Goal: Use online tool/utility: Utilize a website feature to perform a specific function

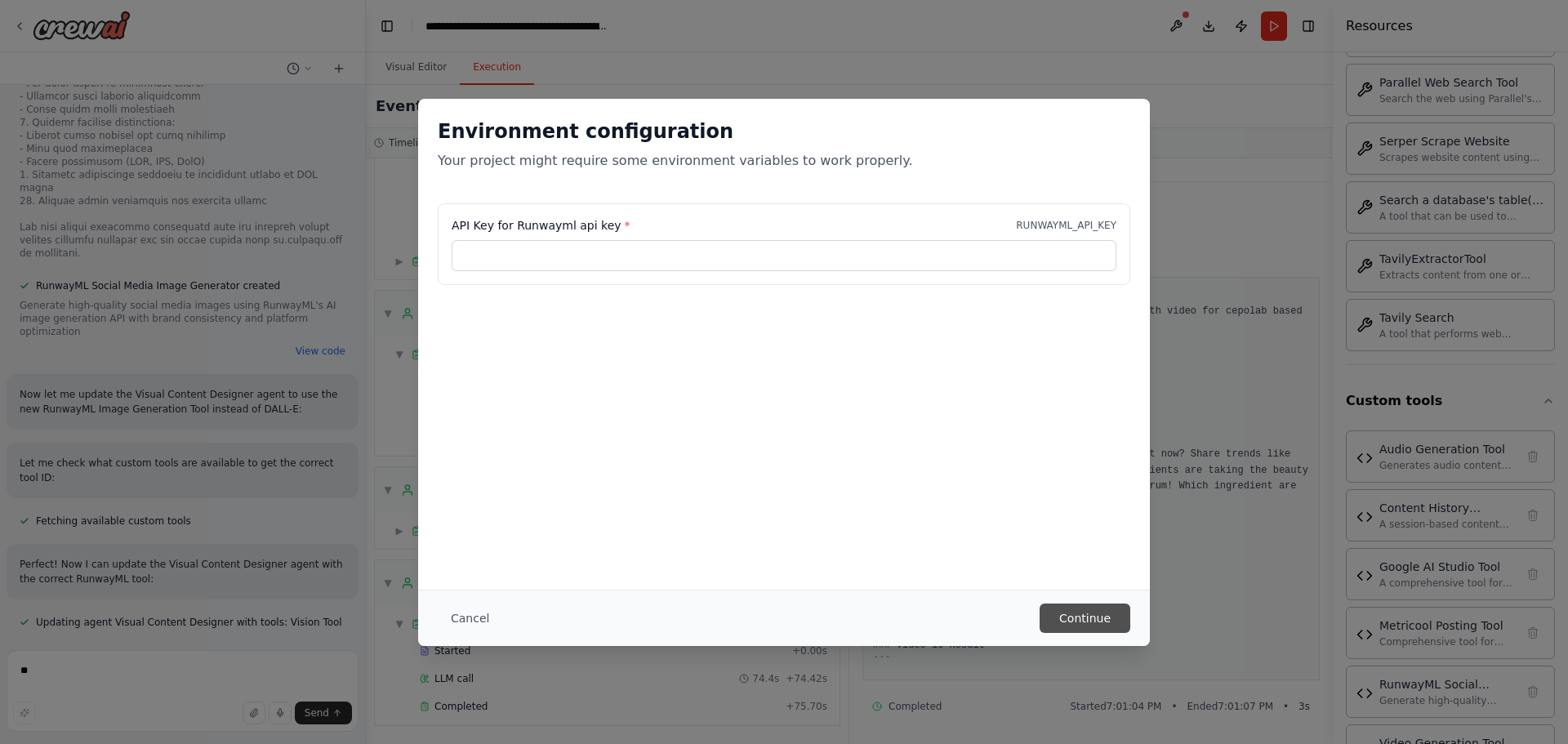
click at [1109, 618] on button "Continue" at bounding box center [1085, 617] width 91 height 29
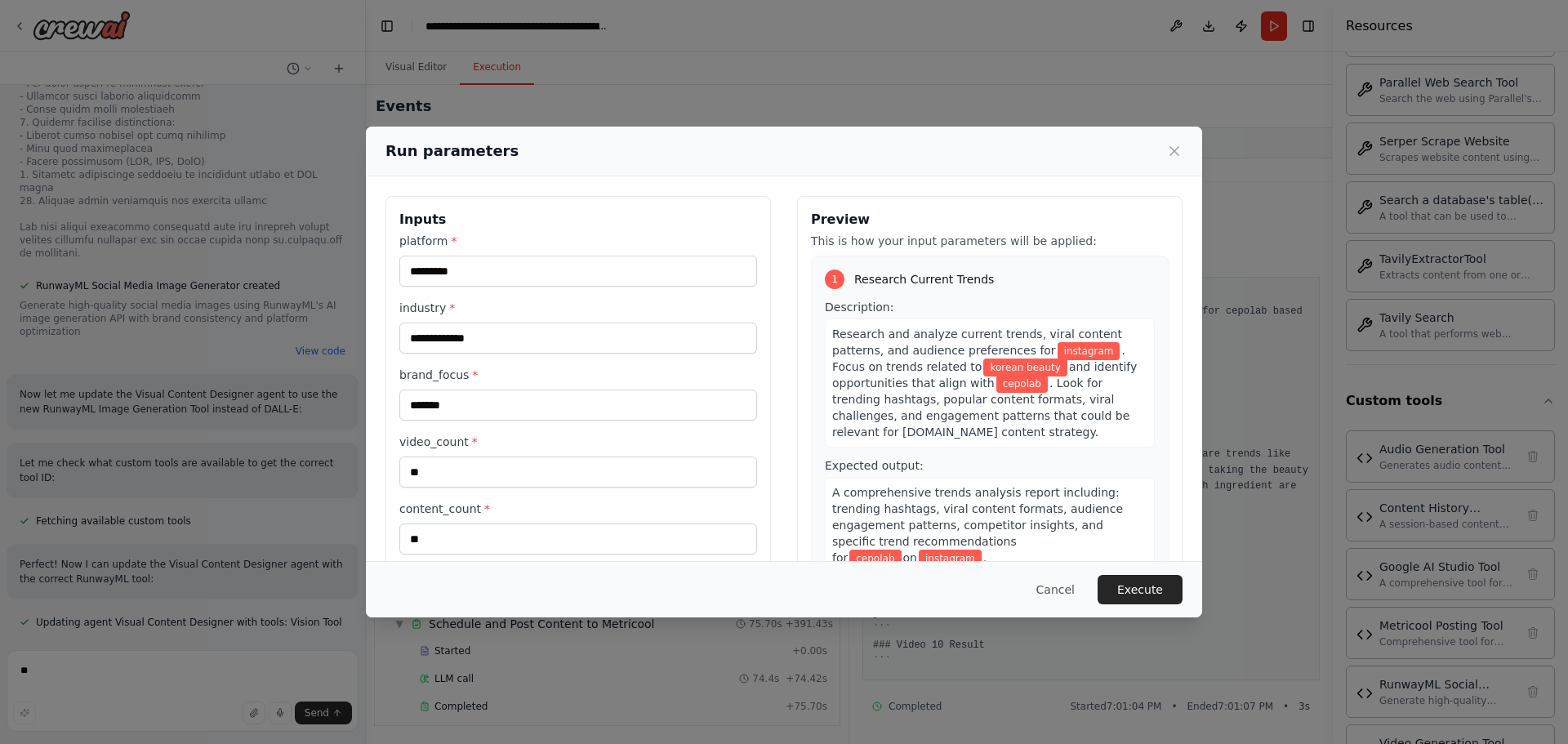
scroll to position [94, 0]
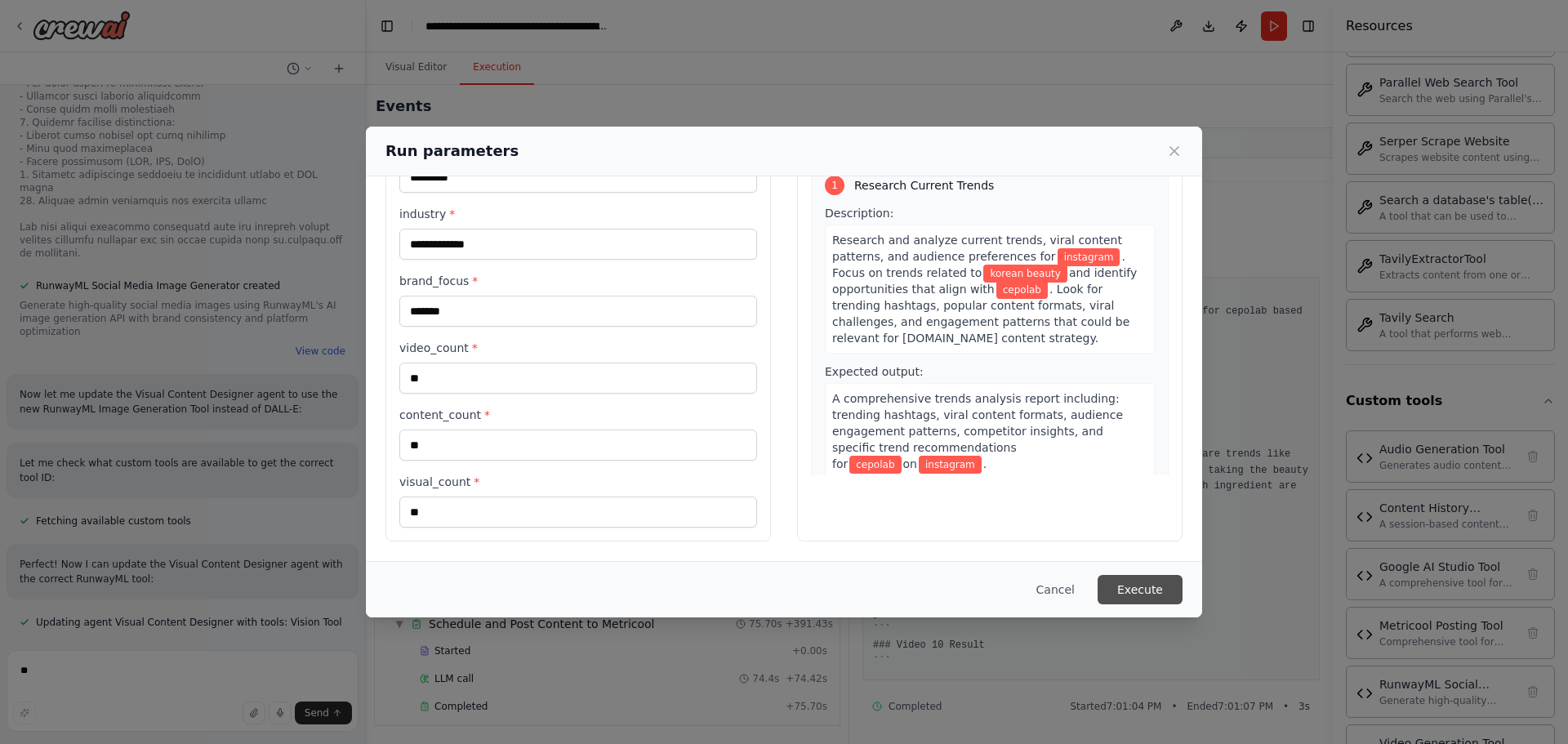
click at [1126, 587] on button "Execute" at bounding box center [1140, 589] width 85 height 29
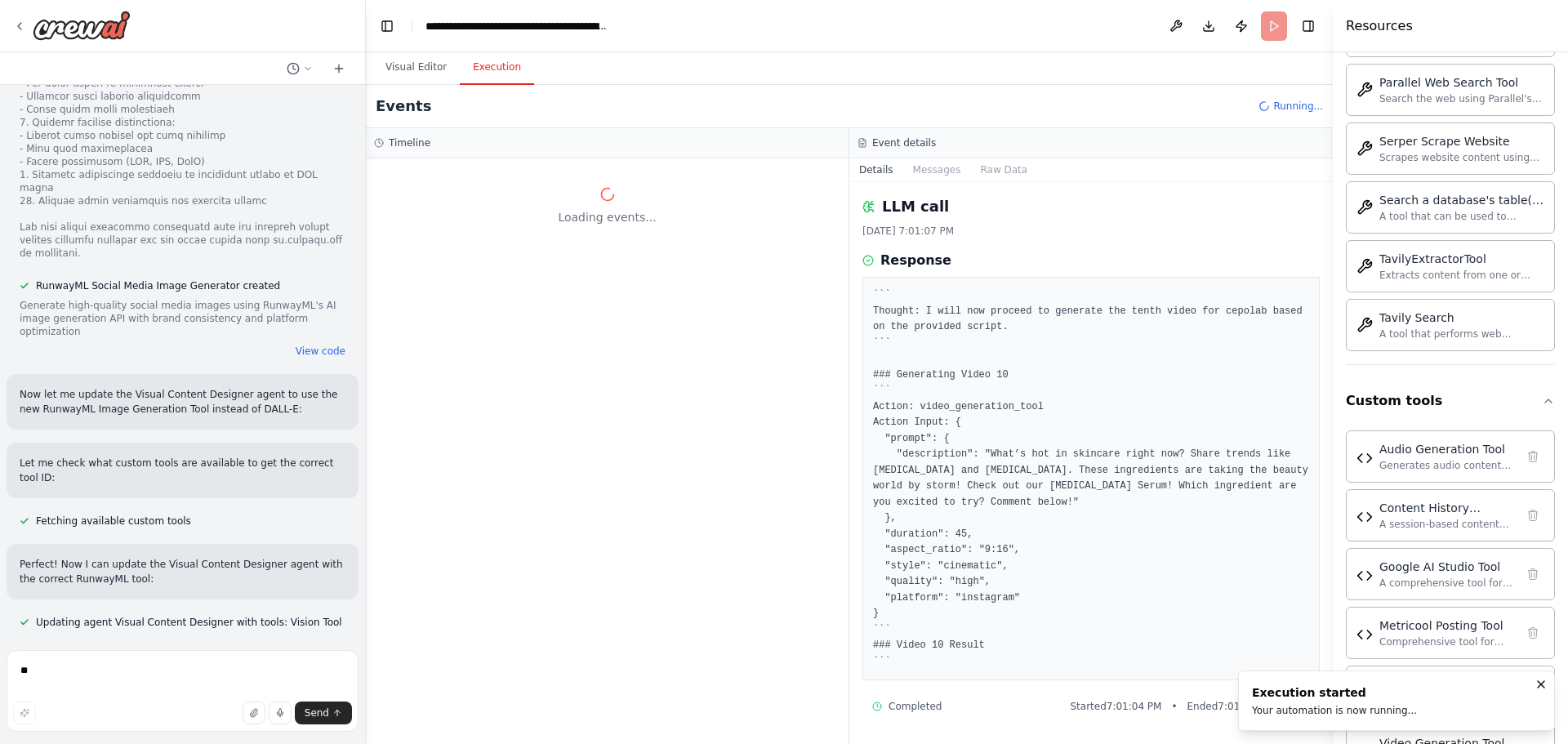
scroll to position [0, 0]
click at [164, 677] on textarea at bounding box center [183, 690] width 352 height 81
paste textarea "*"
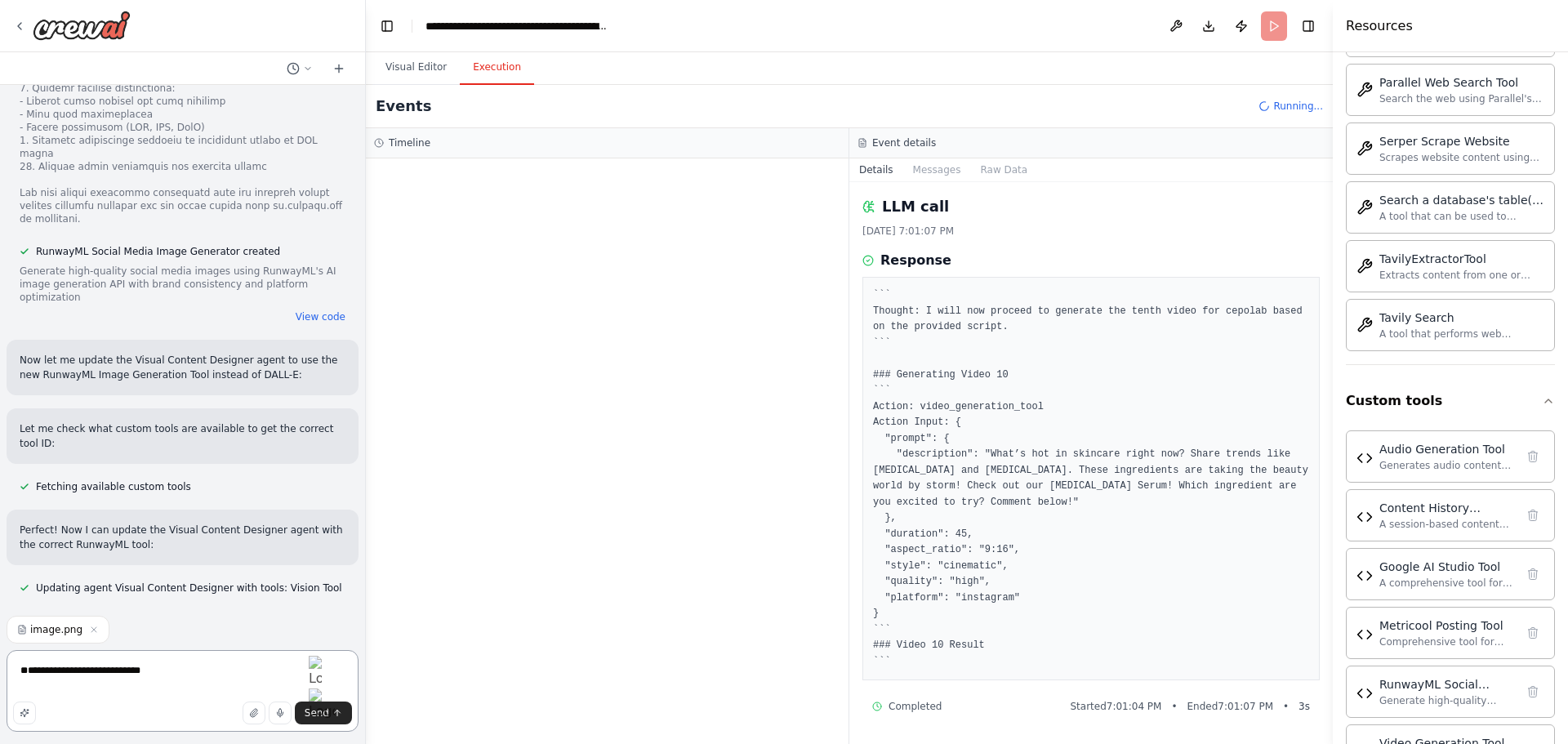
type textarea "**********"
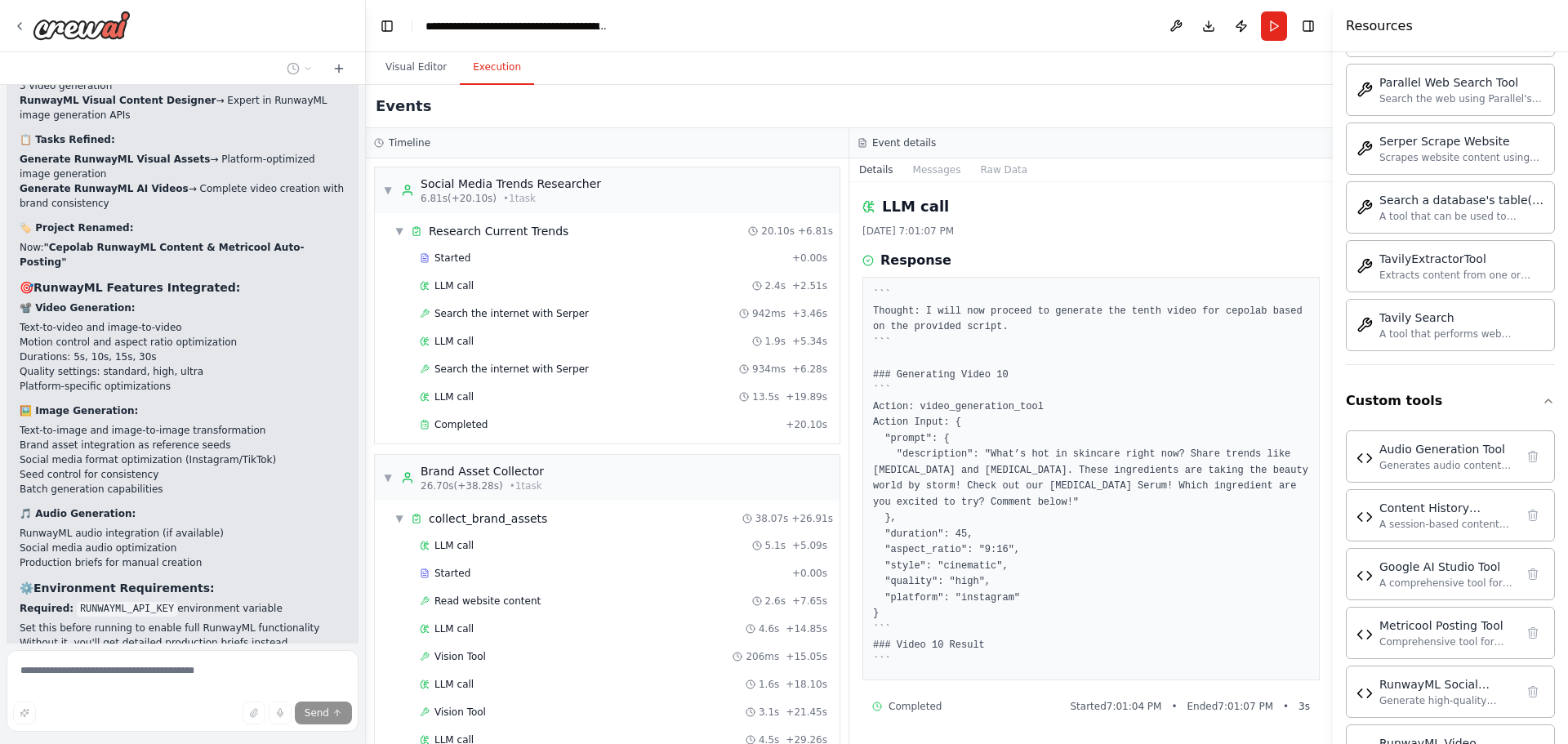
scroll to position [35477, 0]
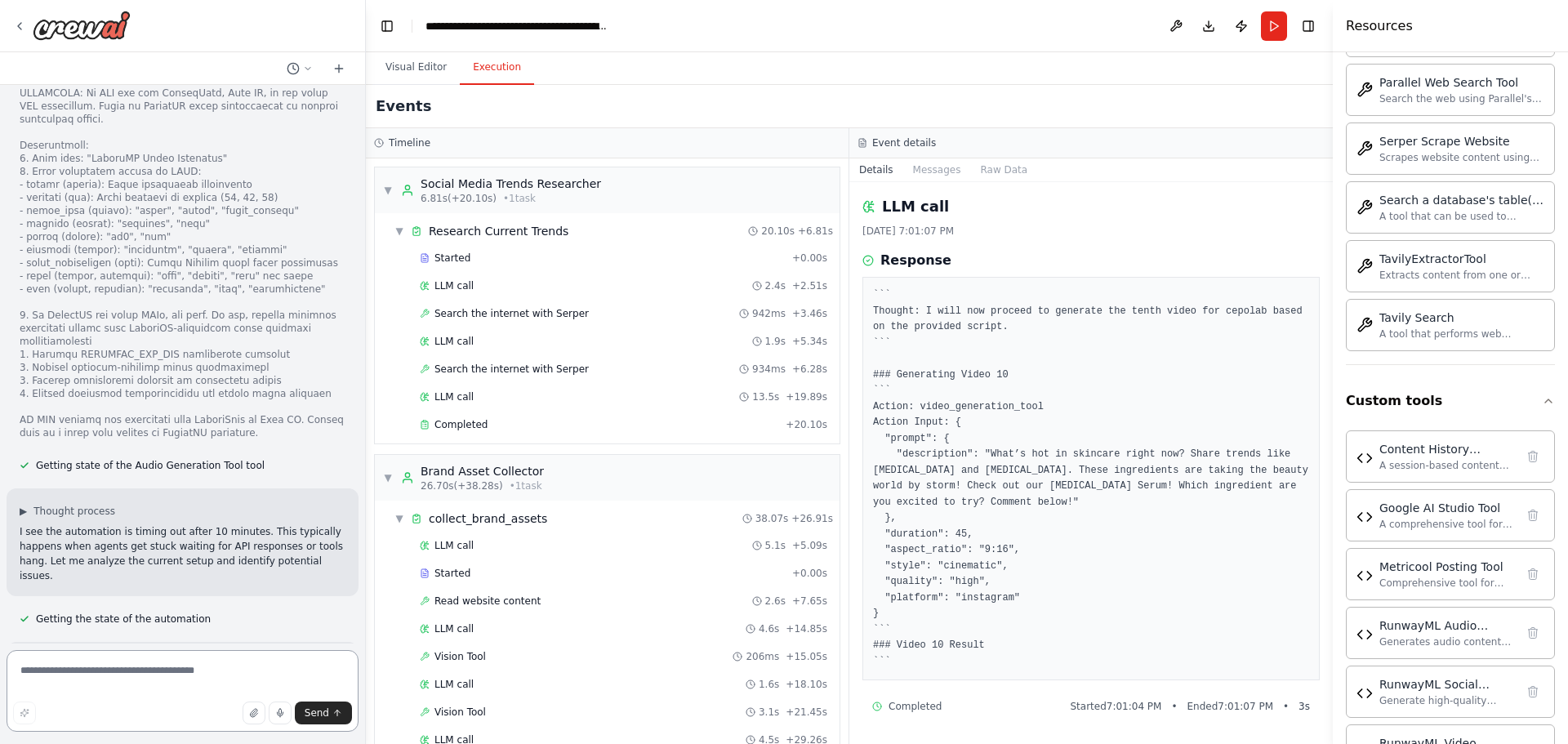
scroll to position [37105, 0]
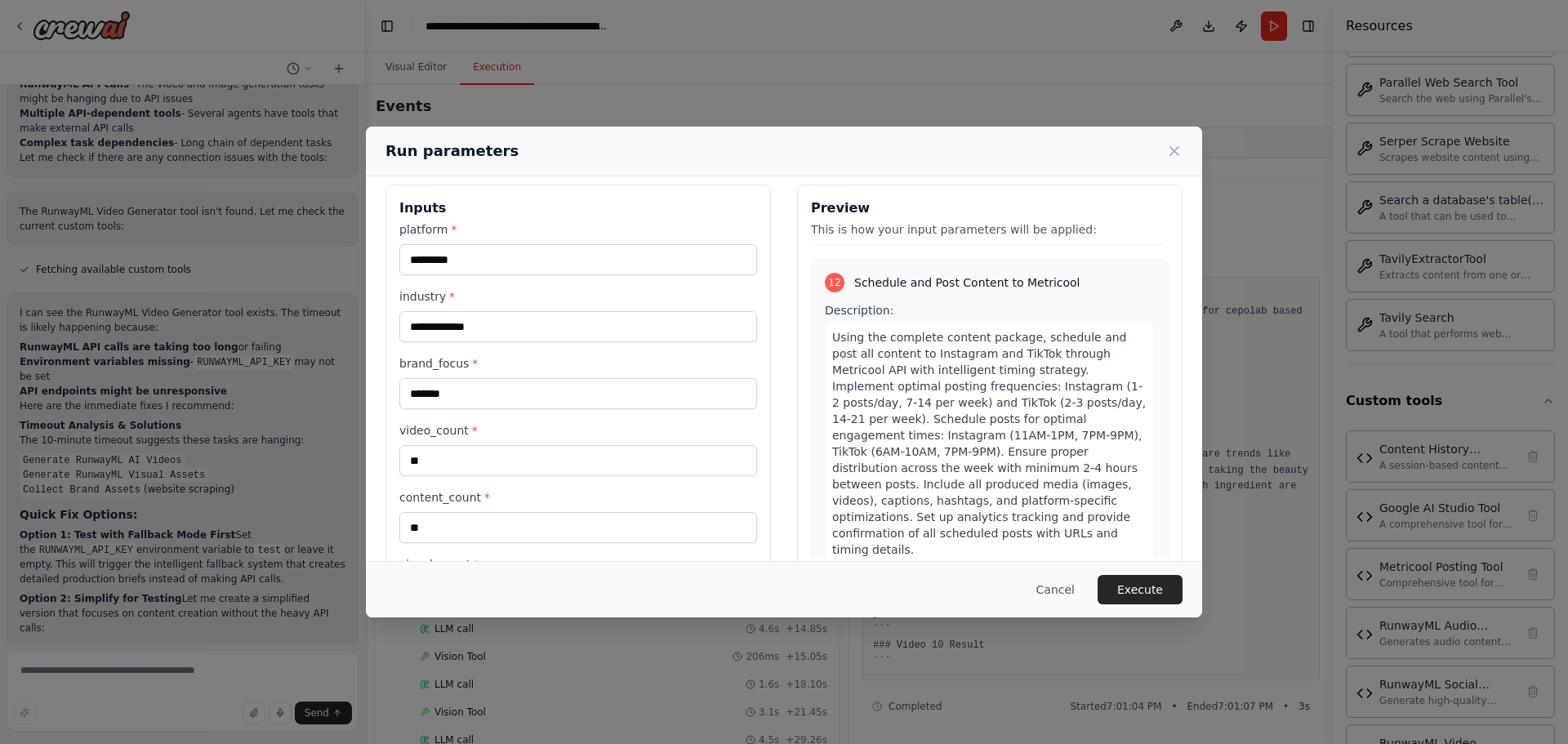
scroll to position [37732, 0]
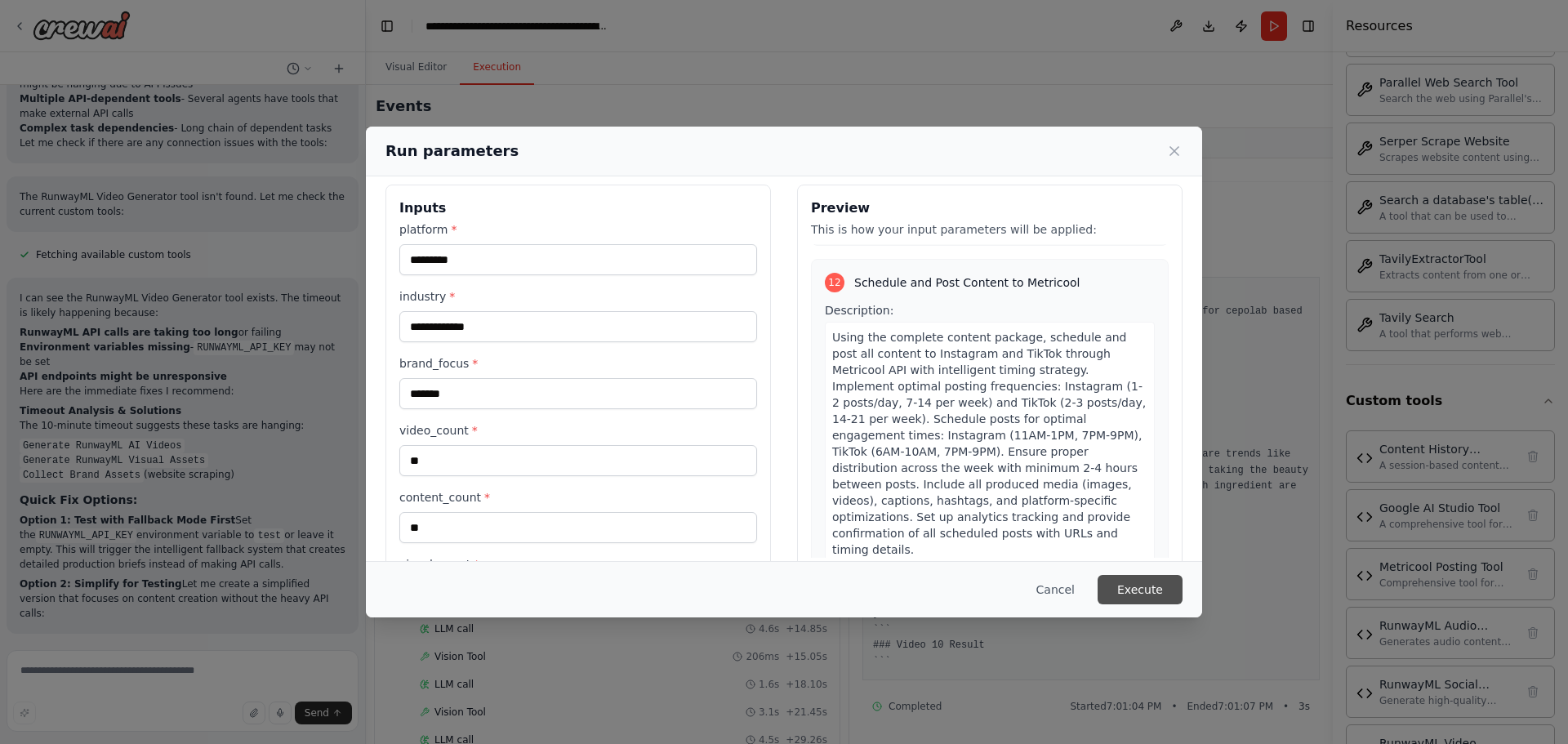
click at [1160, 601] on button "Execute" at bounding box center [1140, 589] width 85 height 29
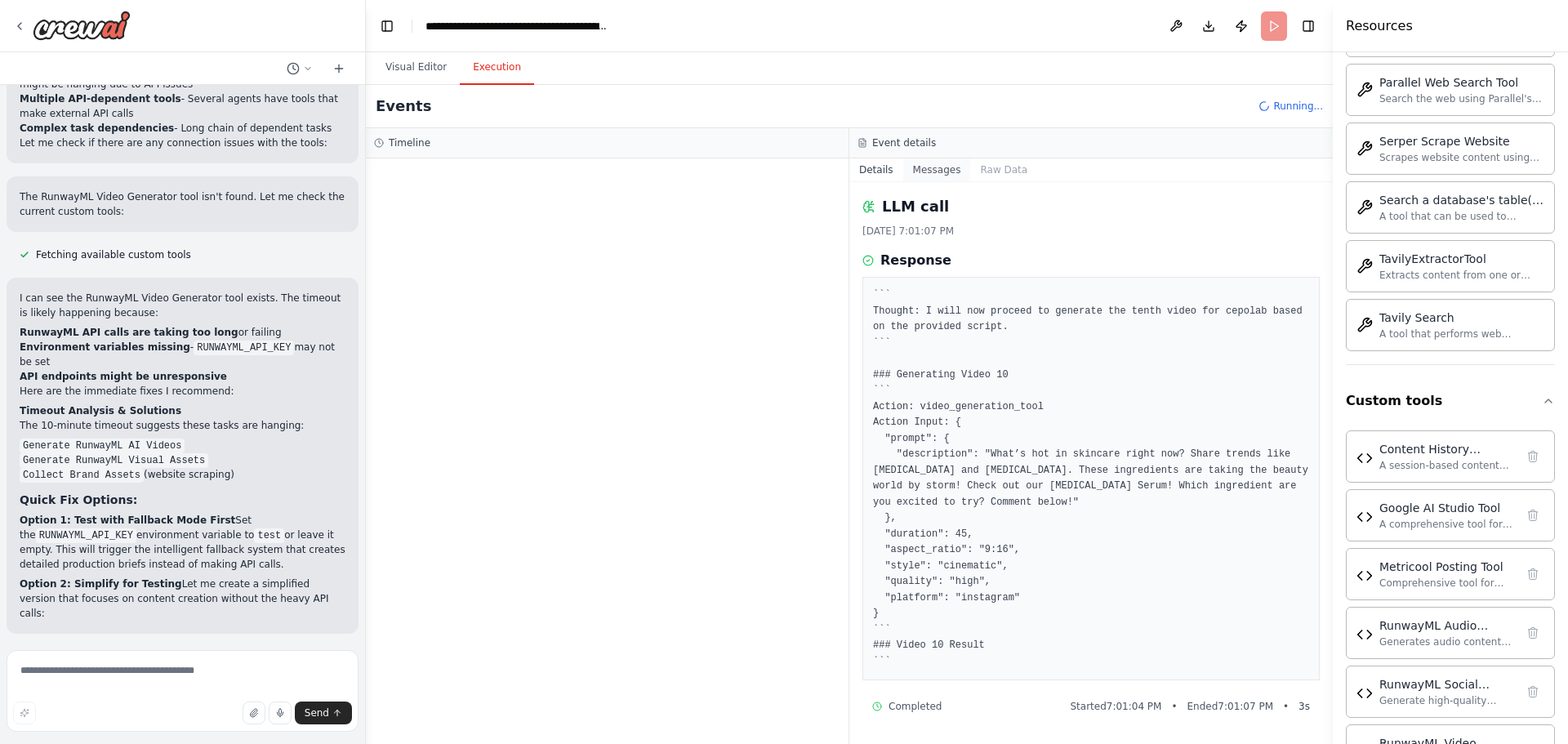
click at [922, 171] on button "Messages" at bounding box center [937, 170] width 68 height 23
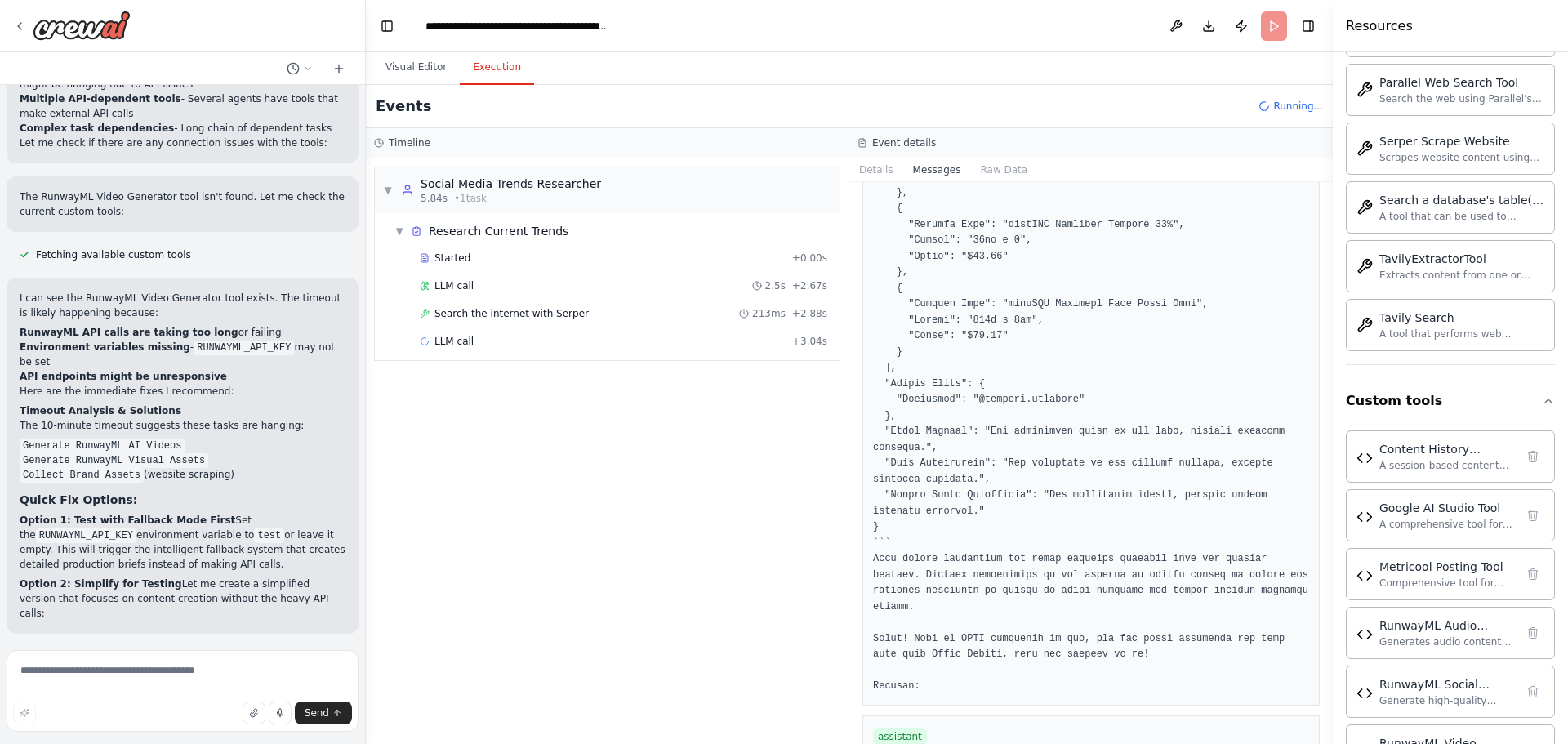
scroll to position [4998, 0]
click at [985, 162] on button "Raw Data" at bounding box center [1003, 170] width 67 height 23
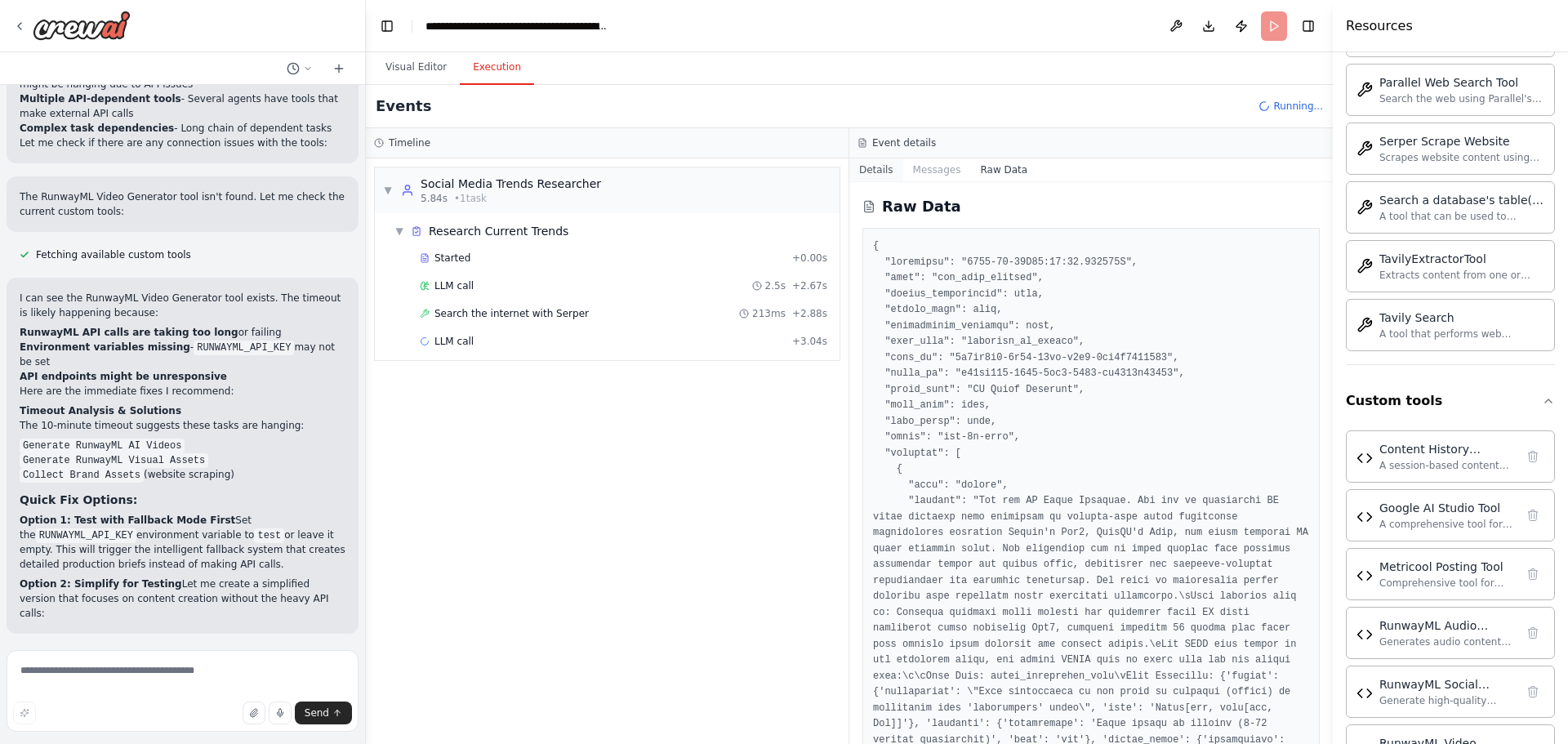
click at [858, 176] on button "Details" at bounding box center [877, 170] width 54 height 23
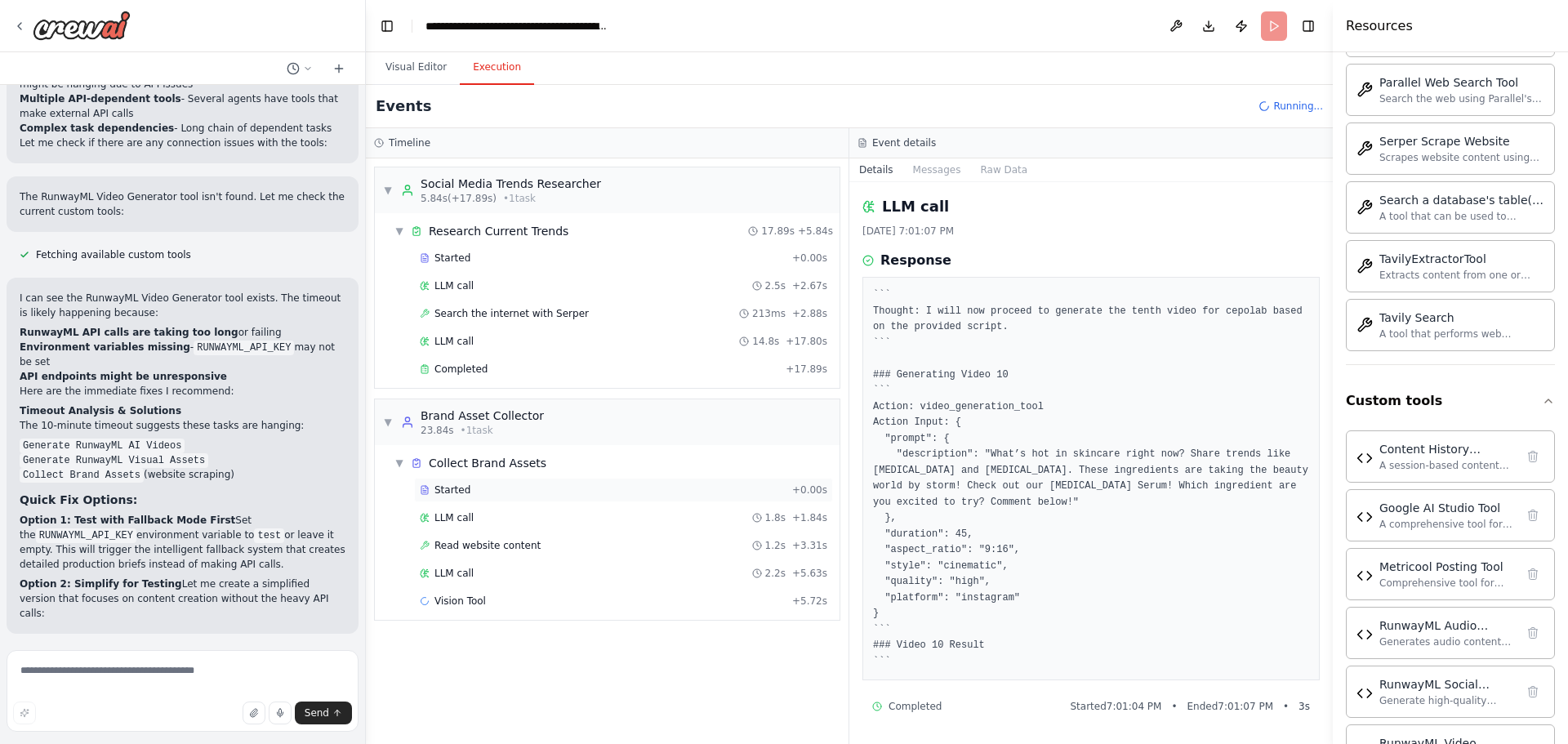
click at [447, 492] on span "Started" at bounding box center [451, 490] width 36 height 14
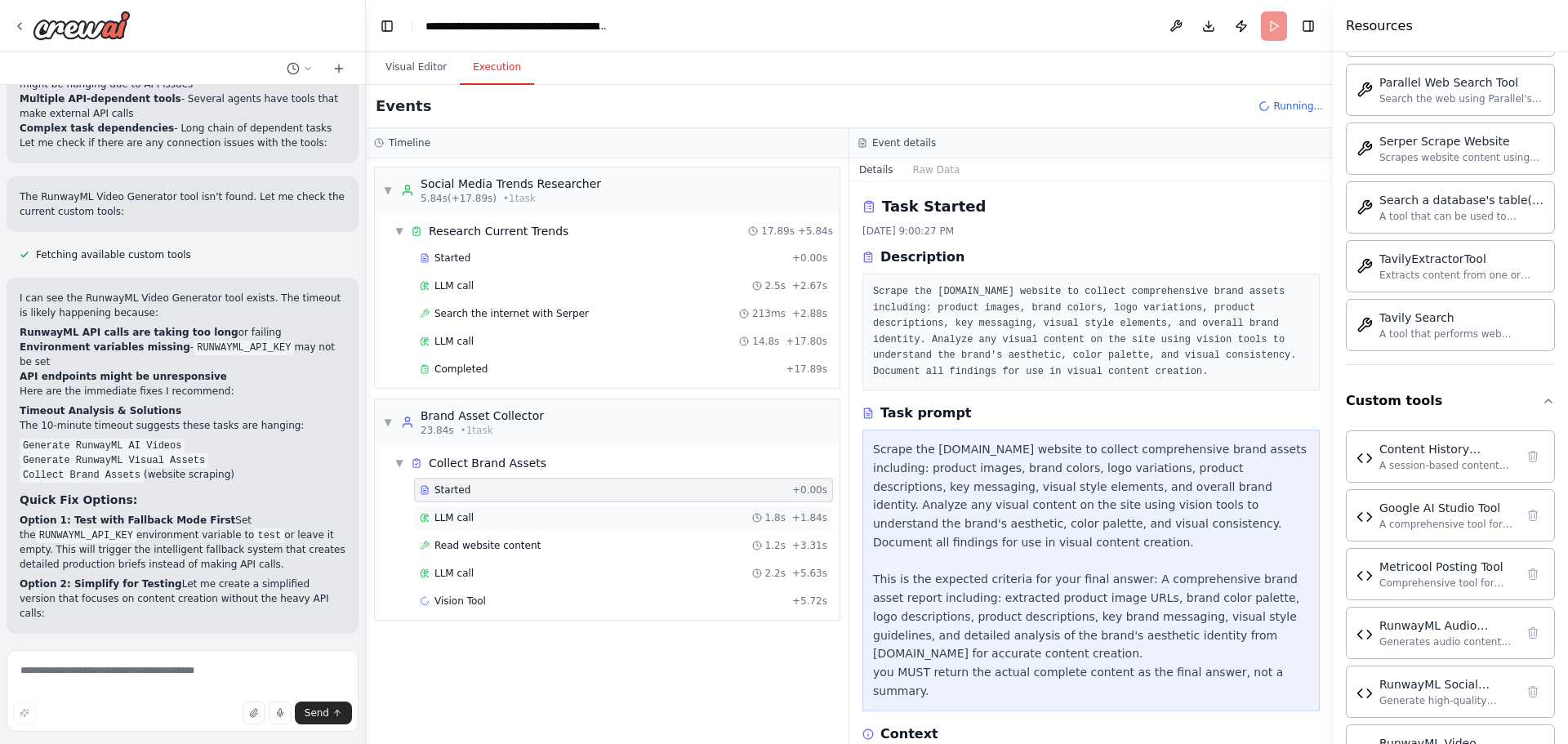
click at [465, 529] on div "LLM call 1.8s + 1.84s" at bounding box center [623, 517] width 419 height 24
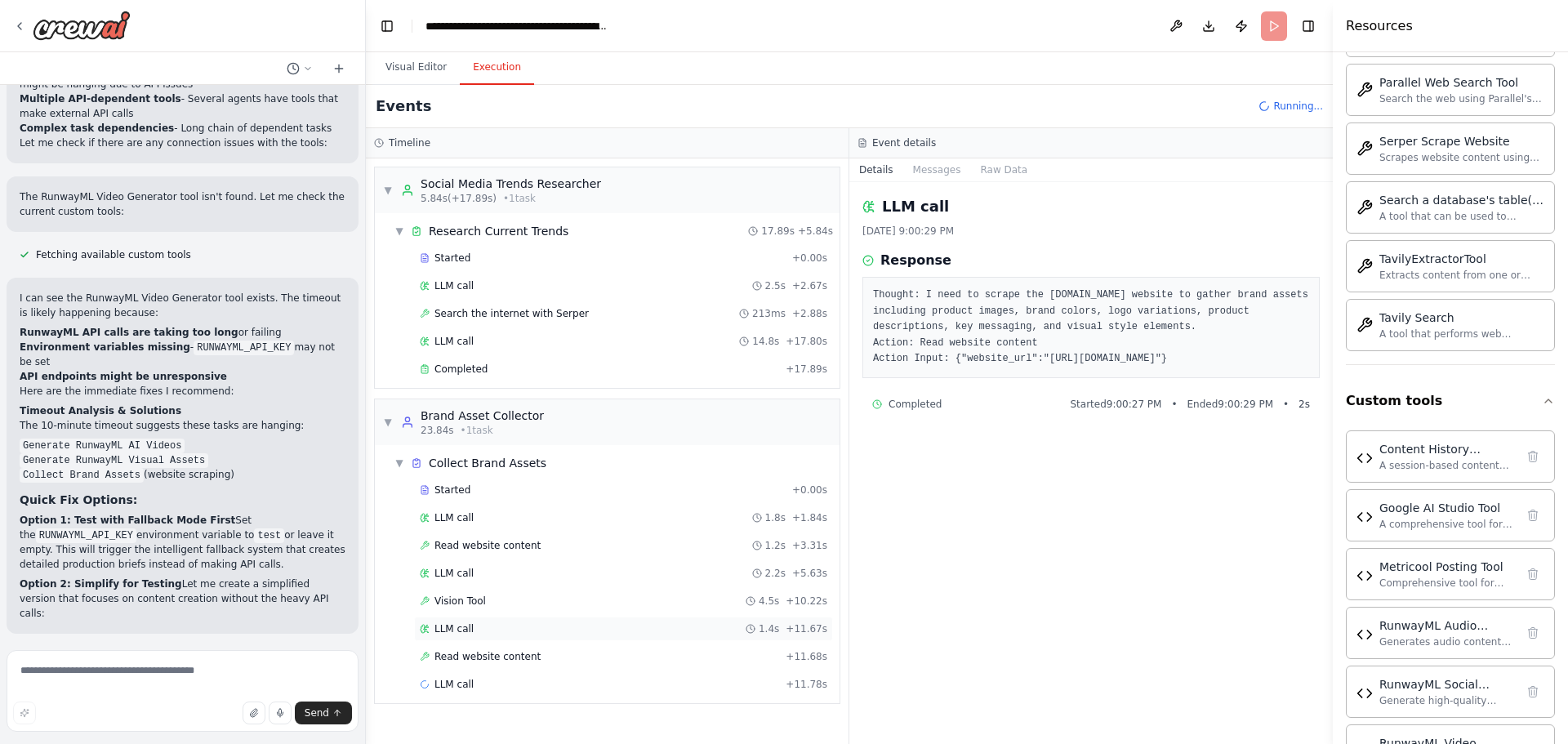
click at [436, 627] on span "LLM call" at bounding box center [453, 629] width 40 height 14
click at [508, 663] on div "Read website content + 11.68s" at bounding box center [623, 656] width 419 height 24
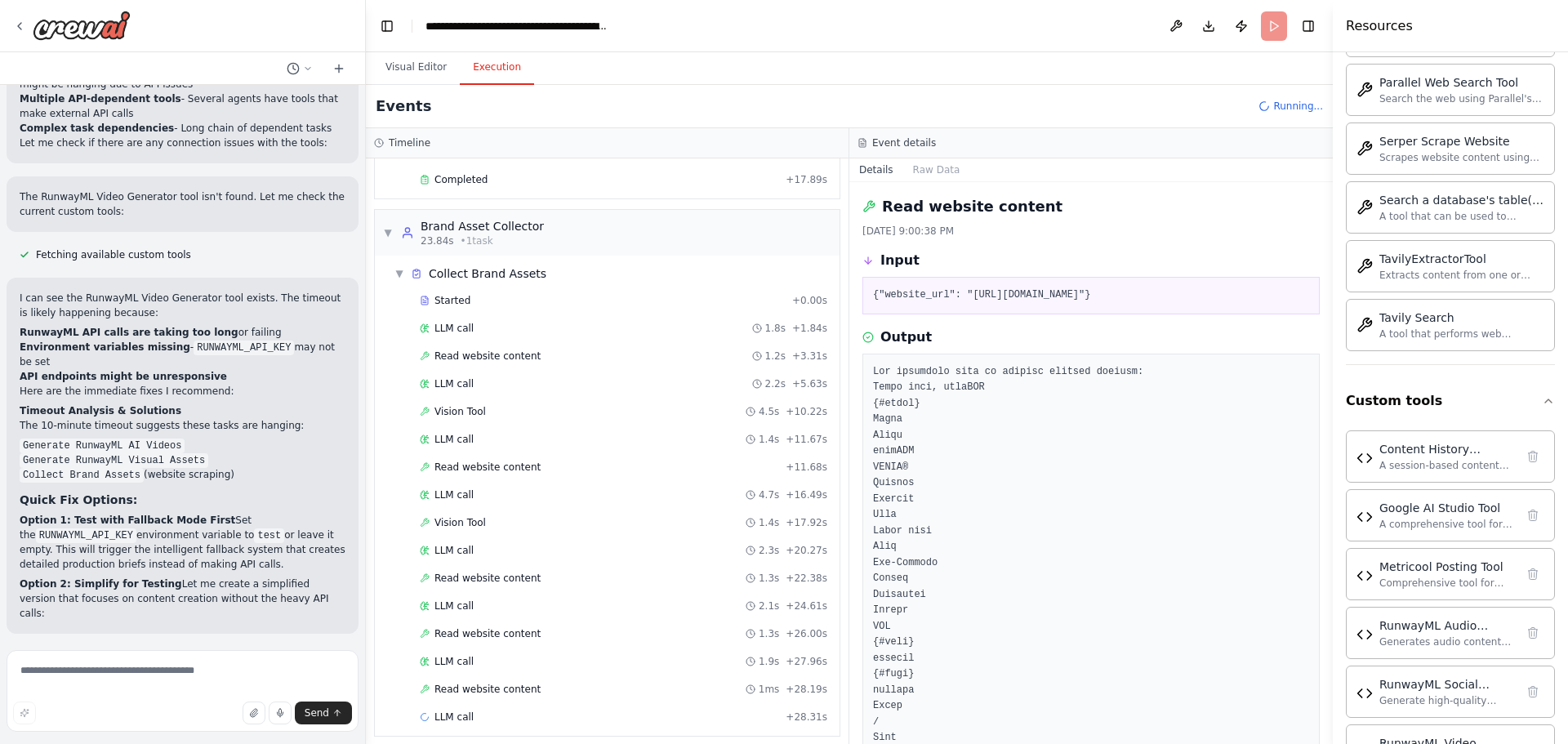
scroll to position [200, 0]
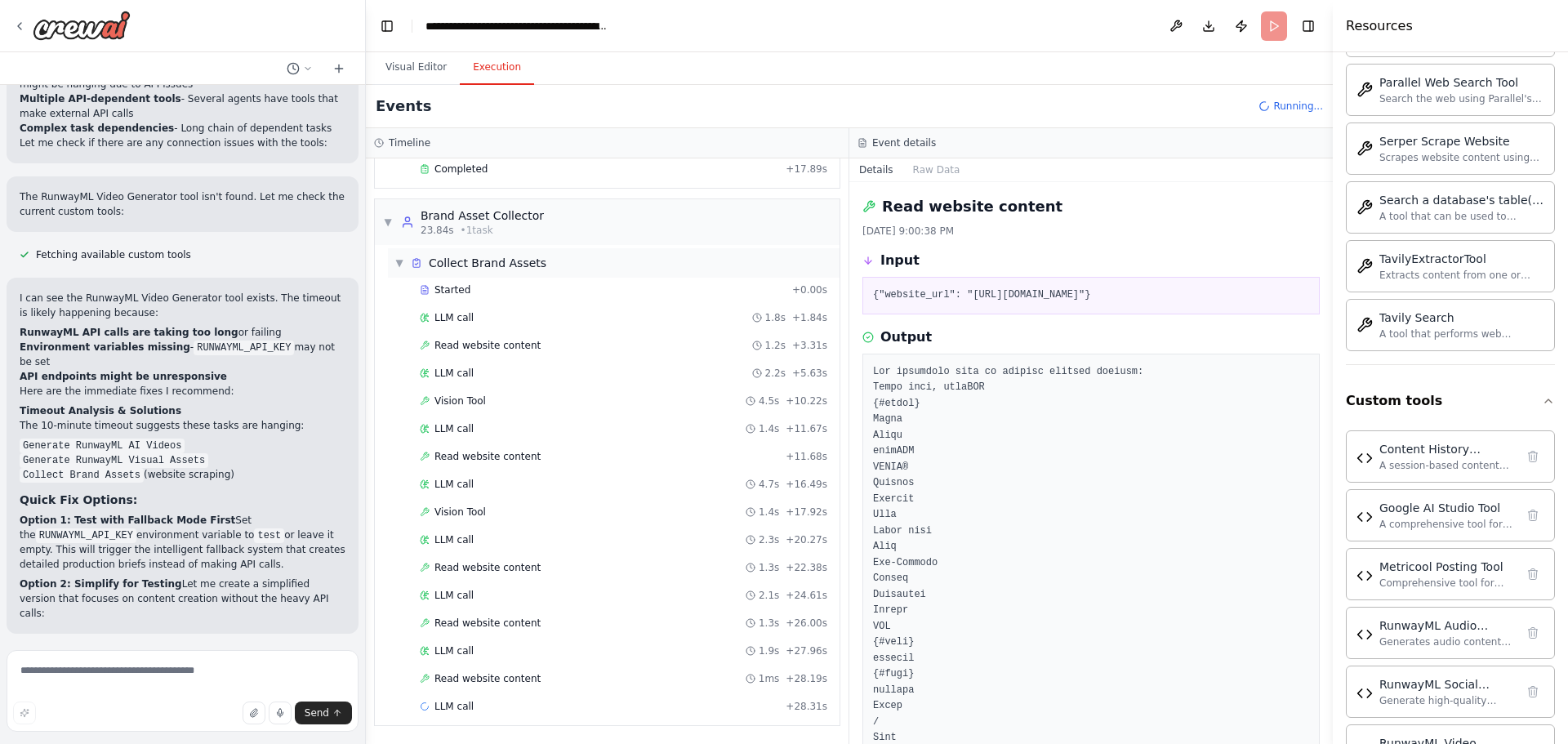
click at [401, 265] on span "▼" at bounding box center [399, 263] width 10 height 14
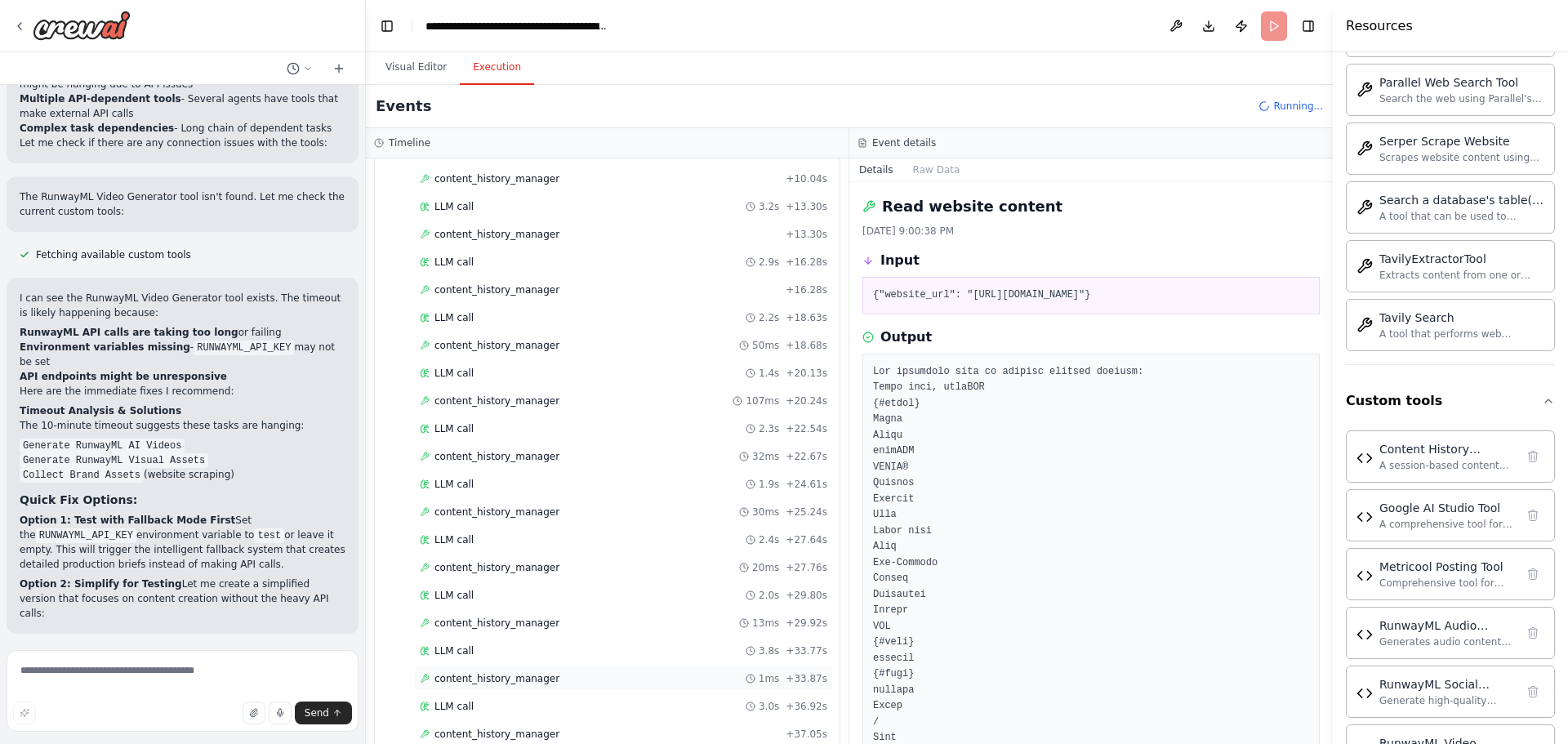
scroll to position [737, 0]
click at [540, 677] on span "content_history_manager" at bounding box center [496, 678] width 125 height 14
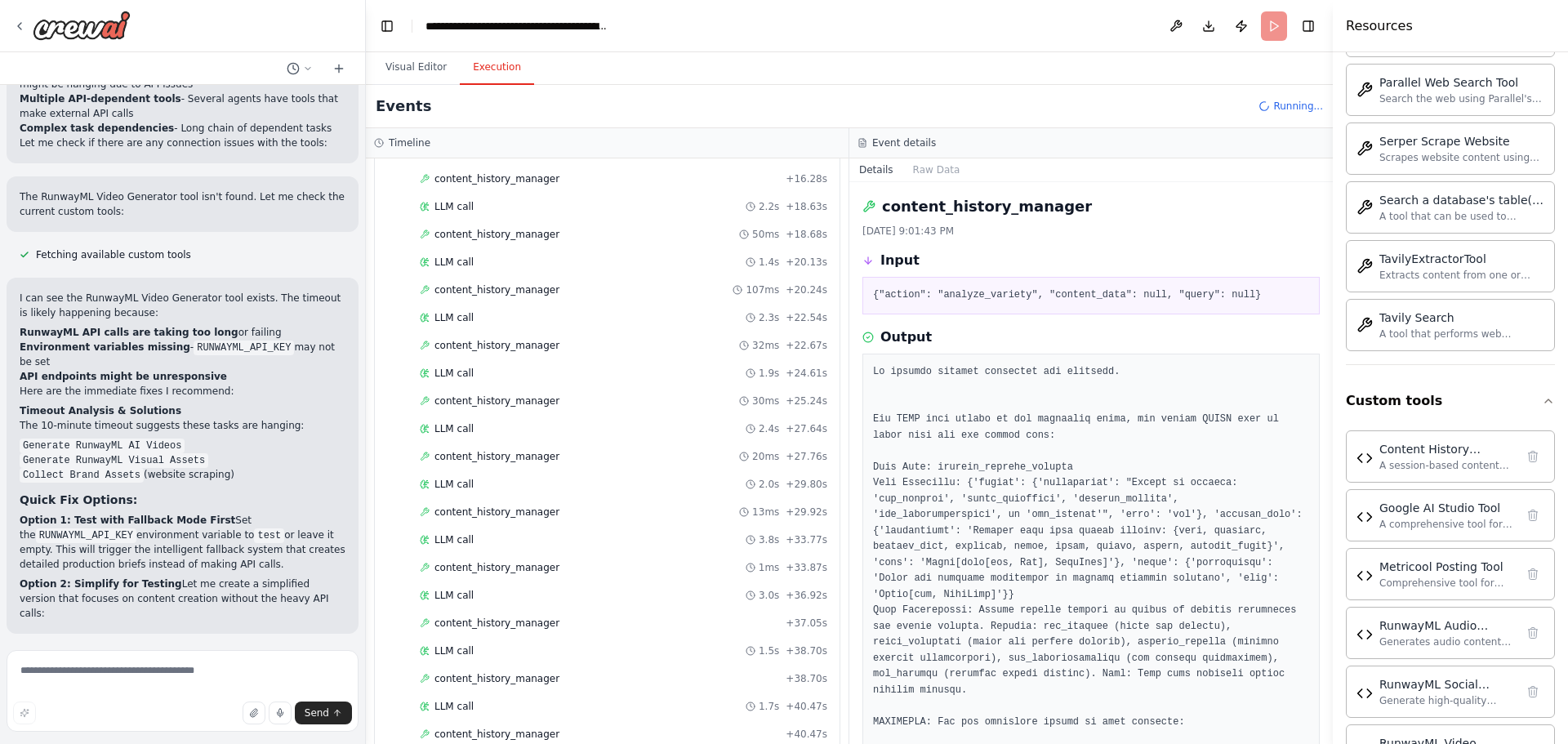
scroll to position [281, 0]
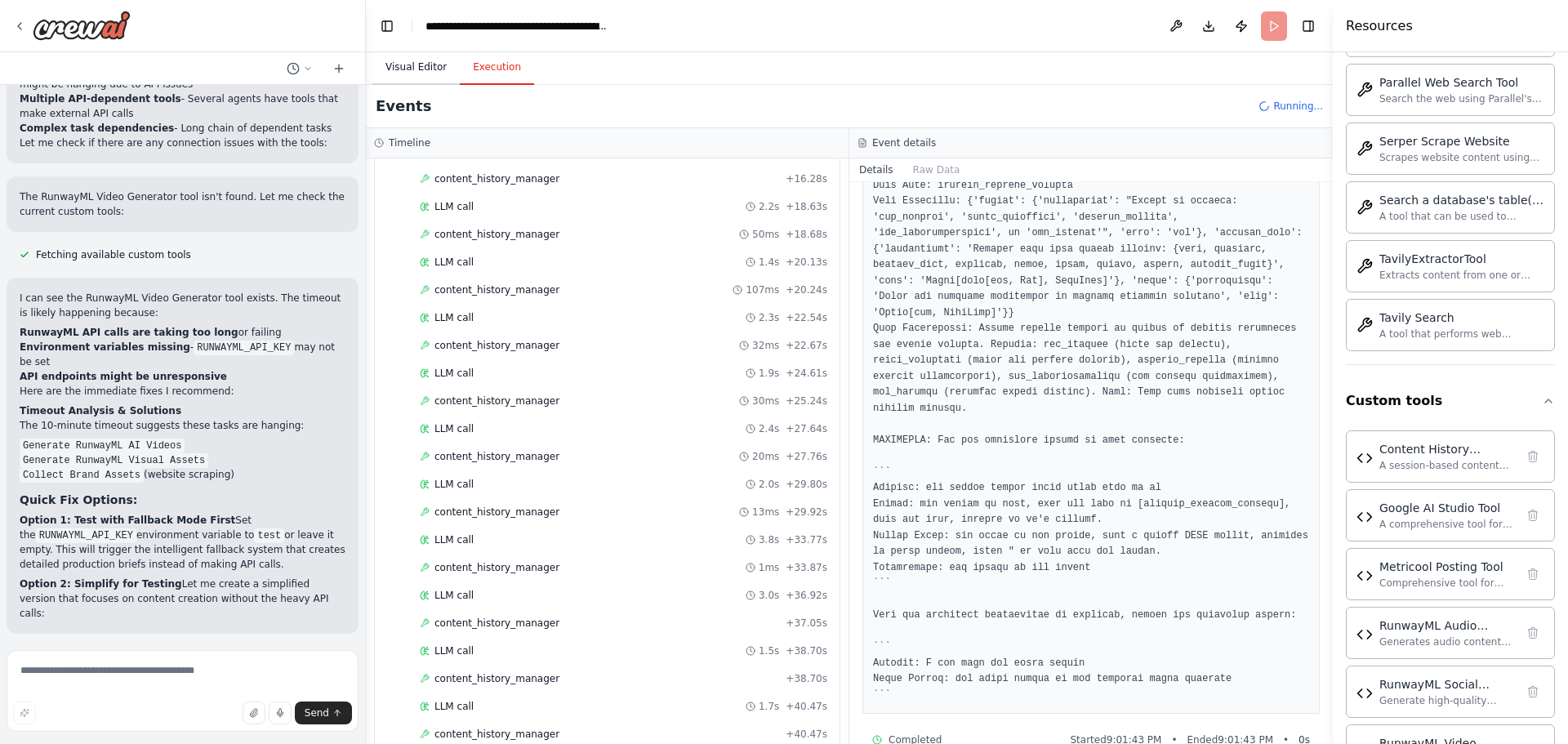
click at [418, 82] on button "Visual Editor" at bounding box center [416, 67] width 87 height 34
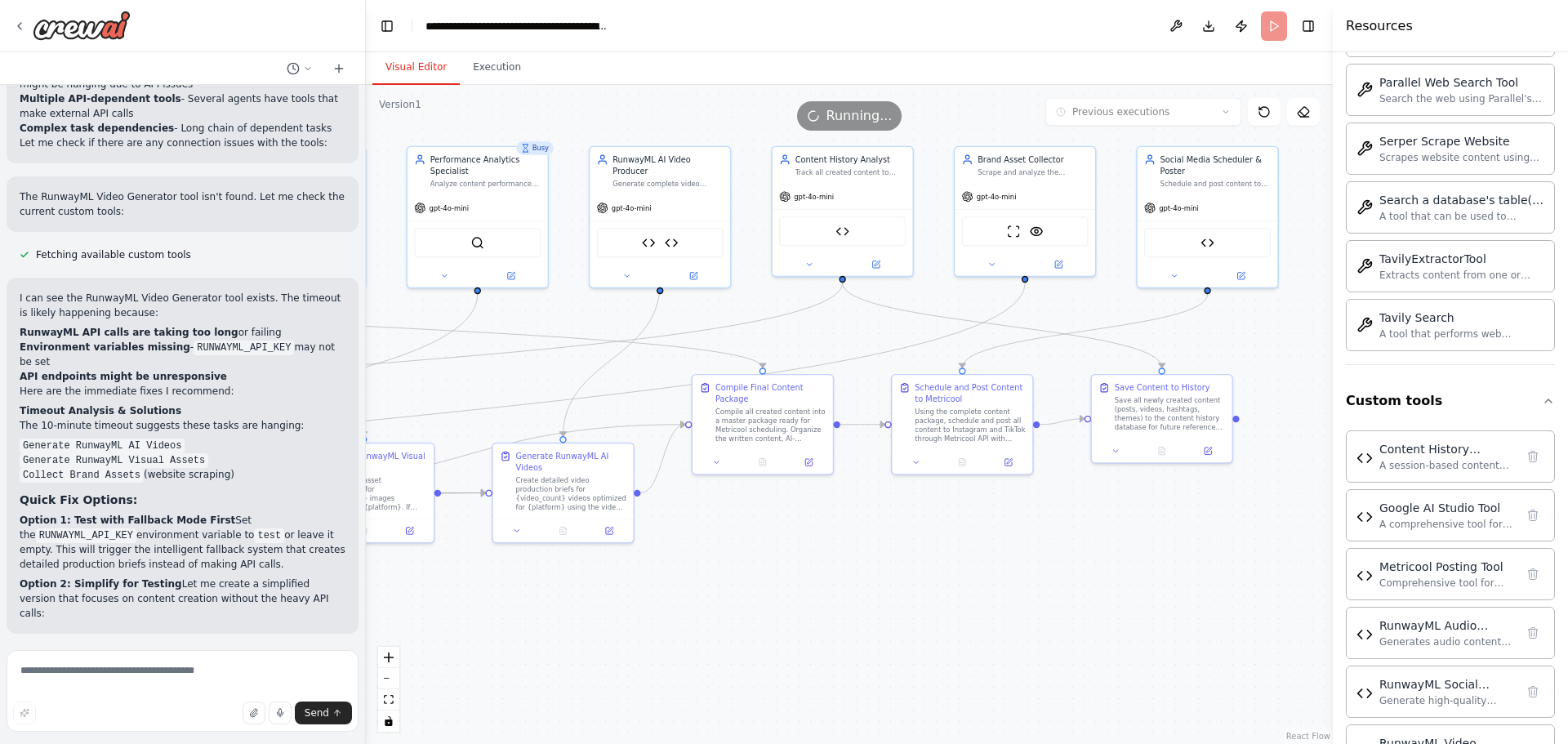
drag, startPoint x: 576, startPoint y: 660, endPoint x: 725, endPoint y: 608, distance: 157.8
click at [725, 608] on div ".deletable-edge-delete-btn { width: 20px; height: 20px; border: 0px solid #ffff…" at bounding box center [849, 415] width 967 height 659
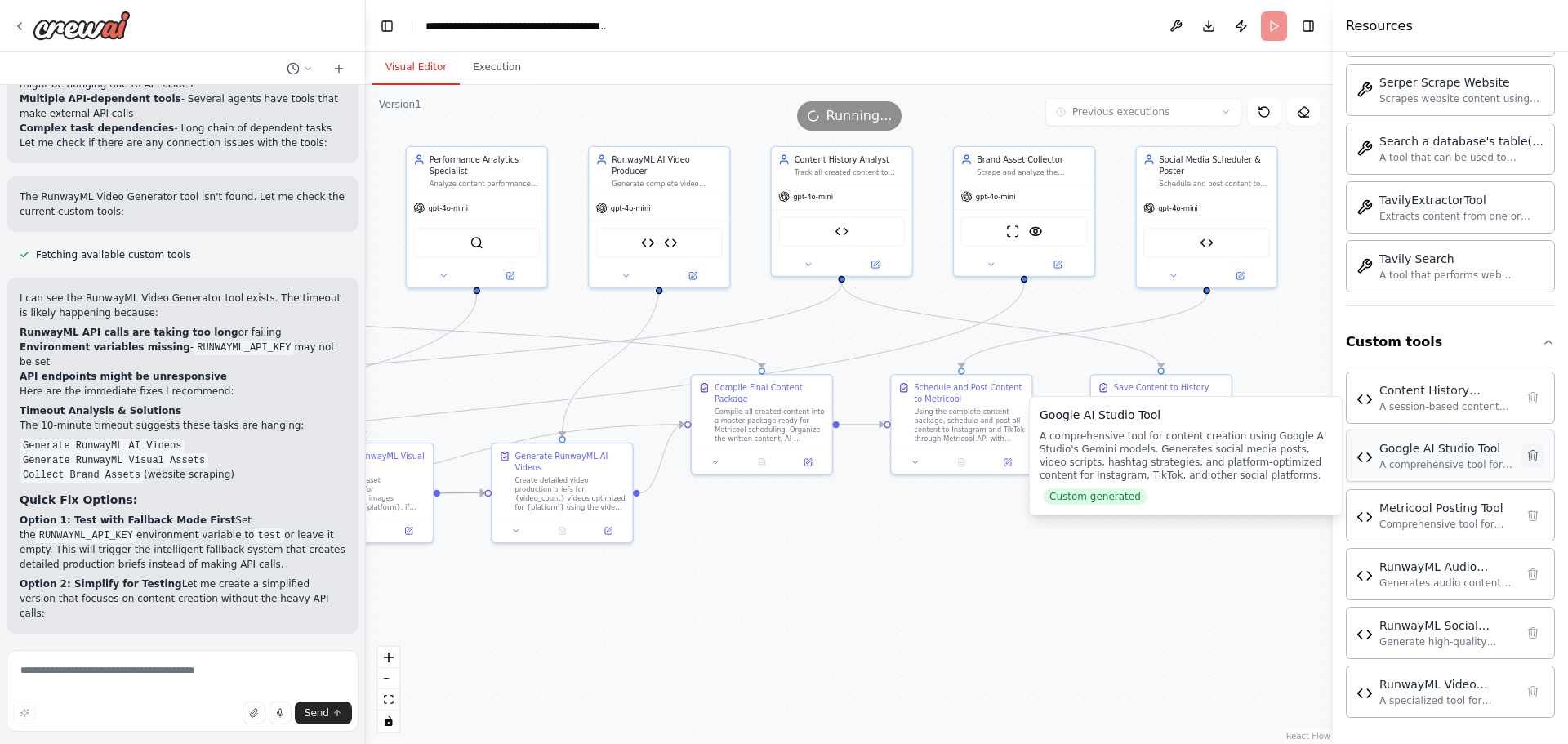
click at [1528, 460] on icon at bounding box center [1532, 454] width 9 height 11
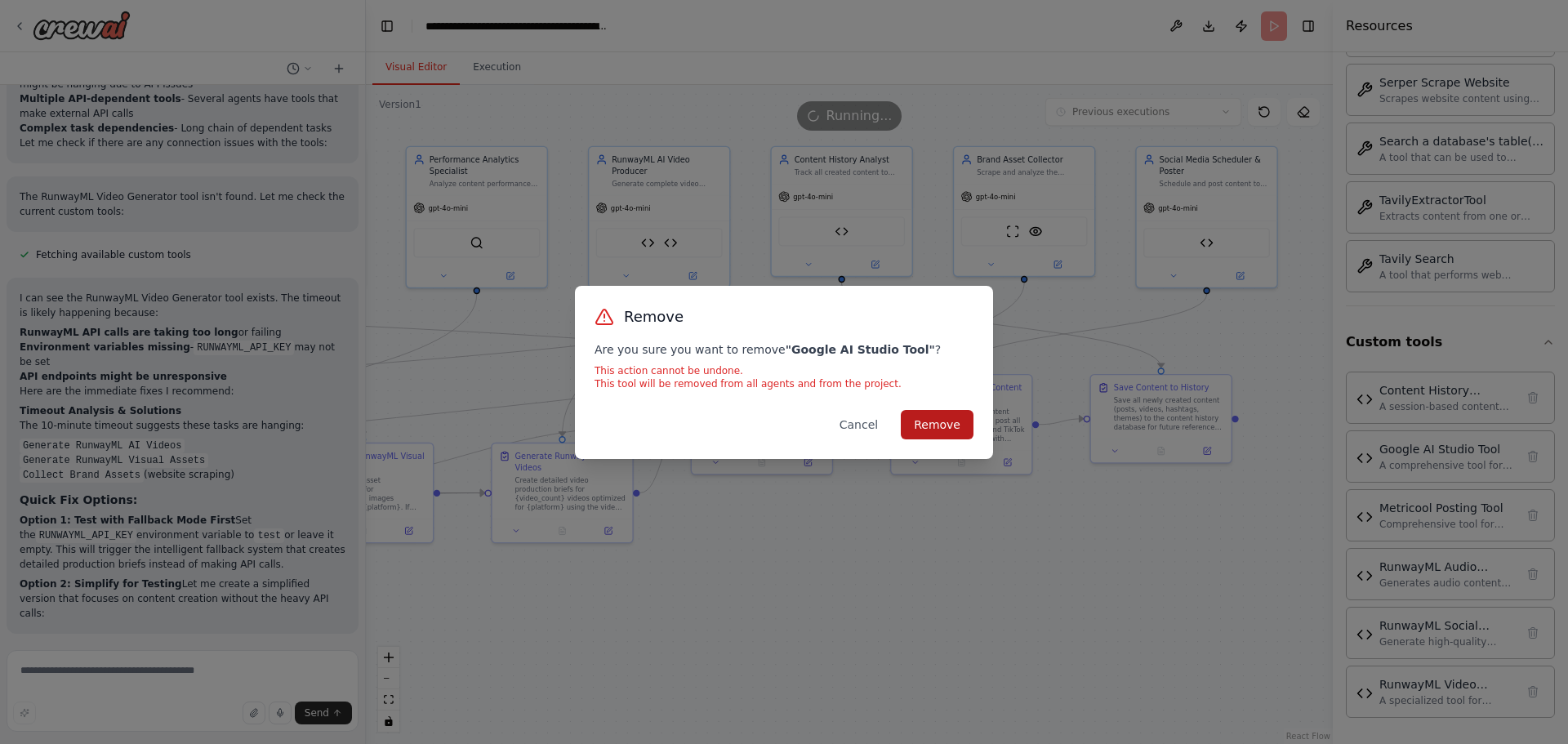
click at [925, 429] on button "Remove" at bounding box center [937, 424] width 73 height 29
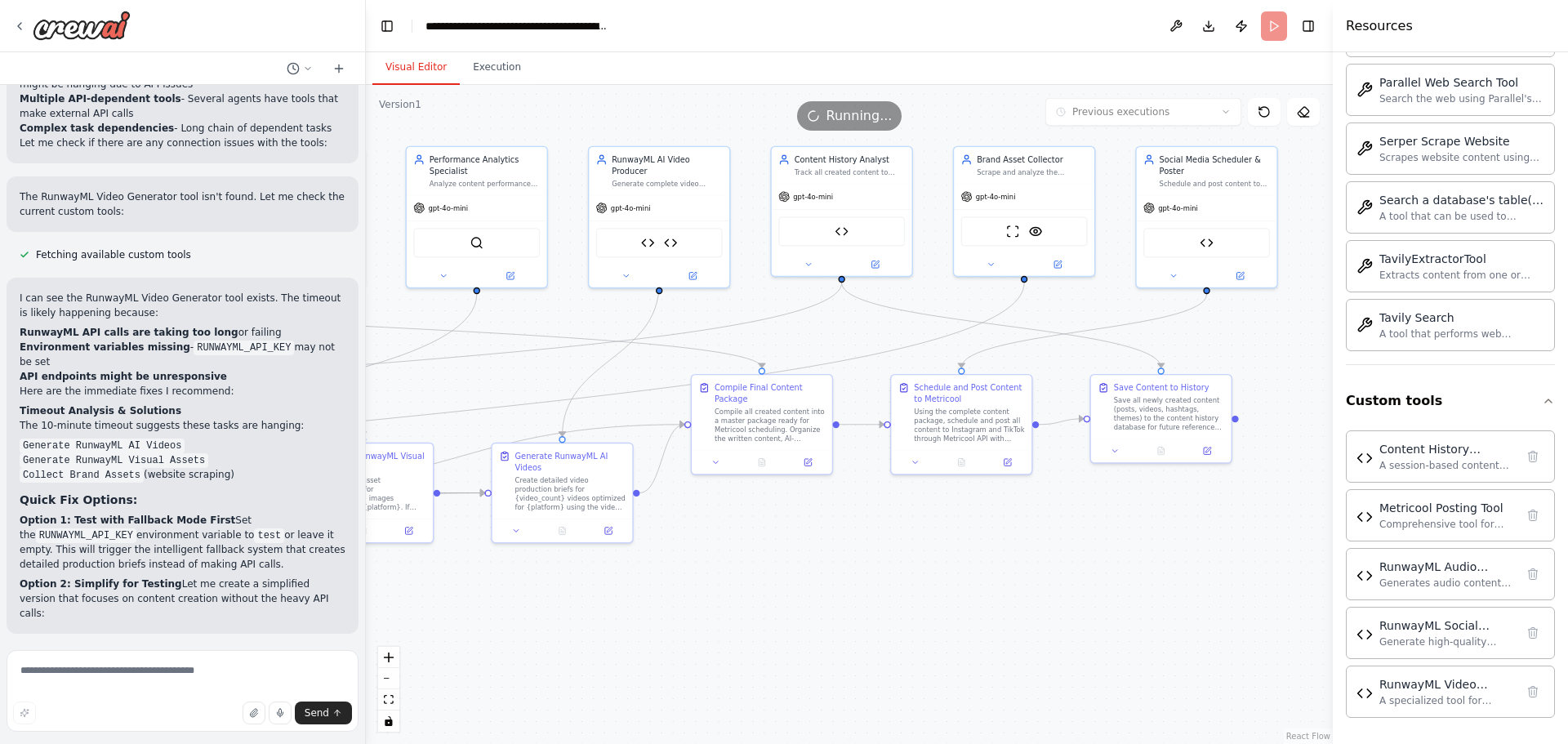
scroll to position [3811, 0]
click at [499, 75] on button "Execution" at bounding box center [497, 67] width 74 height 34
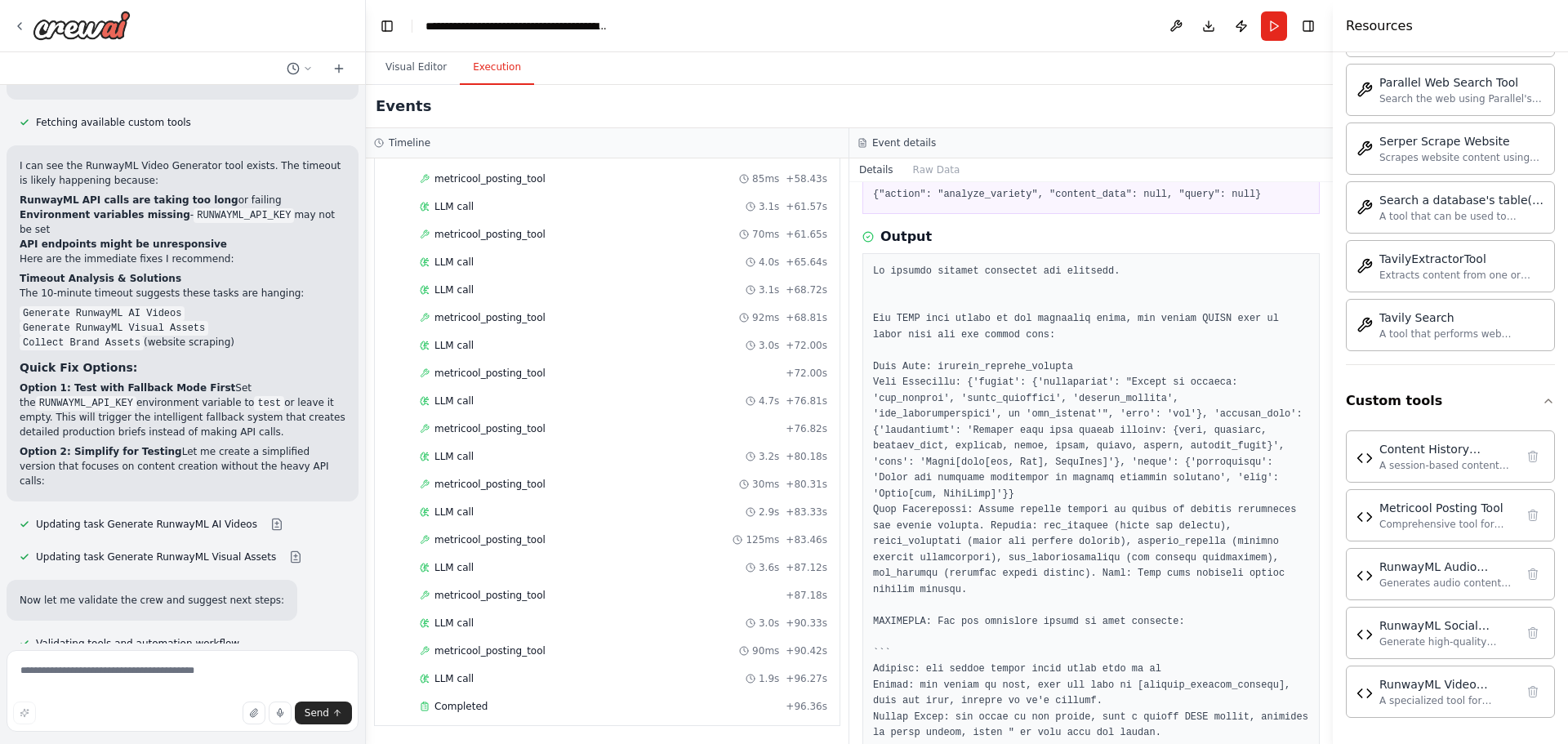
scroll to position [0, 0]
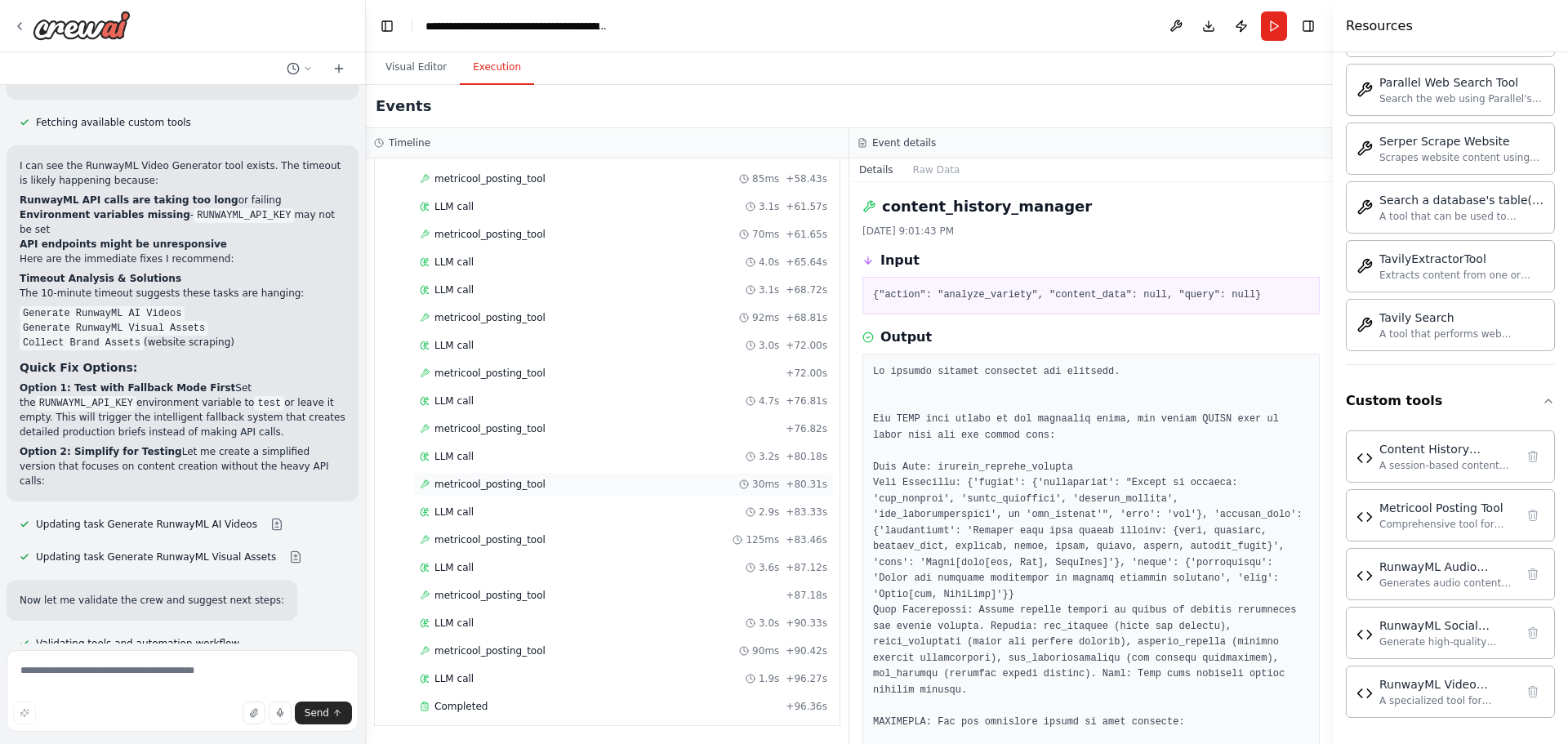
click at [495, 484] on span "metricool_posting_tool" at bounding box center [489, 484] width 111 height 14
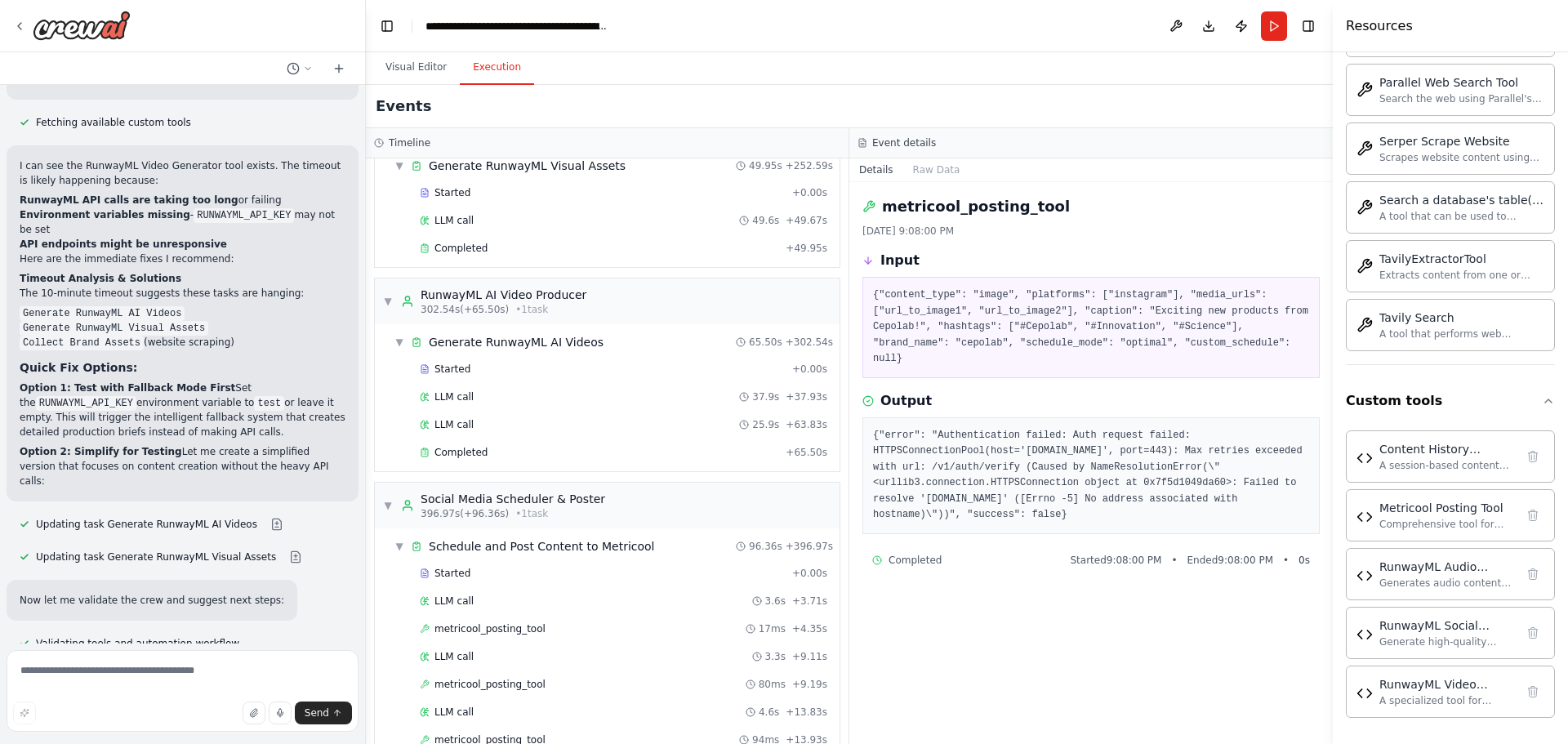
scroll to position [3162, 0]
click at [558, 390] on div "LLM call 37.9s + 37.93s" at bounding box center [623, 397] width 419 height 24
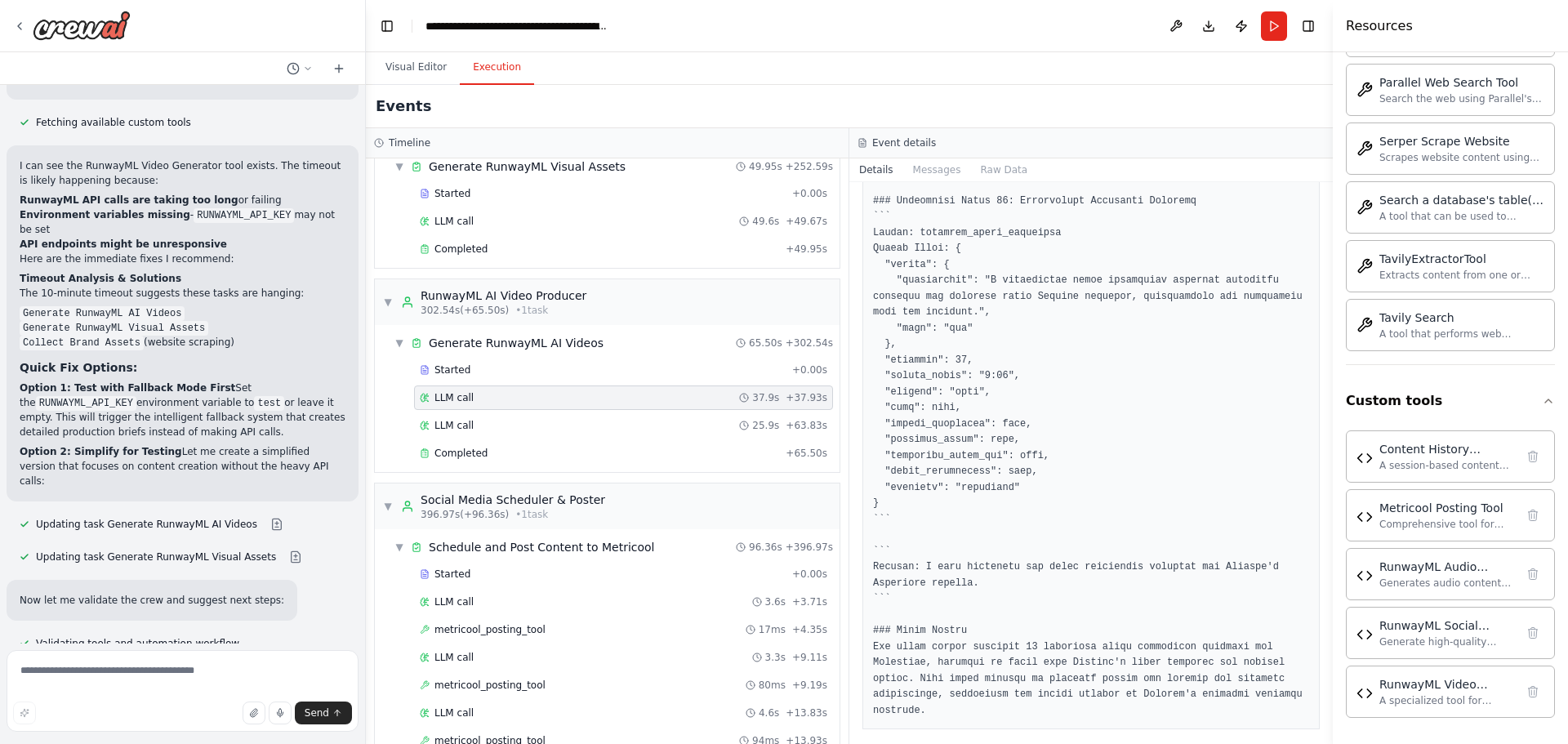
scroll to position [3358, 0]
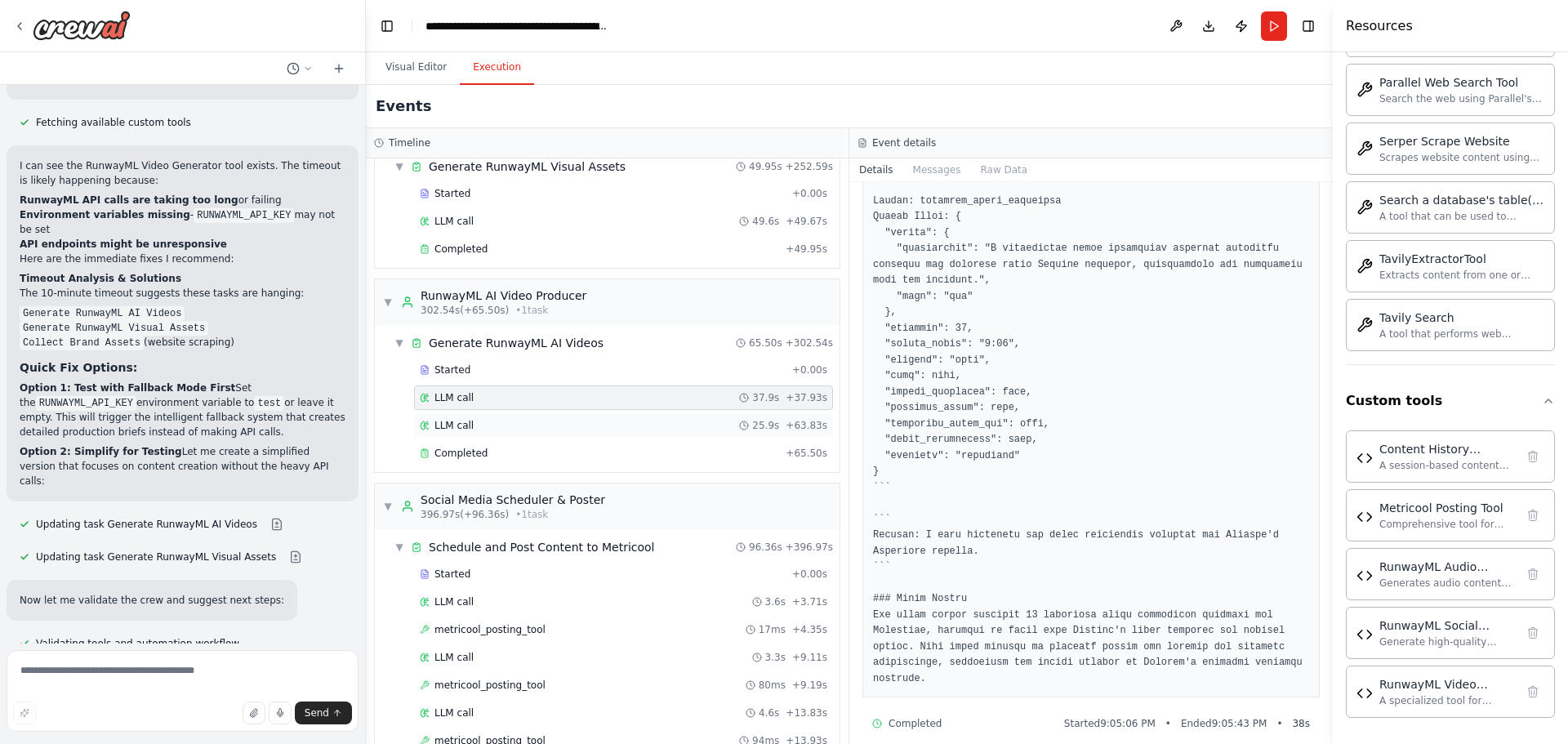
click at [508, 425] on div "LLM call 25.9s + 63.83s" at bounding box center [624, 425] width 408 height 14
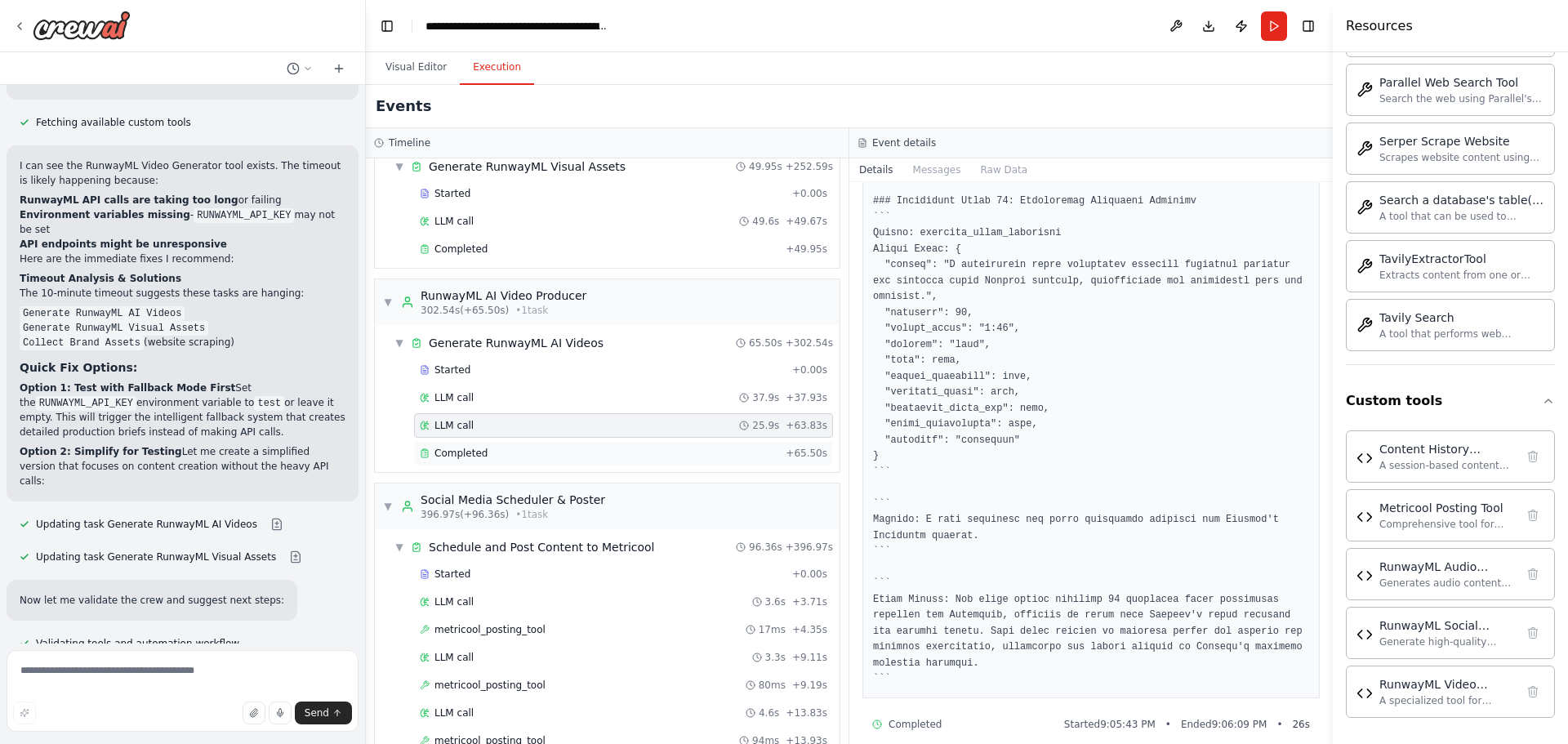
click at [519, 450] on div "Completed" at bounding box center [599, 453] width 360 height 14
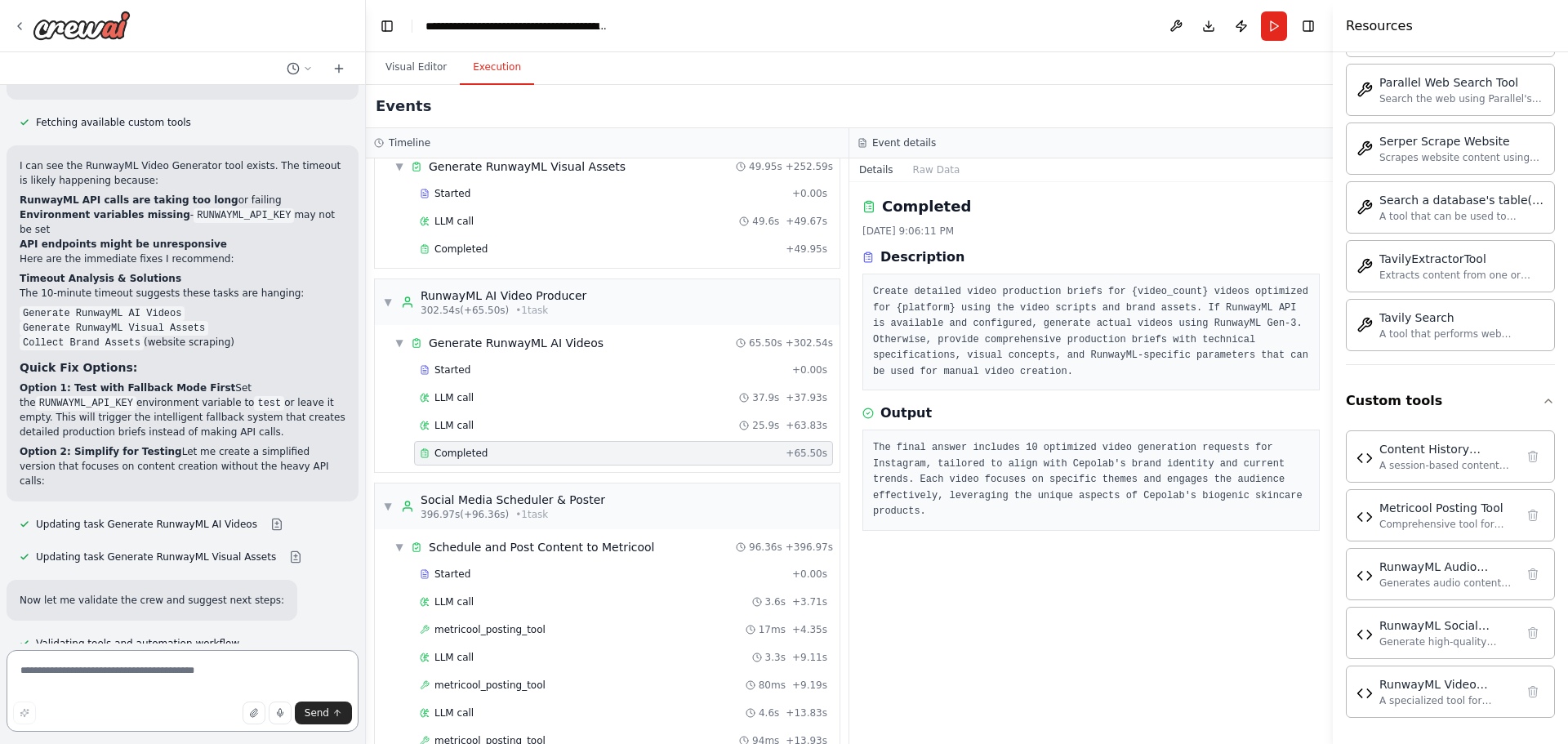
click at [29, 677] on textarea at bounding box center [183, 690] width 352 height 81
click at [495, 432] on div "LLM call 25.9s + 63.83s" at bounding box center [623, 424] width 419 height 24
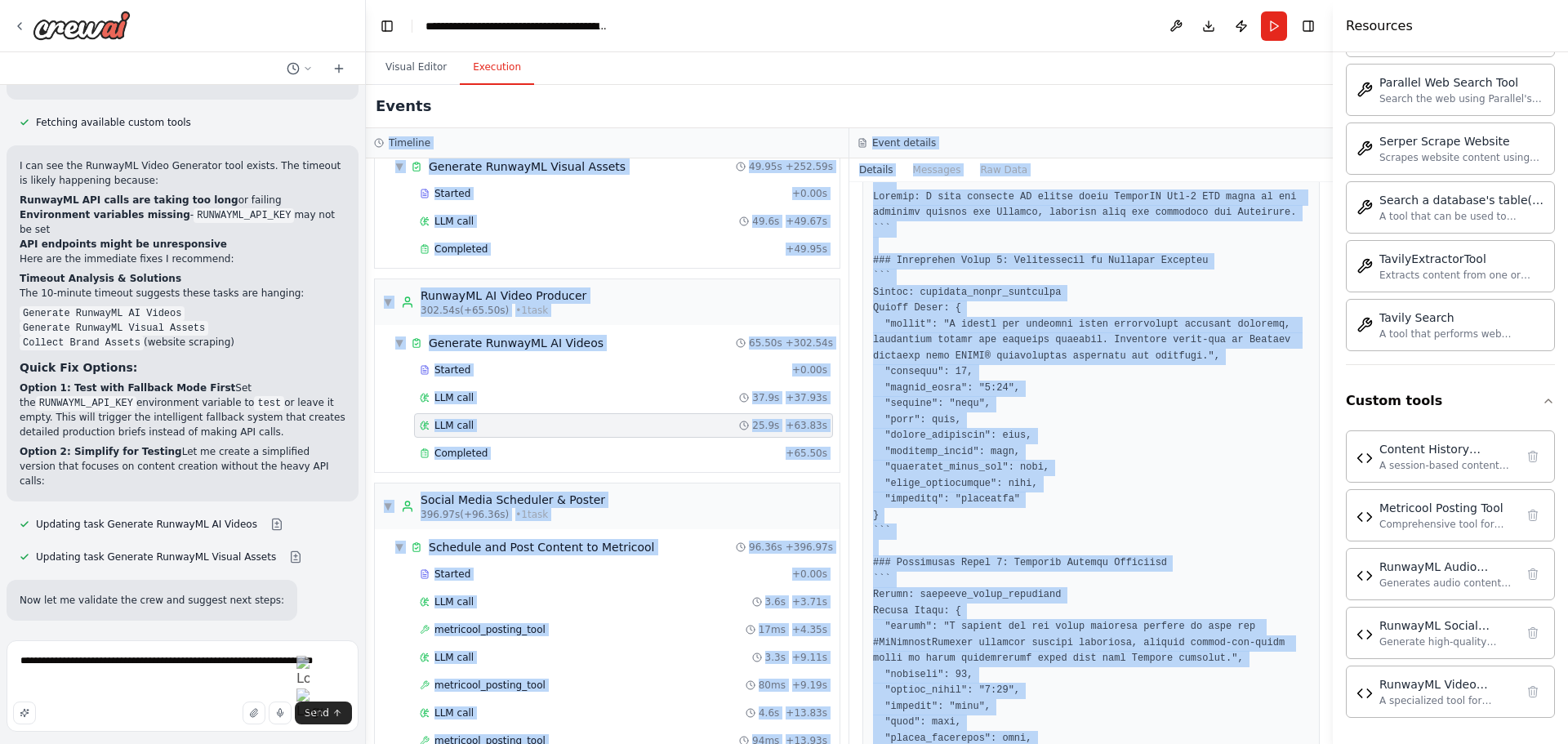
scroll to position [0, 0]
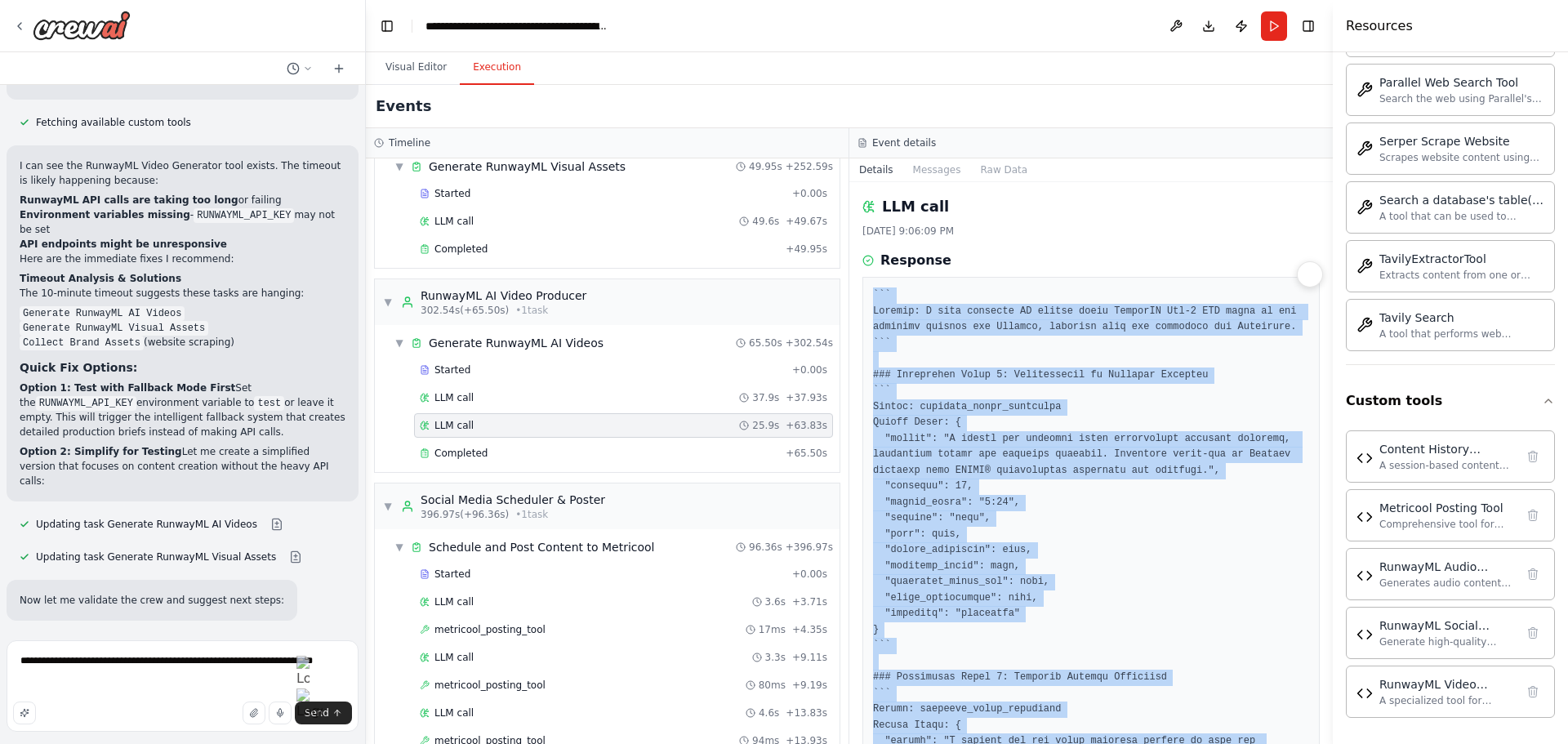
drag, startPoint x: 978, startPoint y: 668, endPoint x: 870, endPoint y: 287, distance: 396.0
copy pre "``` Loremip: D sita consecte AD elitse doeiu TemporIN Utl-2 ETD magna al eni ad…"
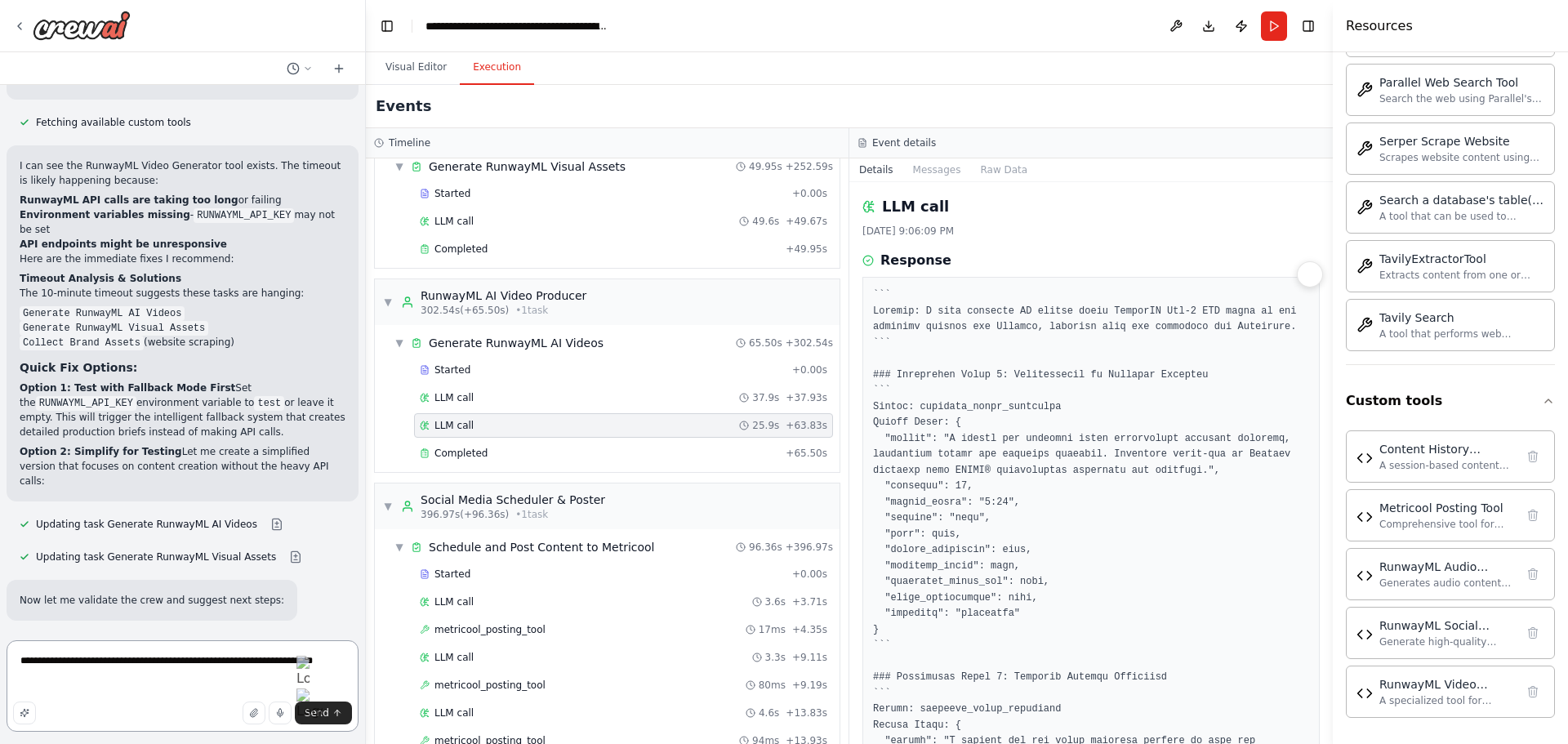
click at [25, 685] on textarea "**********" at bounding box center [183, 685] width 352 height 92
paste textarea "**********"
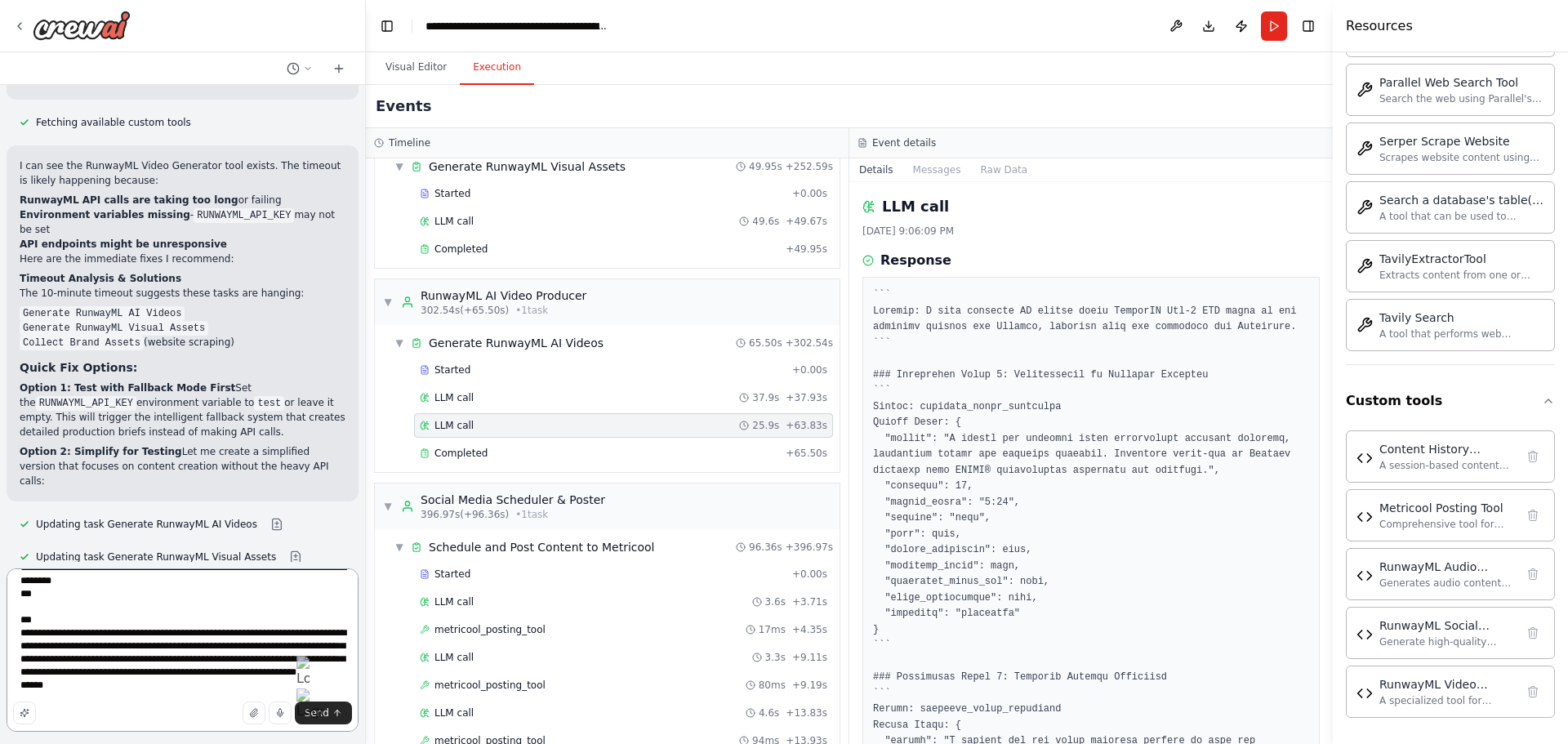
scroll to position [2633, 0]
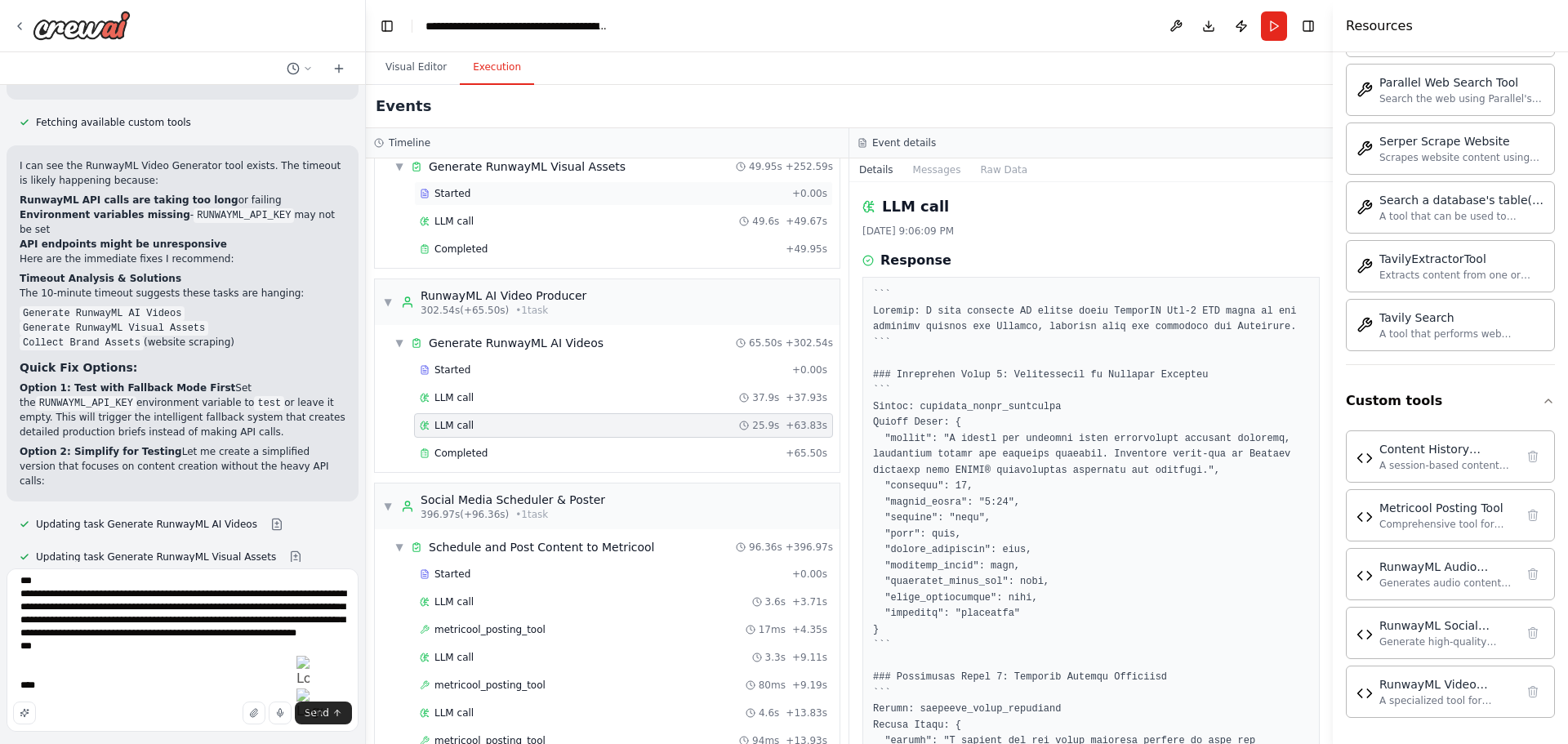
click at [483, 200] on div "Started + 0.00s" at bounding box center [623, 193] width 419 height 24
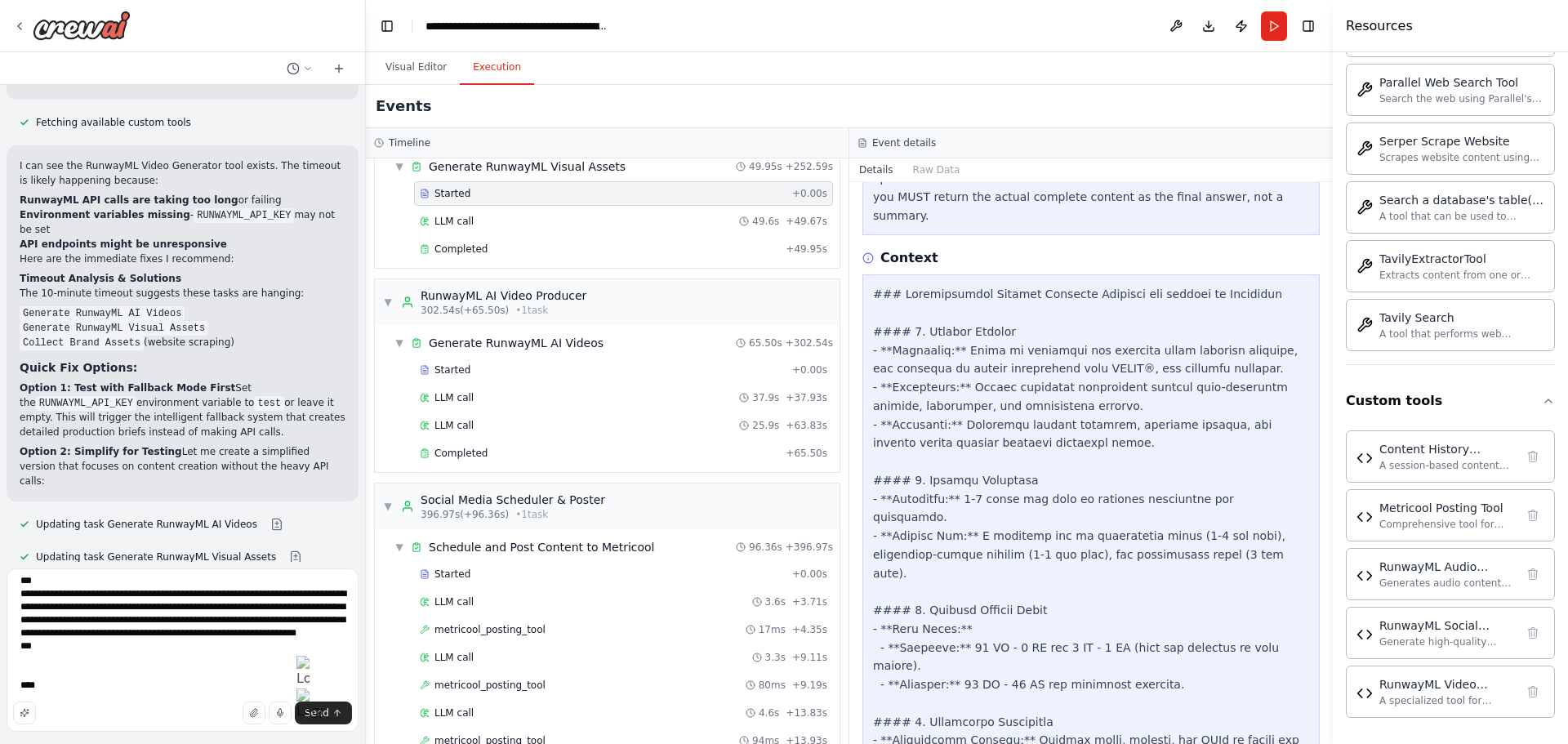
scroll to position [449, 0]
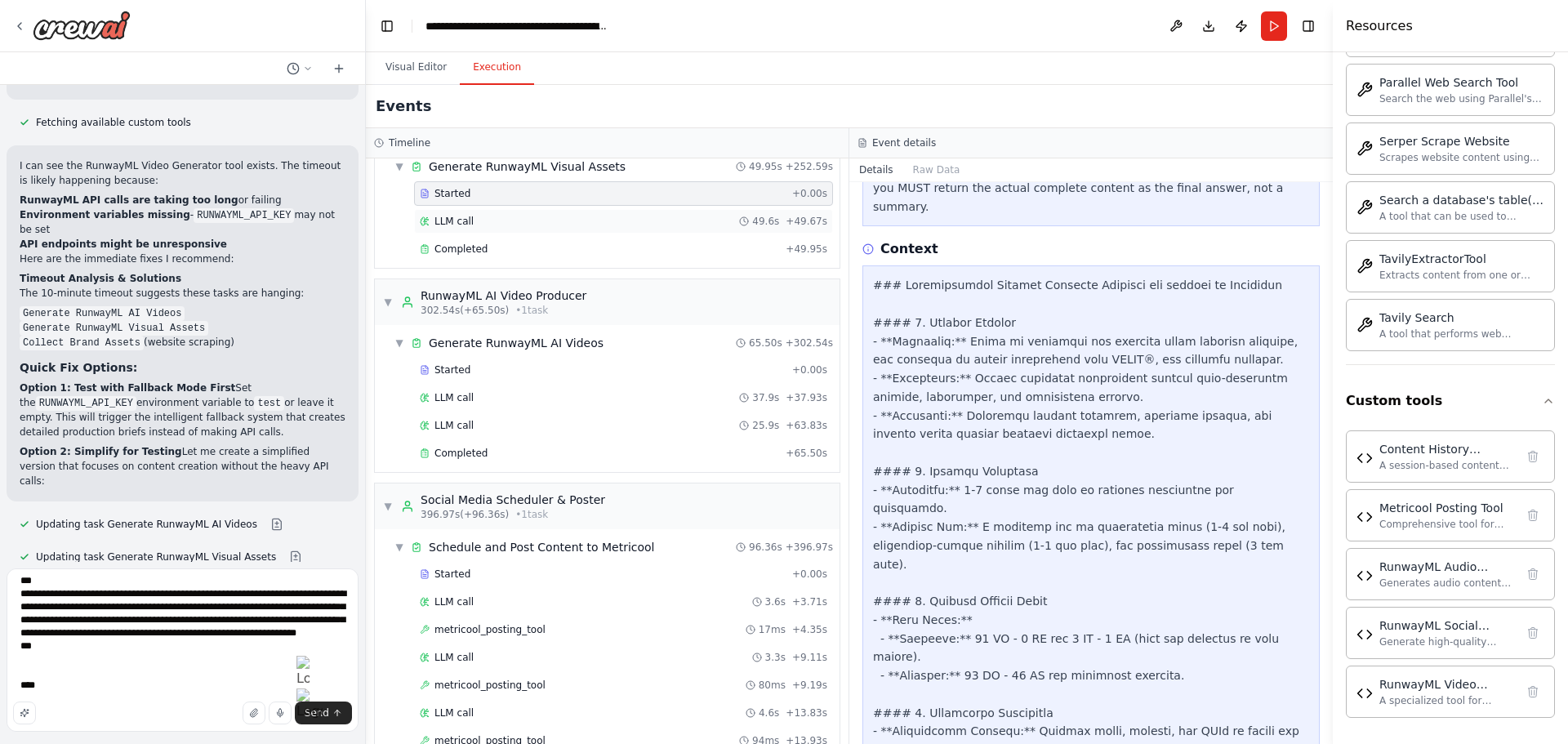
click at [481, 226] on div "LLM call 49.6s + 49.67s" at bounding box center [624, 221] width 408 height 14
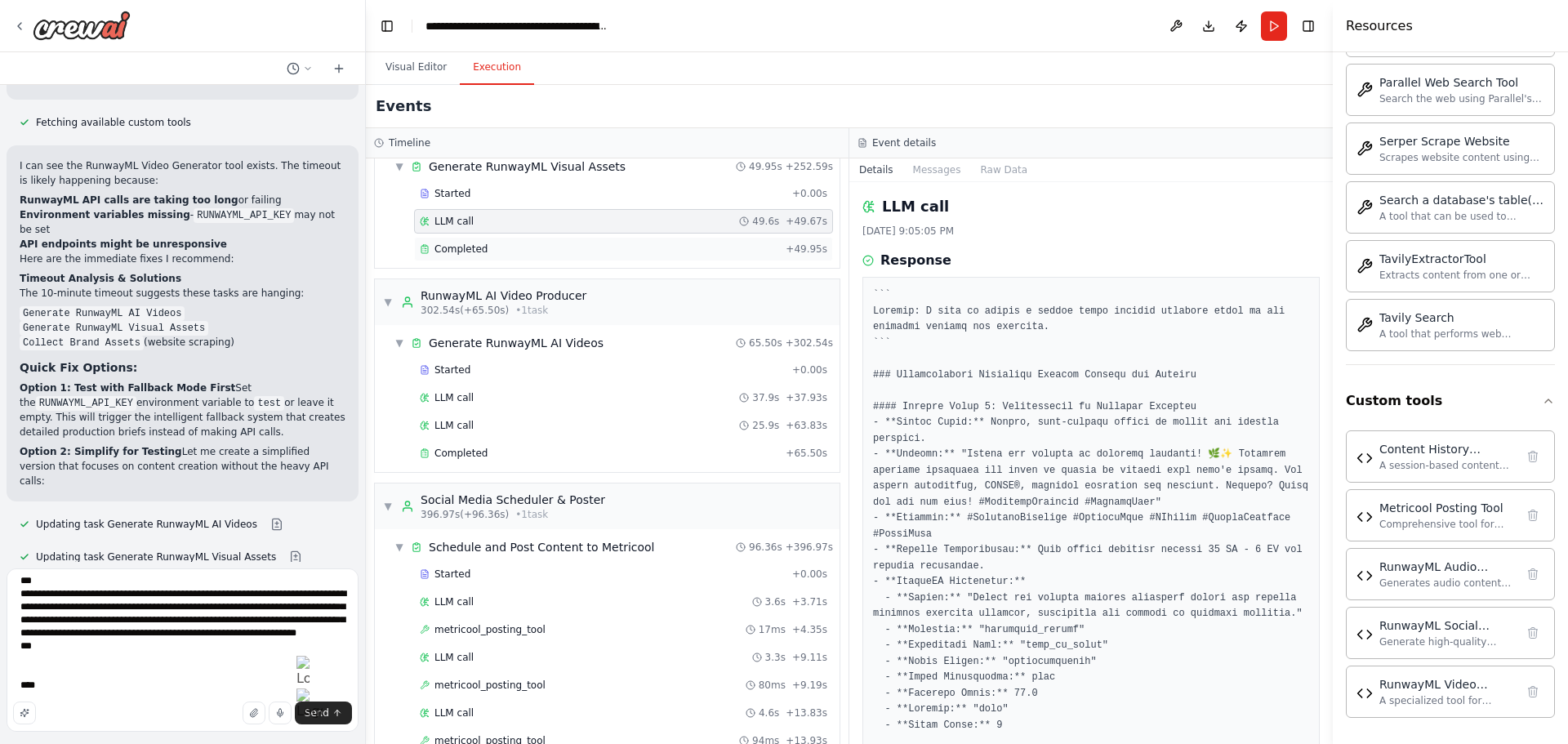
click at [497, 249] on div "Completed" at bounding box center [599, 249] width 360 height 14
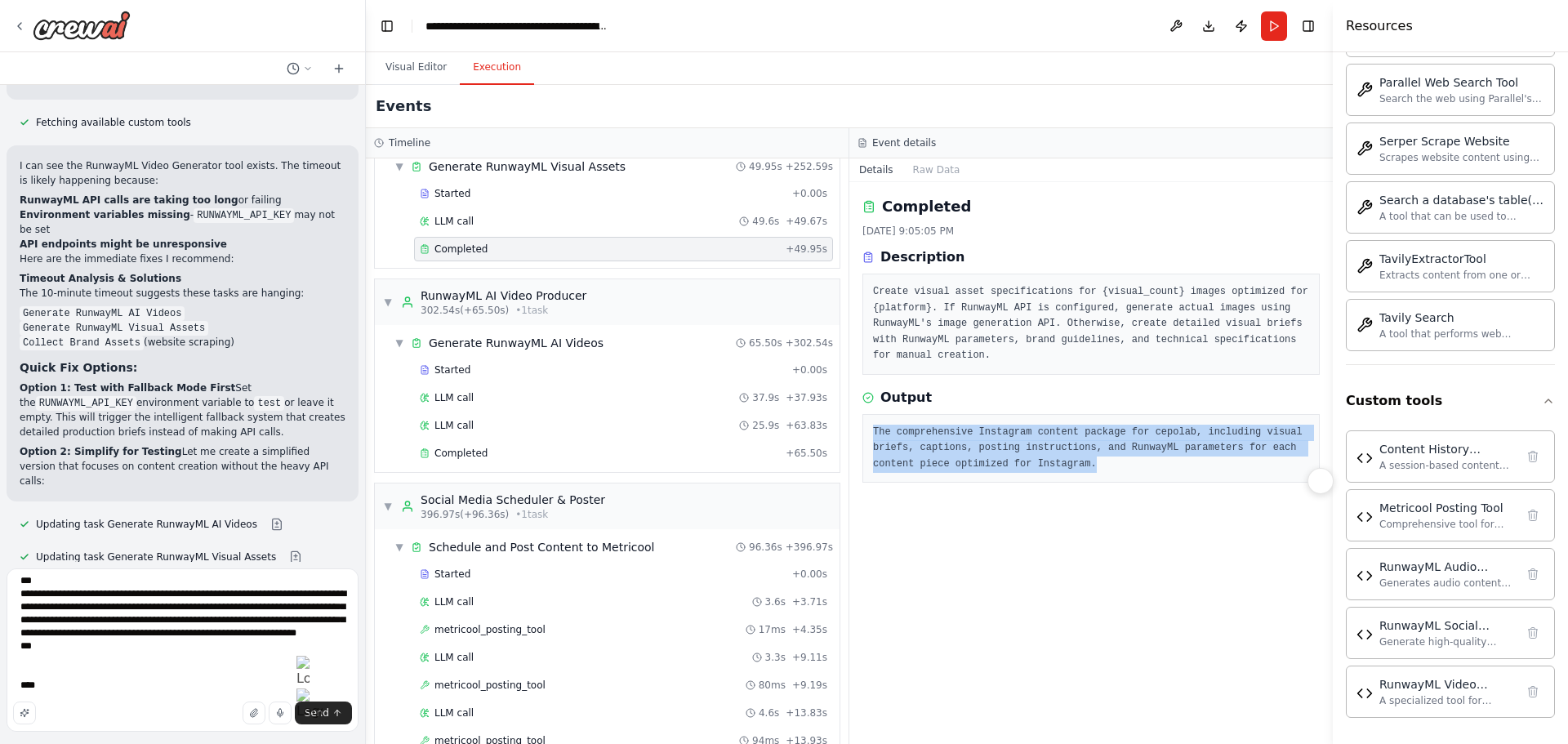
drag, startPoint x: 1091, startPoint y: 465, endPoint x: 863, endPoint y: 424, distance: 231.7
click at [863, 424] on div "The comprehensive Instagram content package for cepolab, including visual brief…" at bounding box center [1090, 448] width 457 height 70
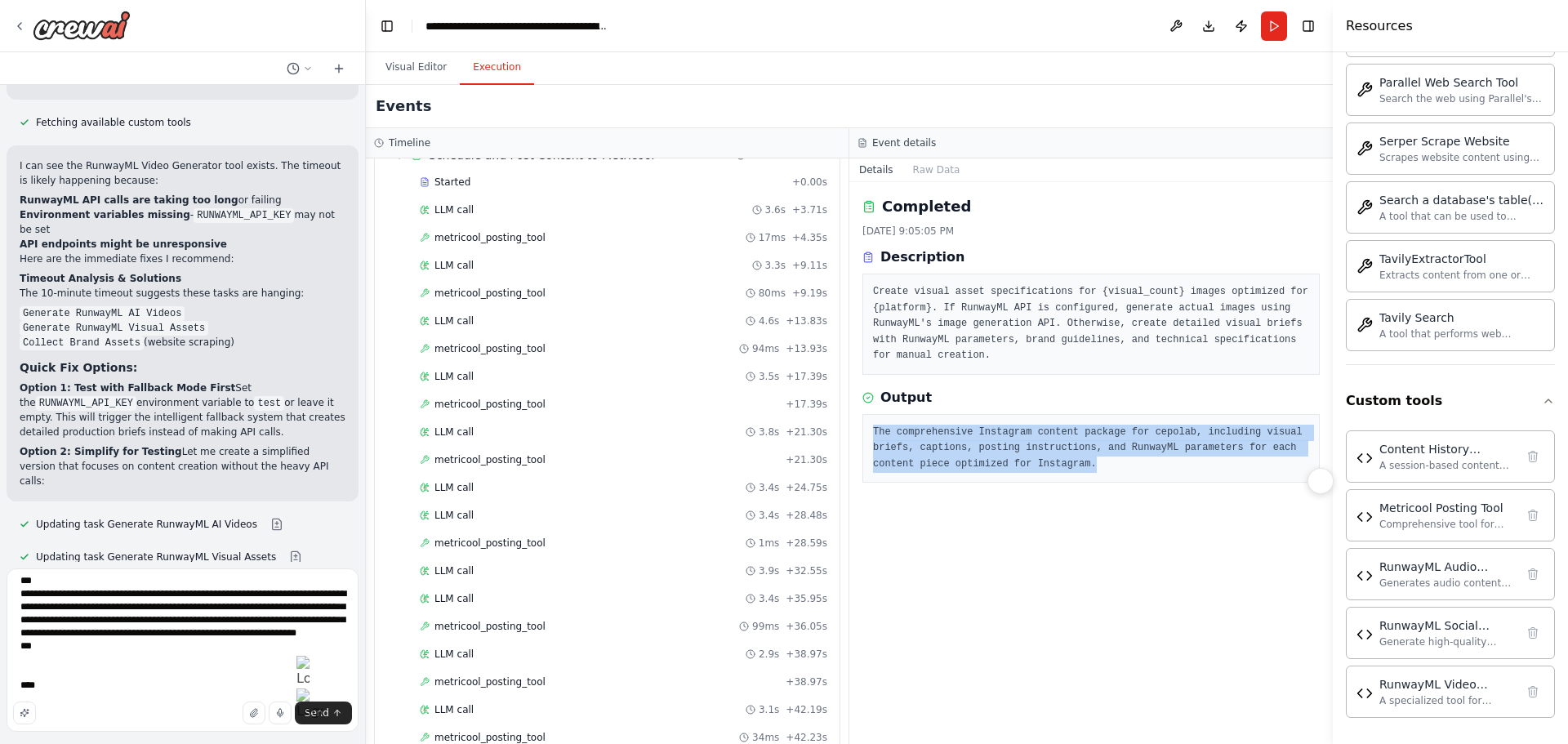
scroll to position [3554, 0]
click at [477, 453] on span "metricool_posting_tool" at bounding box center [489, 459] width 111 height 14
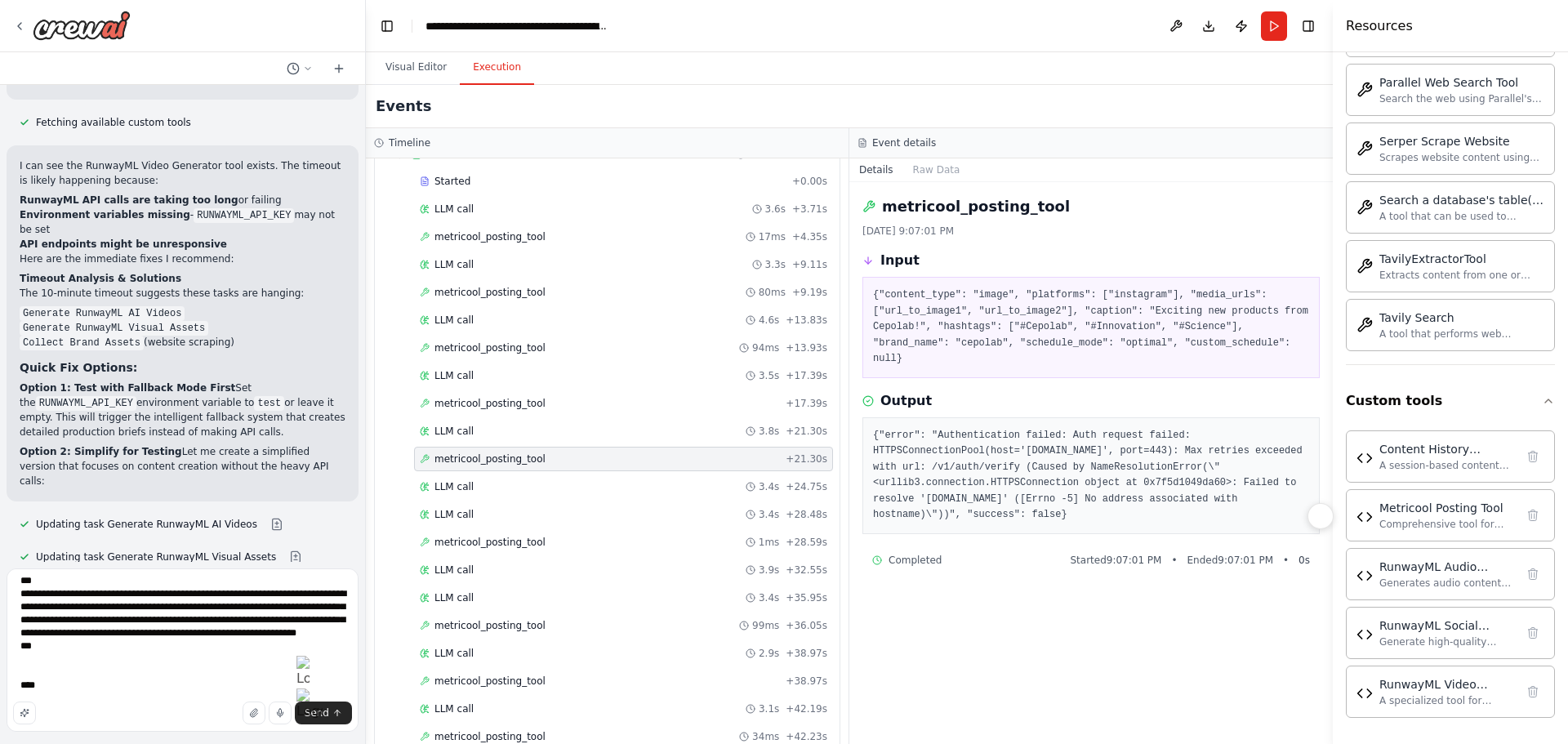
drag, startPoint x: 1002, startPoint y: 504, endPoint x: 876, endPoint y: 408, distance: 158.4
click at [876, 417] on div "{"error": "Authentication failed: Auth request failed: HTTPSConnectionPool(host…" at bounding box center [1090, 475] width 457 height 117
copy pre "{"error": "Authentication failed: Auth request failed: HTTPSConnectionPool(host…"
click at [91, 692] on textarea at bounding box center [183, 649] width 352 height 163
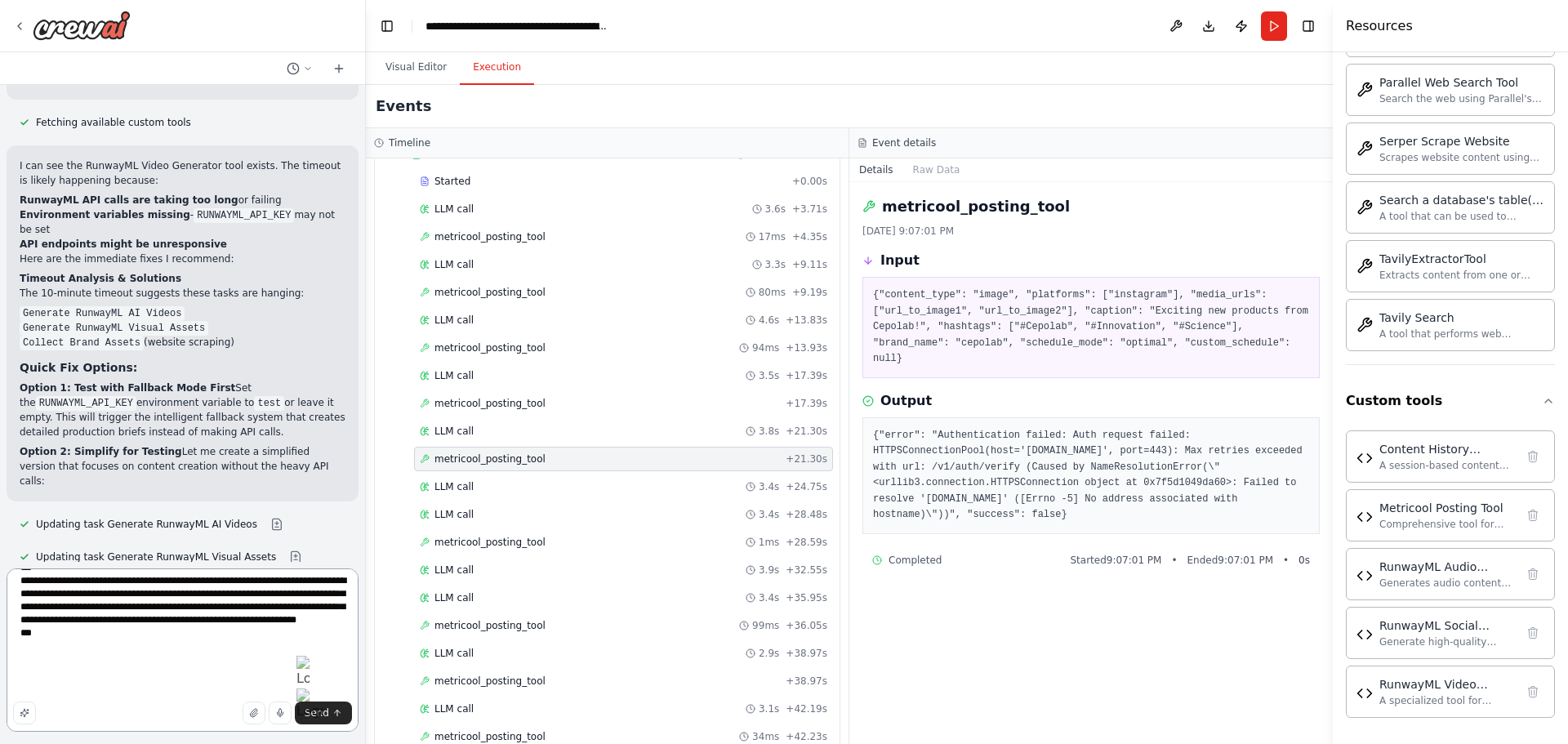
paste textarea "**********"
type textarea "**********"
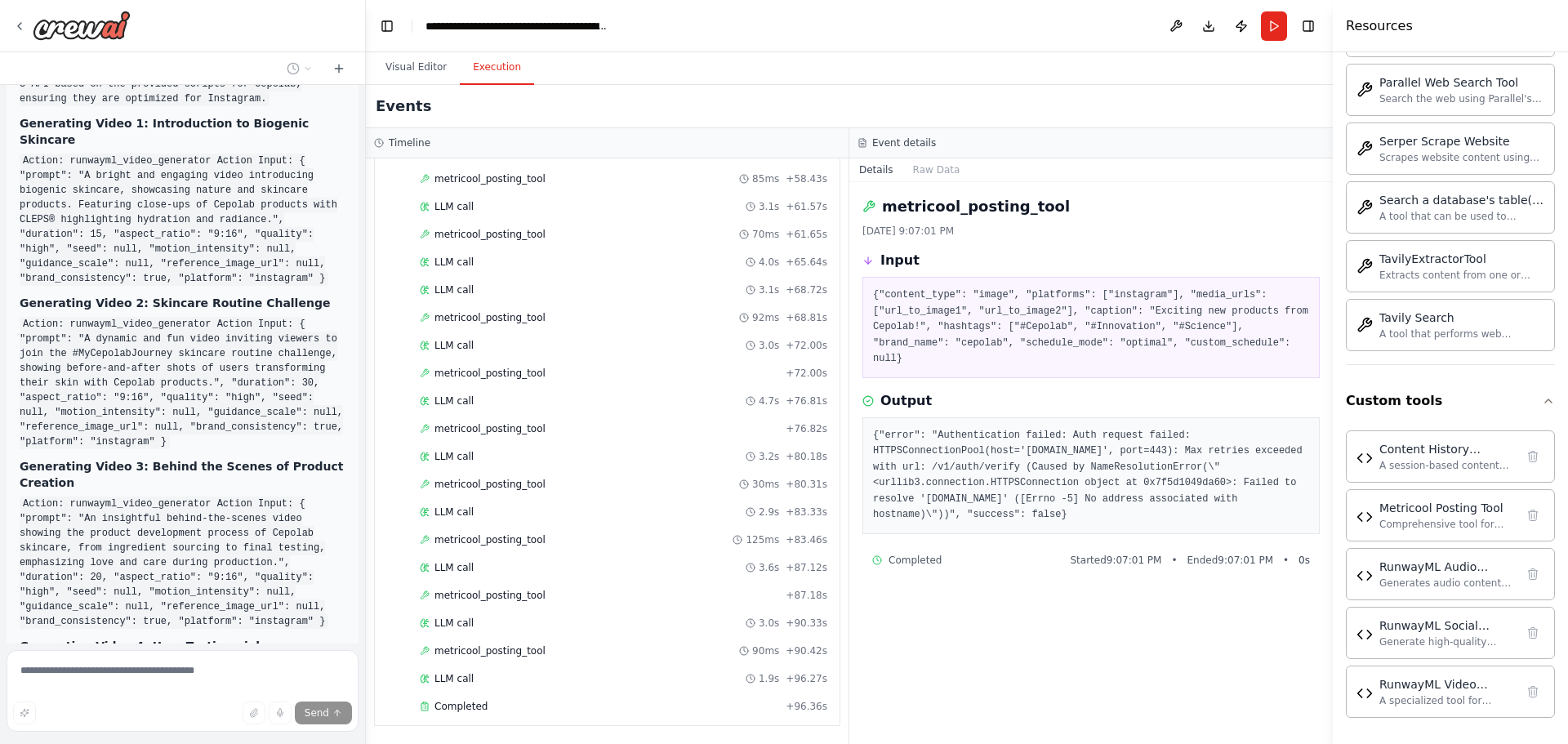
scroll to position [40458, 0]
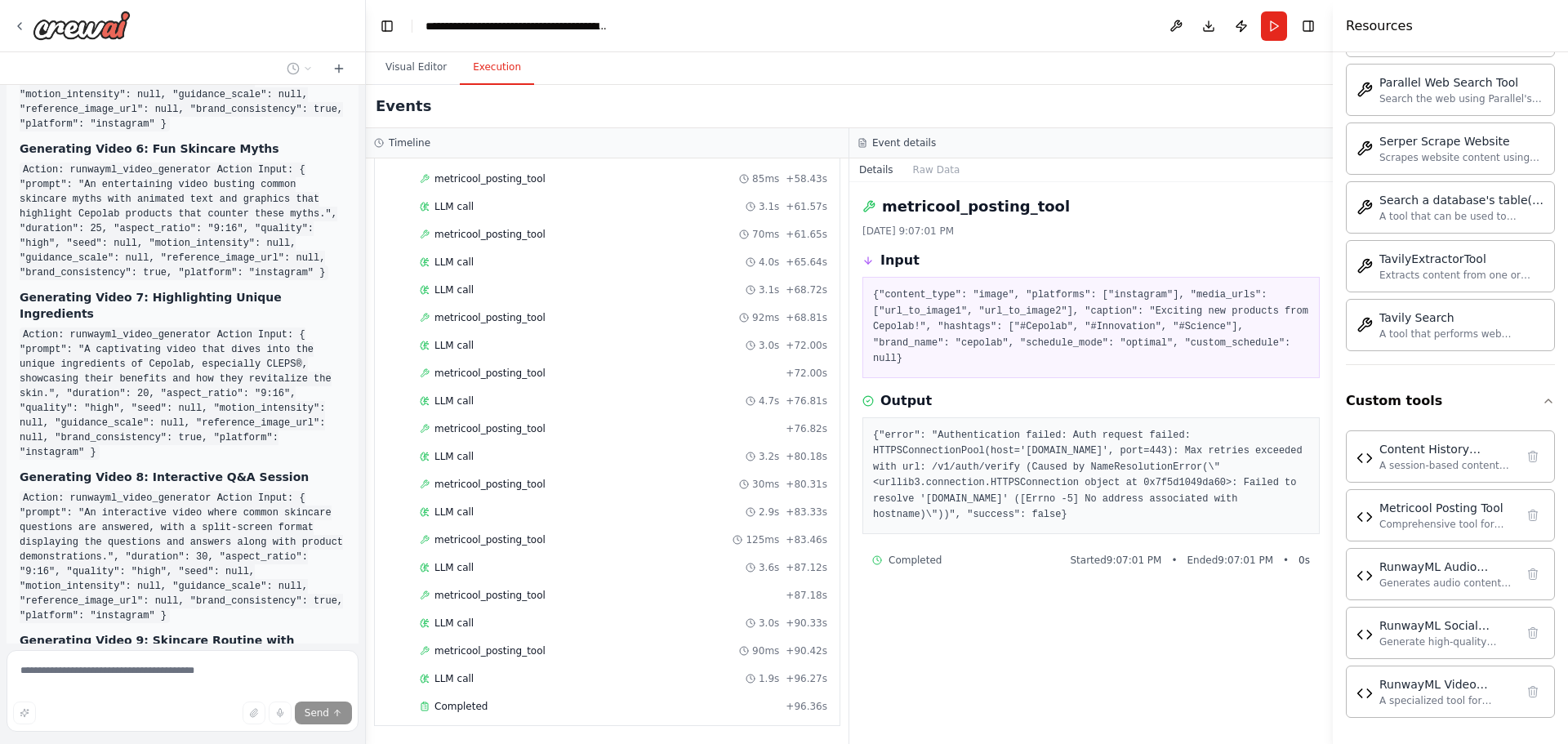
scroll to position [40971, 0]
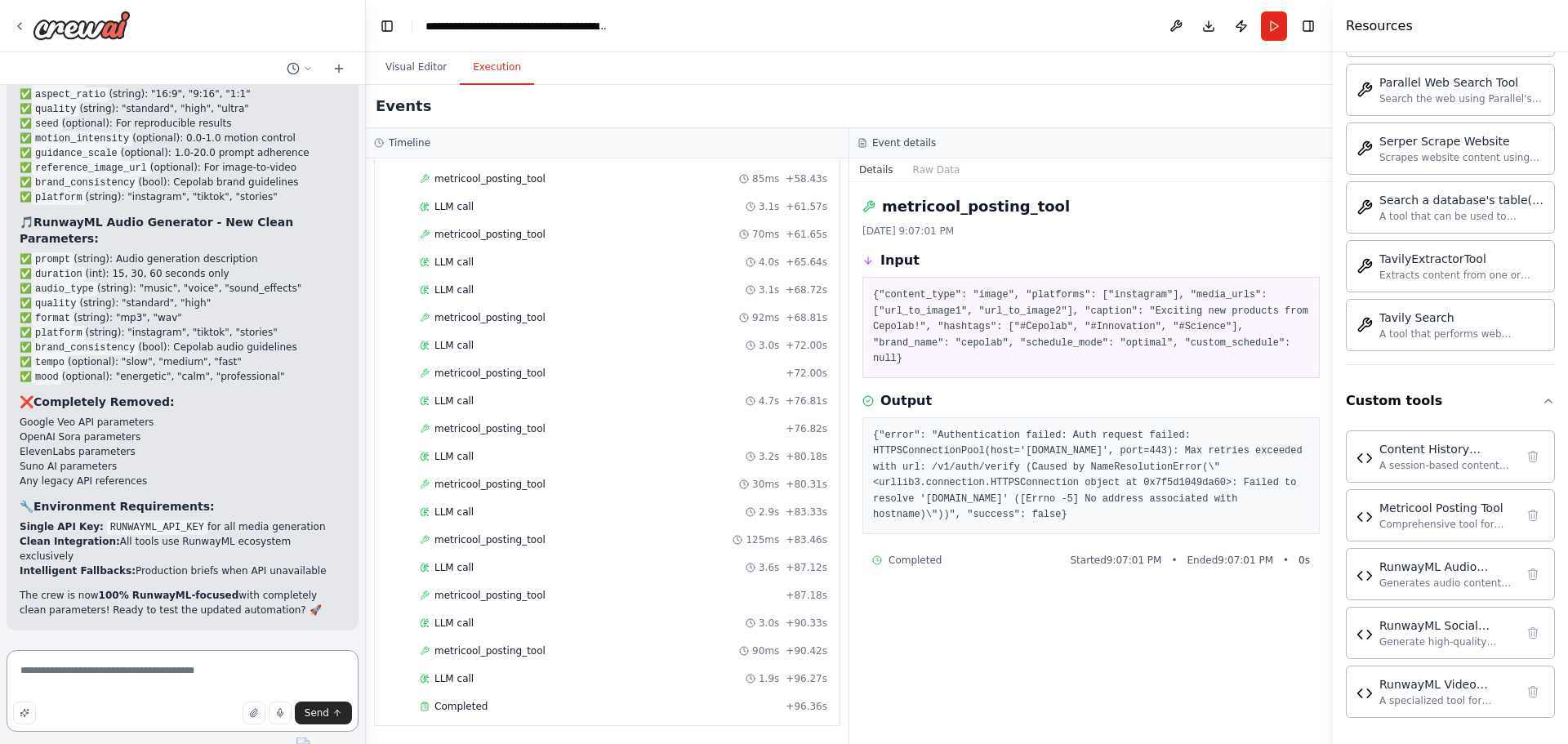
scroll to position [2777, 0]
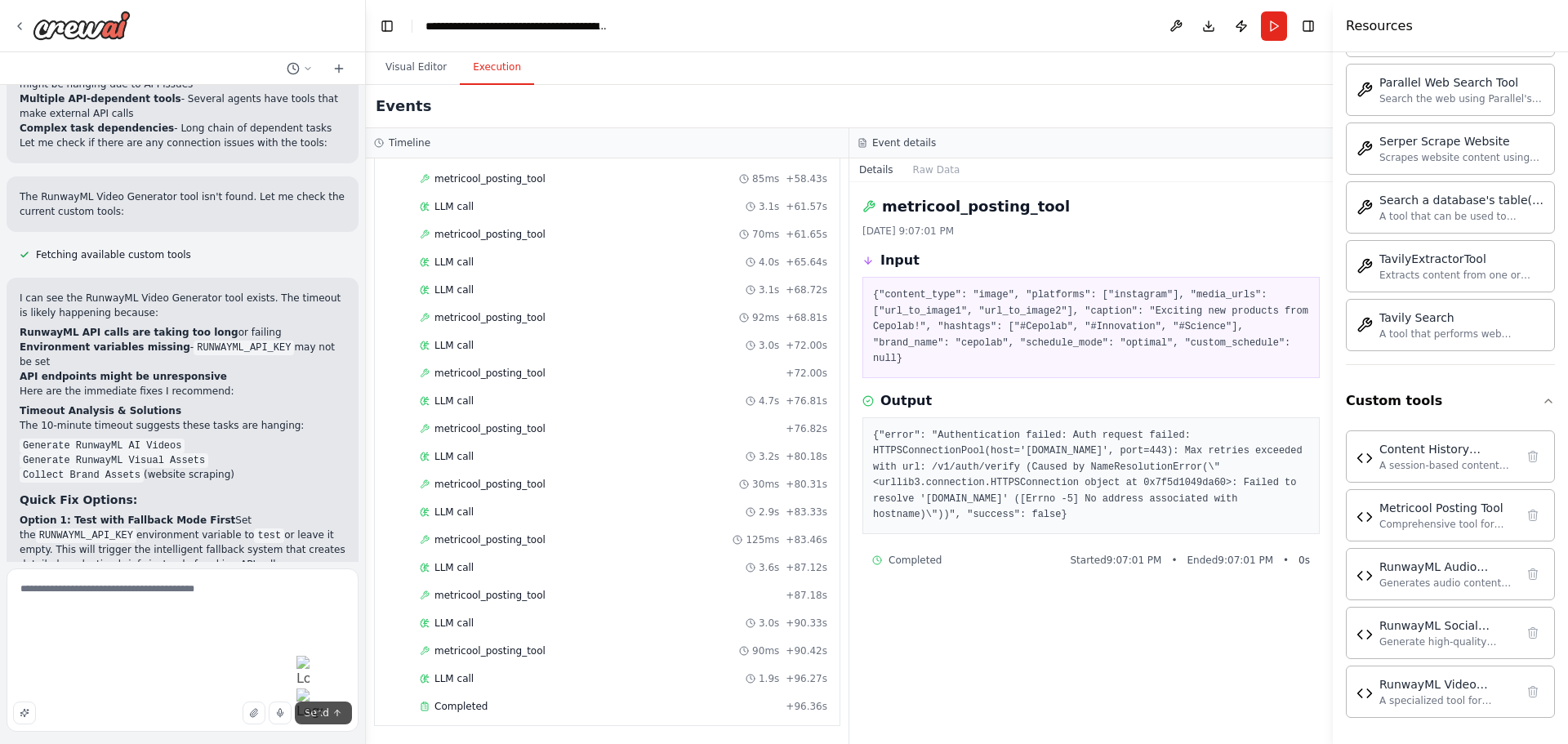
click at [329, 716] on span "Send" at bounding box center [316, 713] width 24 height 14
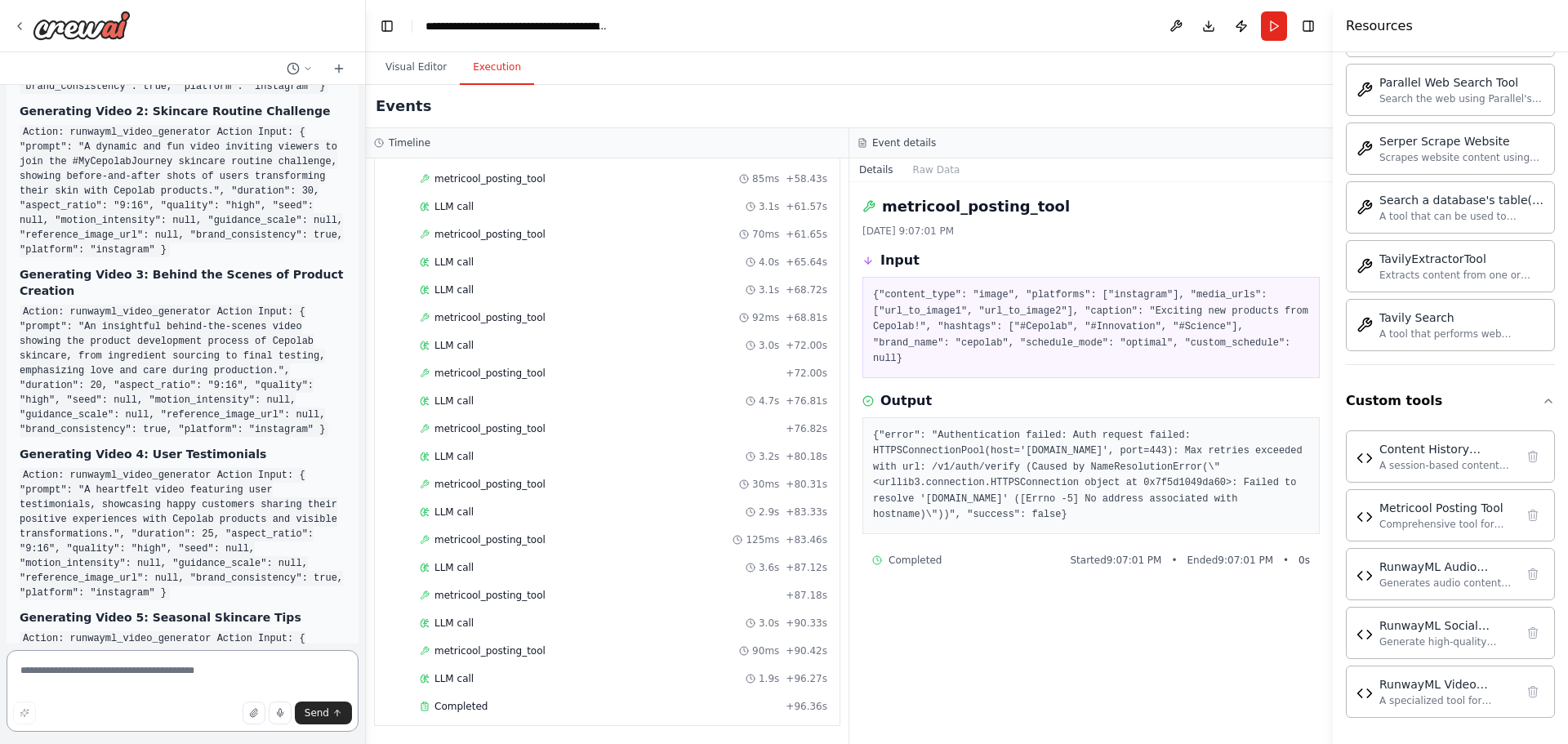
scroll to position [40339, 0]
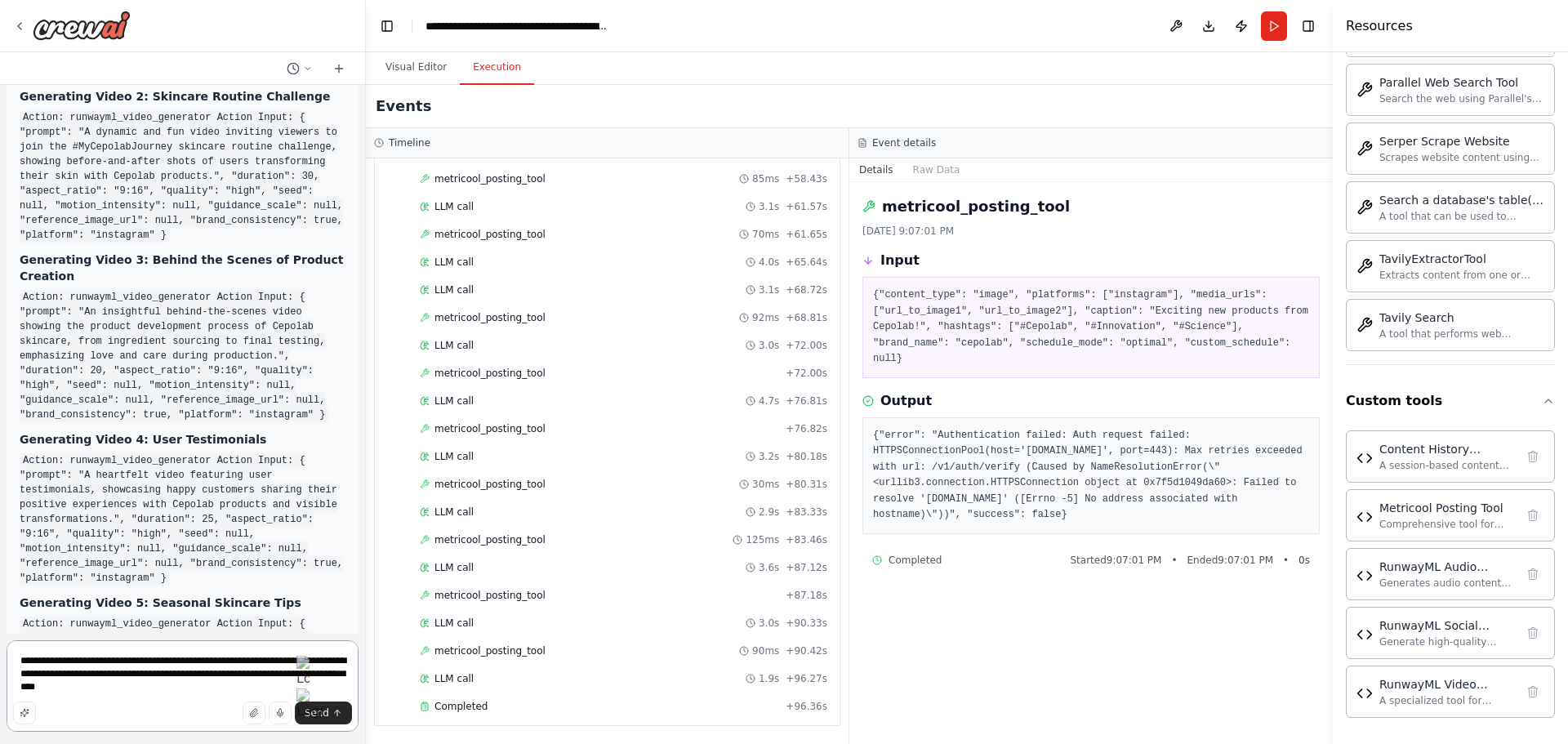
type textarea "**********"
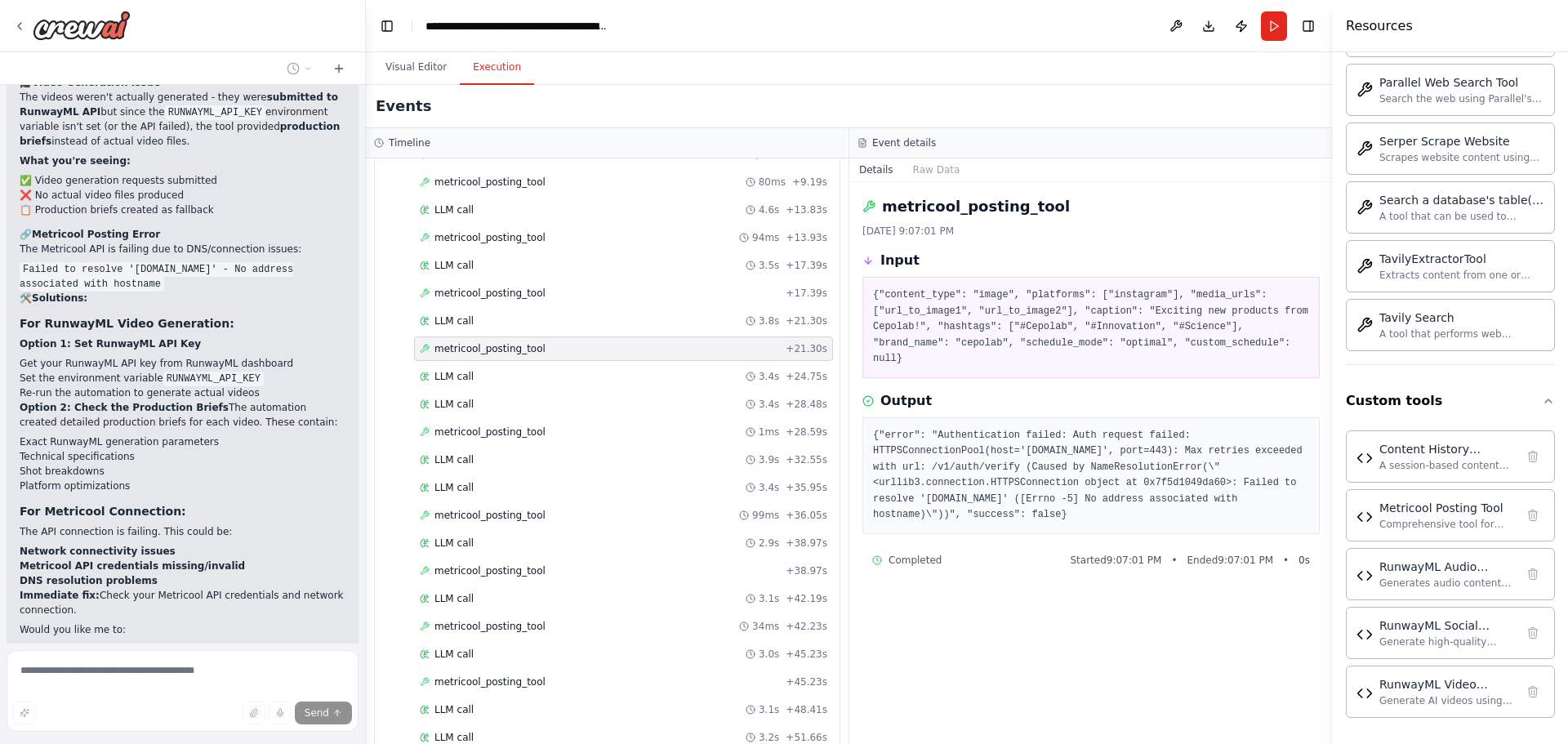
scroll to position [3665, 0]
drag, startPoint x: 1057, startPoint y: 458, endPoint x: 1027, endPoint y: 440, distance: 35.0
click at [1027, 440] on pre "{"error": "Authentication failed: Auth request failed: HTTPSConnectionPool(host…" at bounding box center [1090, 475] width 436 height 96
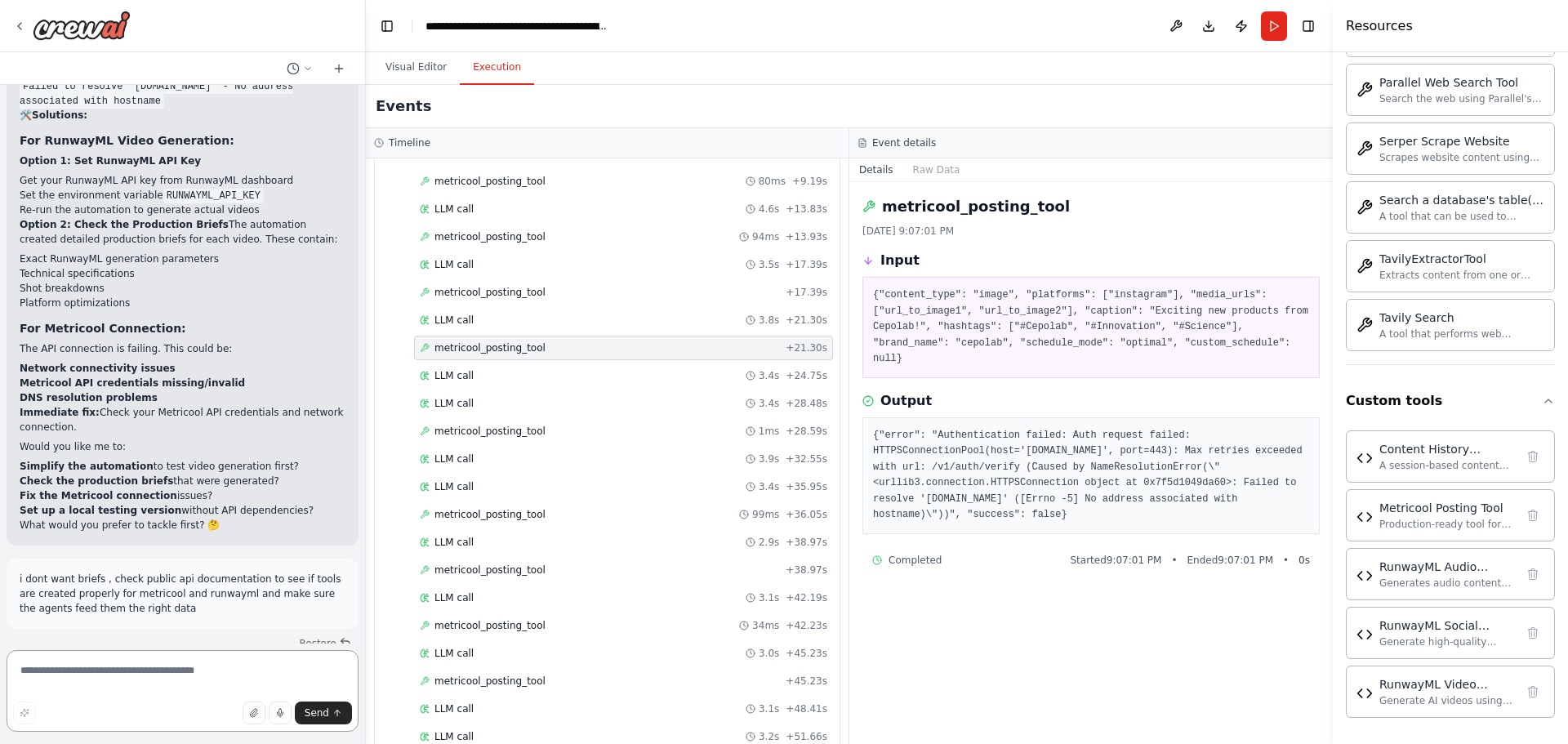
scroll to position [42385, 0]
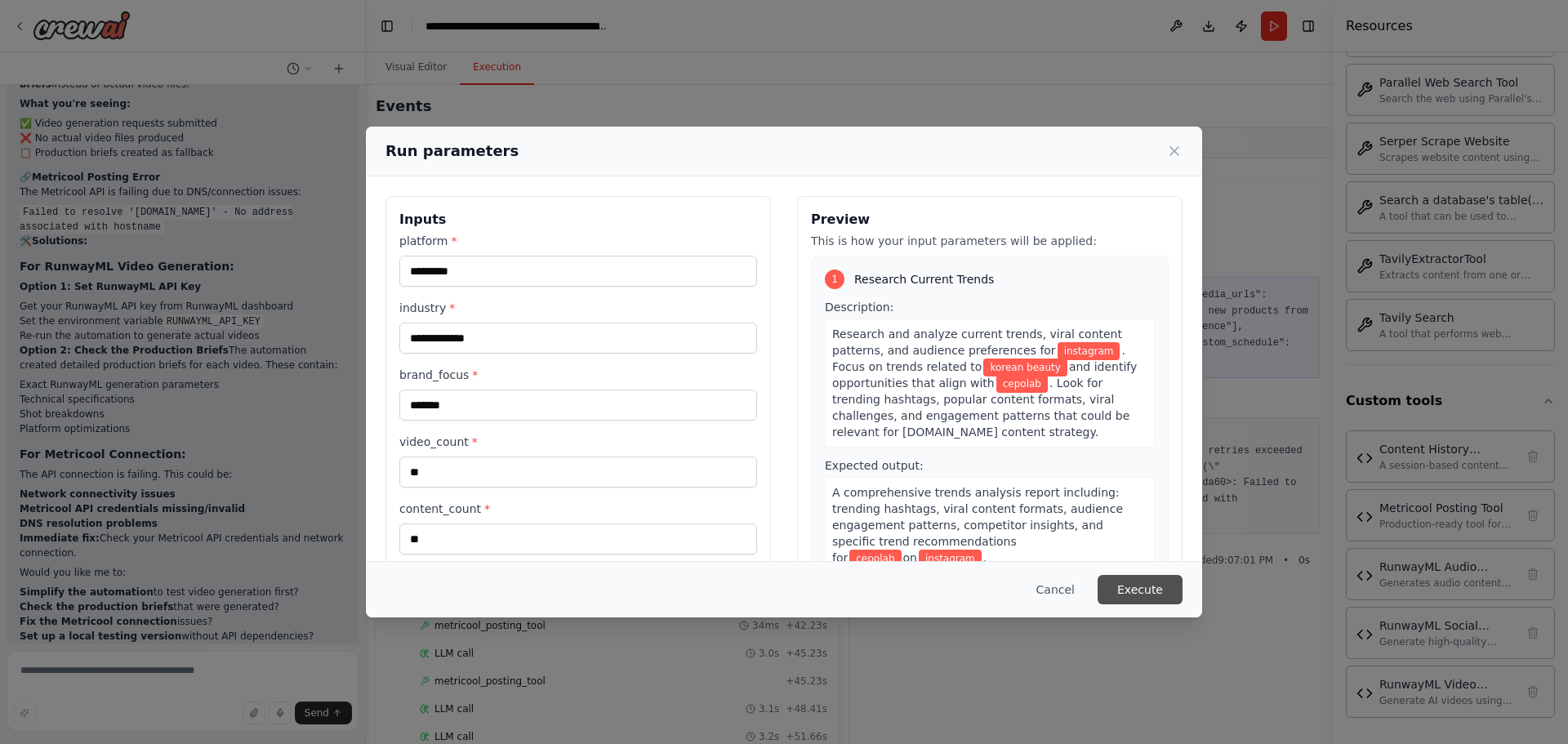
click at [1136, 591] on button "Execute" at bounding box center [1140, 589] width 85 height 29
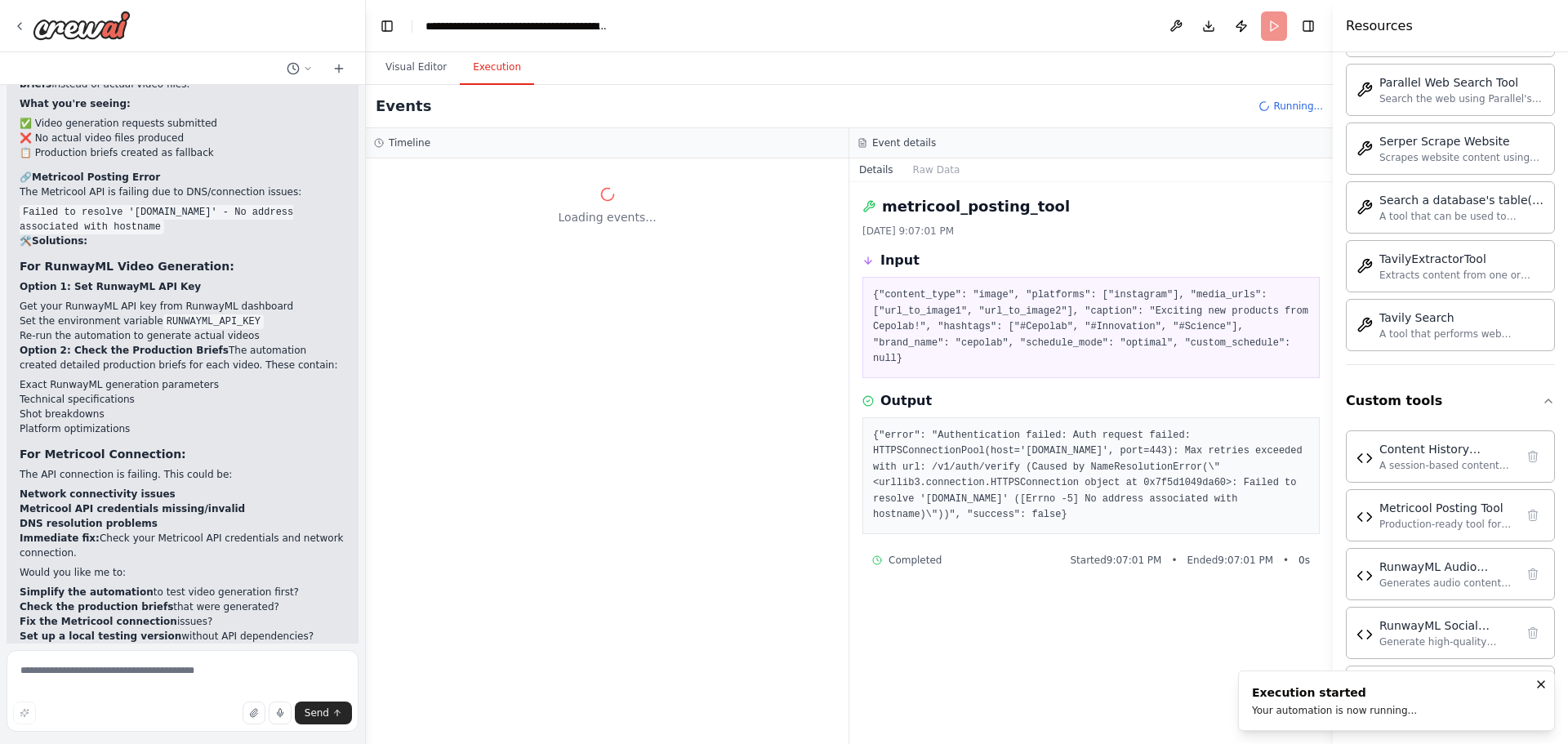
scroll to position [0, 0]
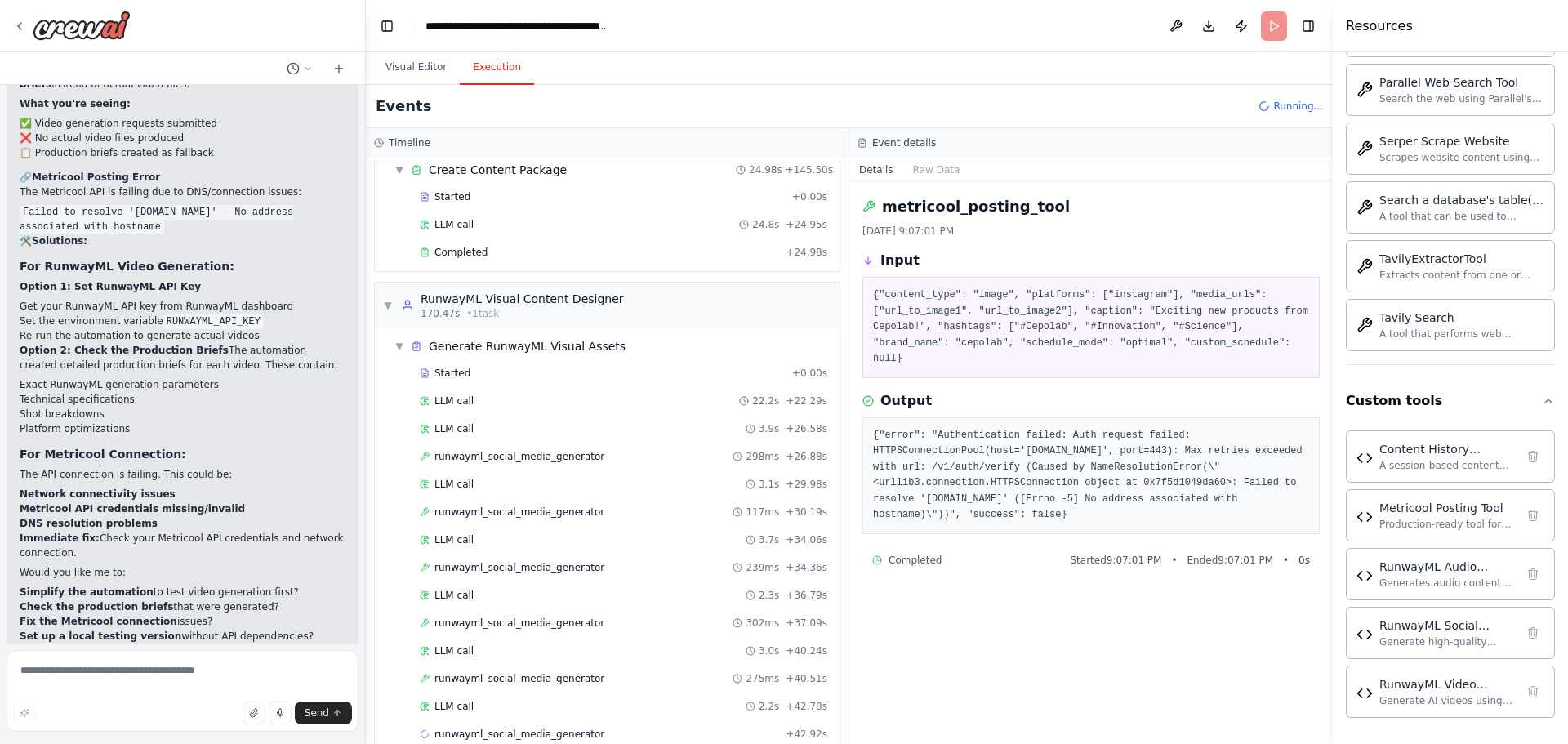
scroll to position [2146, 0]
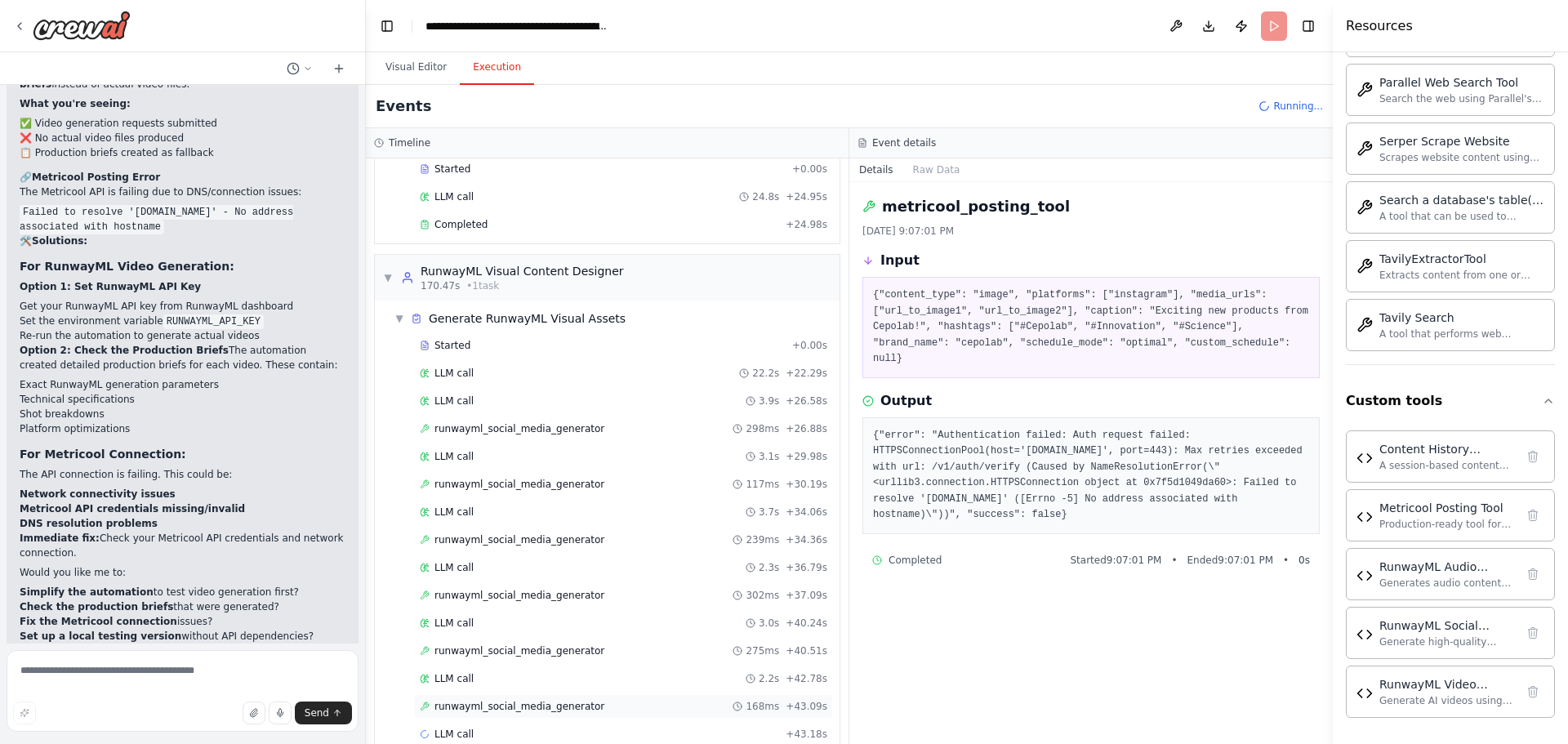
click at [508, 703] on span "runwayml_social_media_generator" at bounding box center [519, 706] width 170 height 14
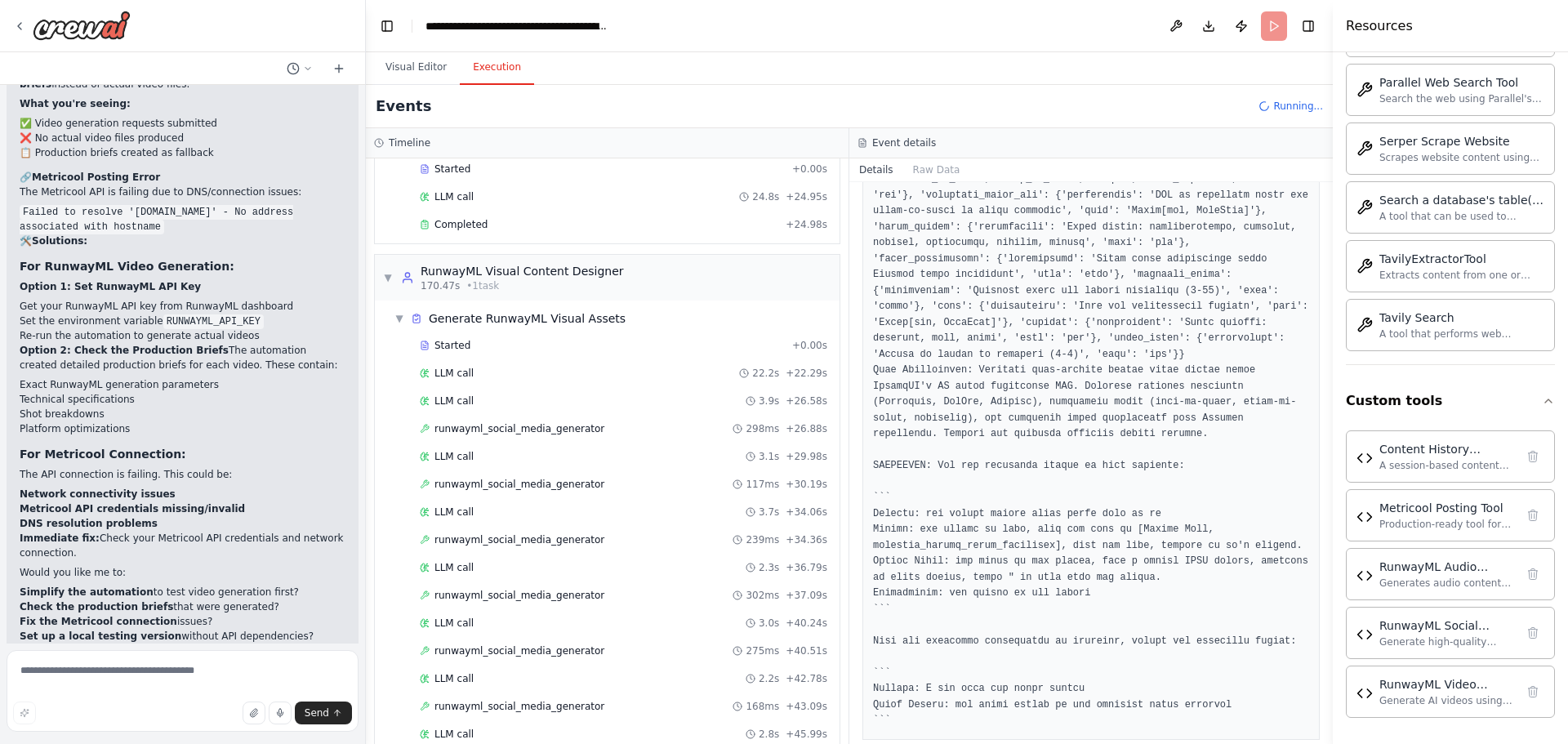
scroll to position [1045, 0]
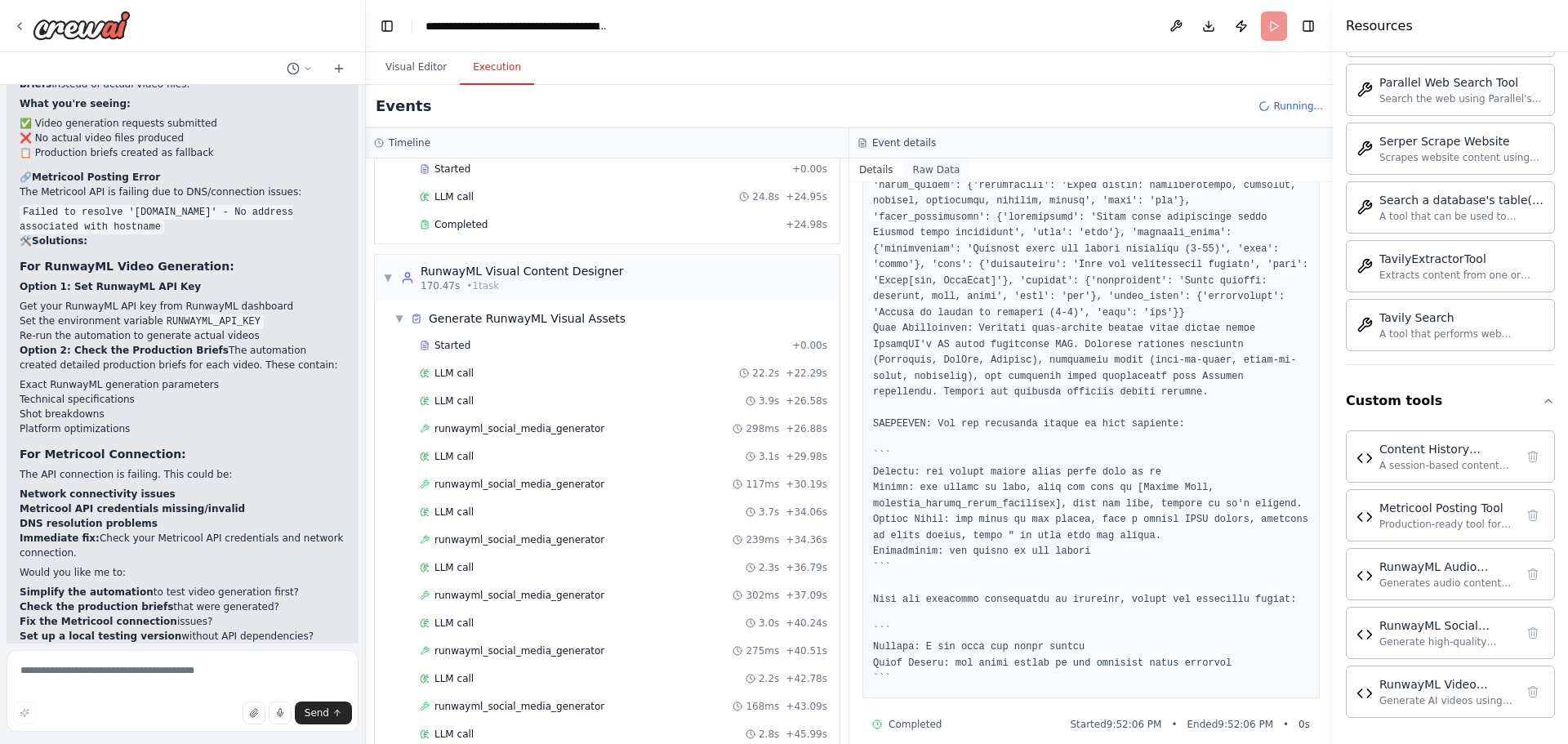
click at [938, 171] on button "Raw Data" at bounding box center [936, 170] width 67 height 23
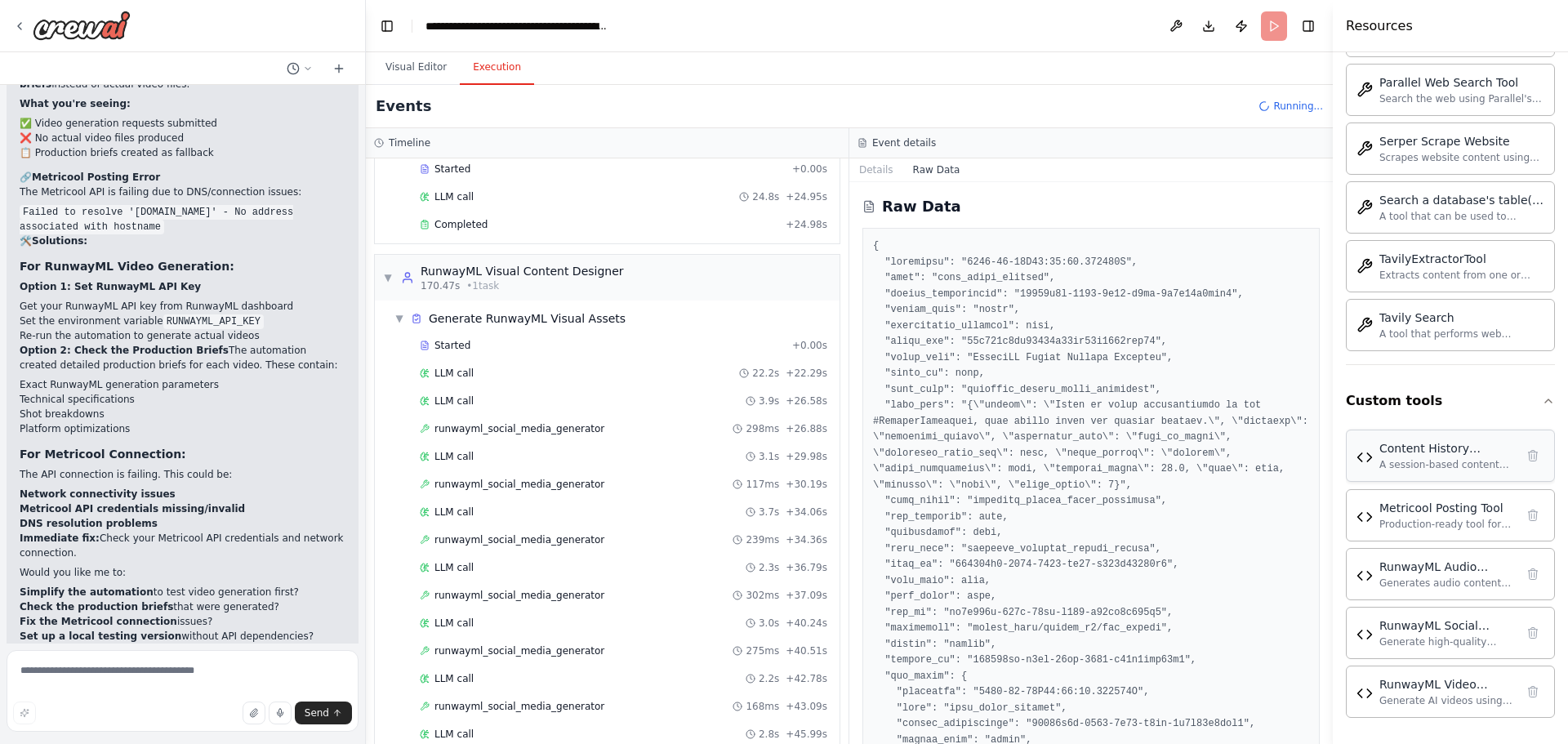
drag, startPoint x: 1327, startPoint y: 211, endPoint x: 1348, endPoint y: 444, distance: 233.9
click at [1354, 449] on div "Resources Crew Task Agent Tools AI & Machine Learning Database & Data File & Do…" at bounding box center [1450, 372] width 235 height 744
drag, startPoint x: 1327, startPoint y: 234, endPoint x: 1304, endPoint y: 474, distance: 241.1
click at [1306, 469] on div "i want to create a content creation crew for instagram and tiktok for [DOMAIN_N…" at bounding box center [784, 372] width 1568 height 744
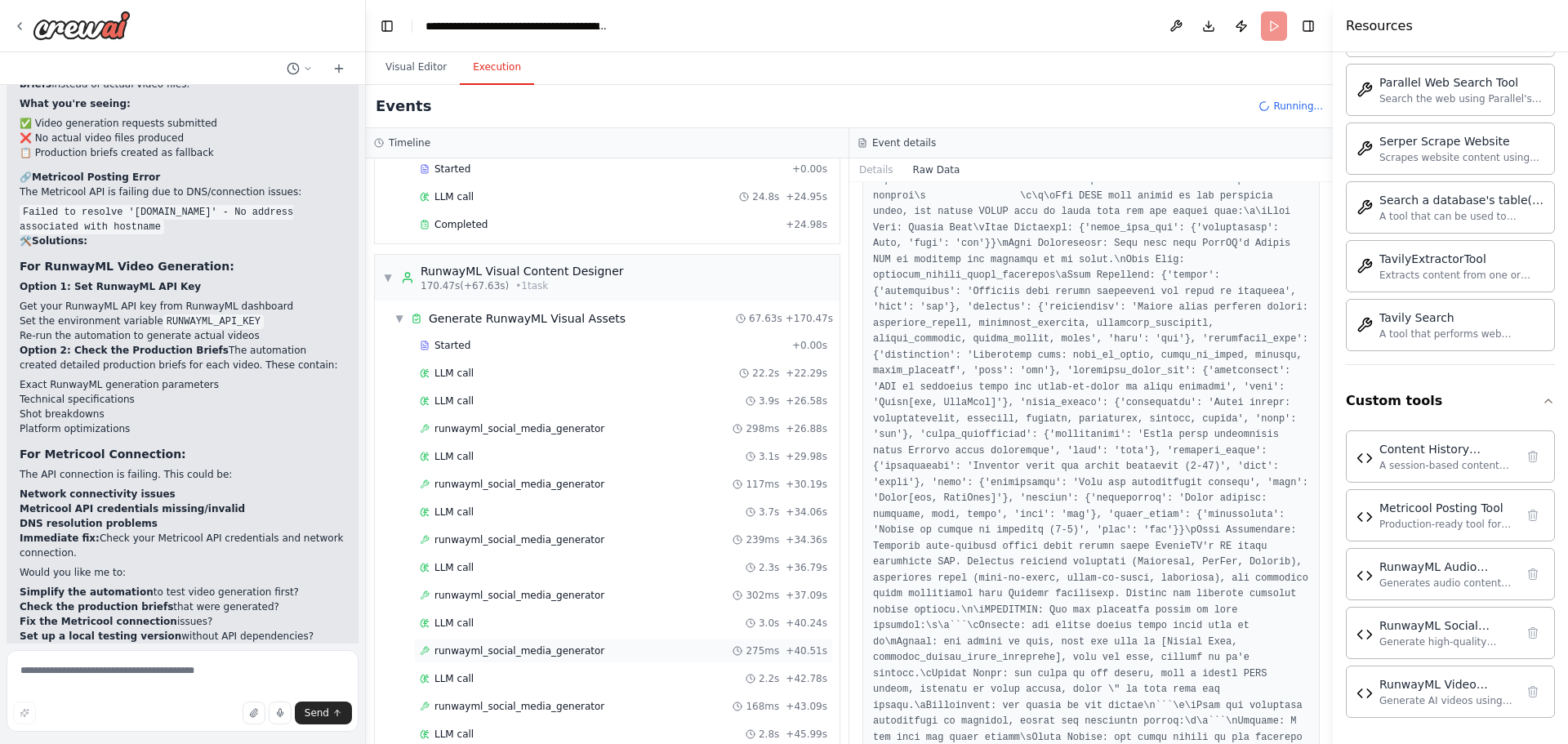
scroll to position [4166, 0]
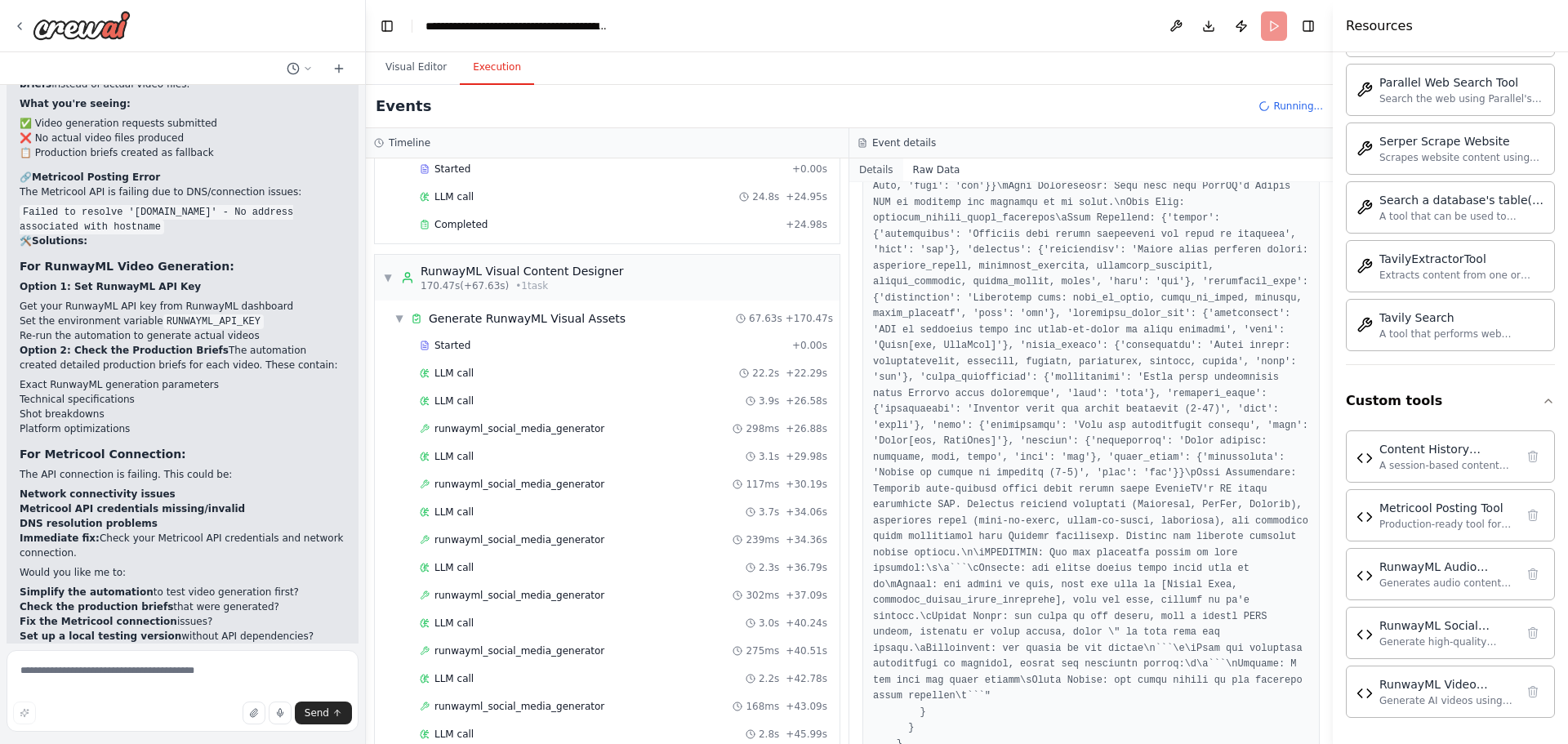
click at [872, 174] on button "Details" at bounding box center [877, 170] width 54 height 23
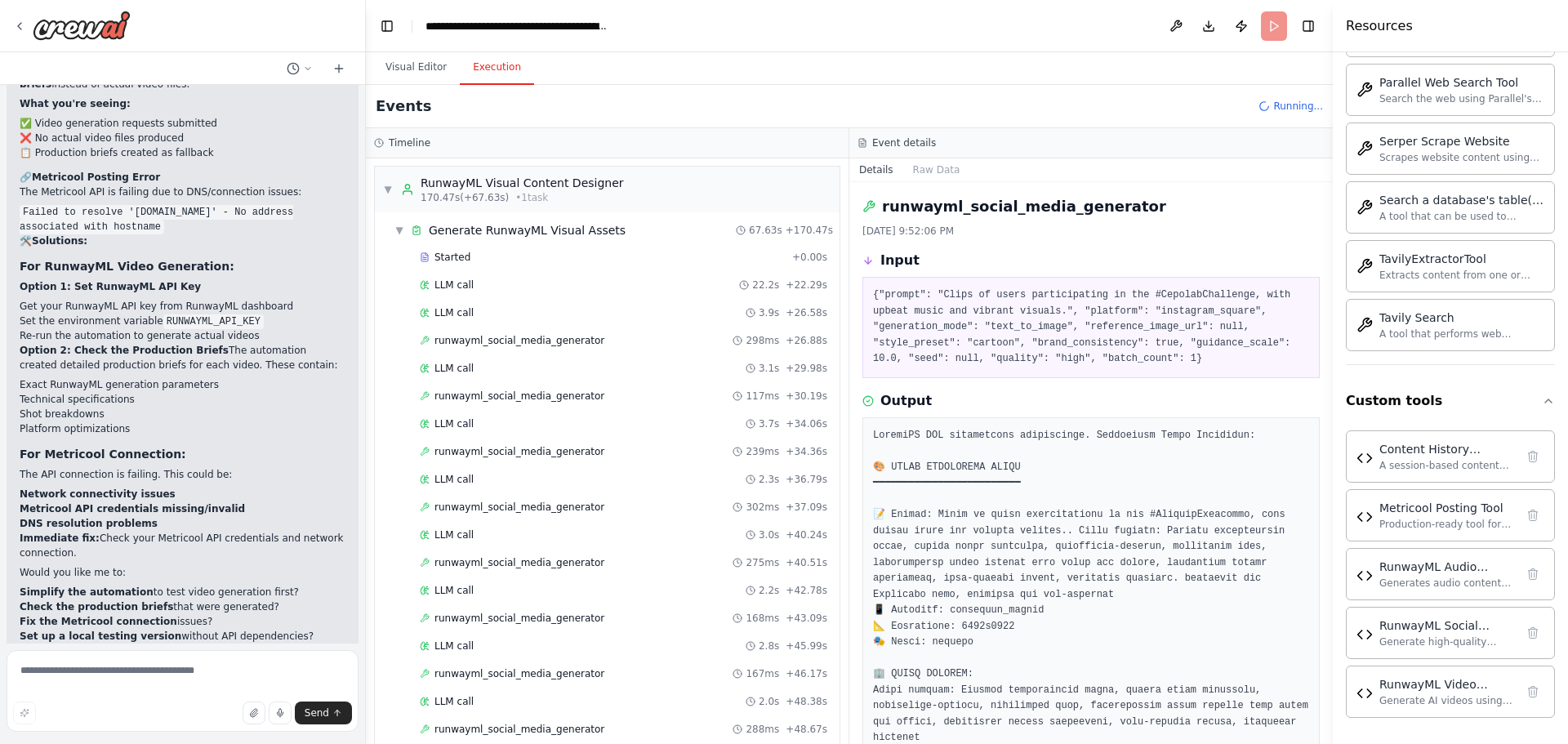
scroll to position [2572, 0]
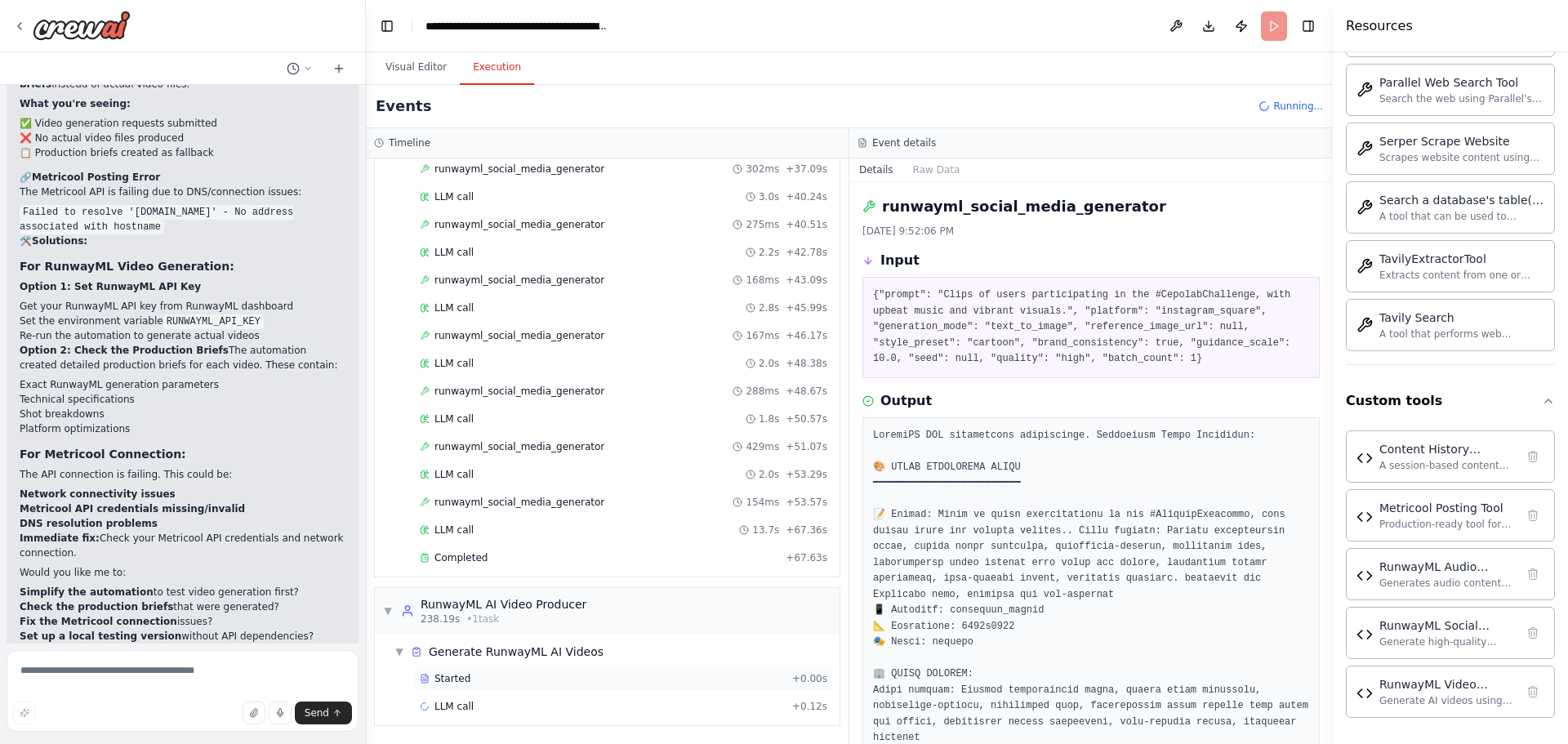
click at [445, 677] on span "Started" at bounding box center [451, 678] width 36 height 14
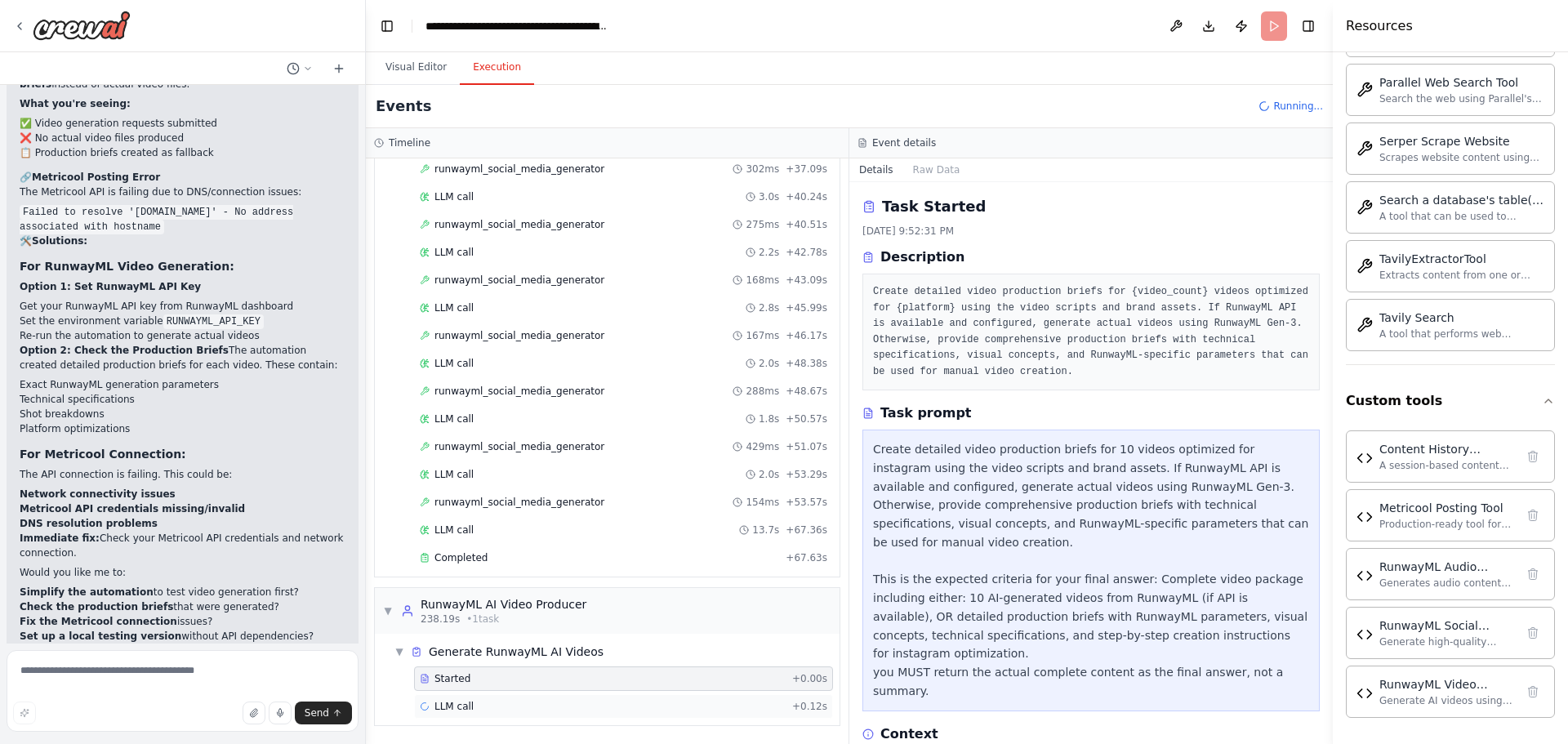
click at [464, 705] on span "LLM call" at bounding box center [453, 706] width 40 height 14
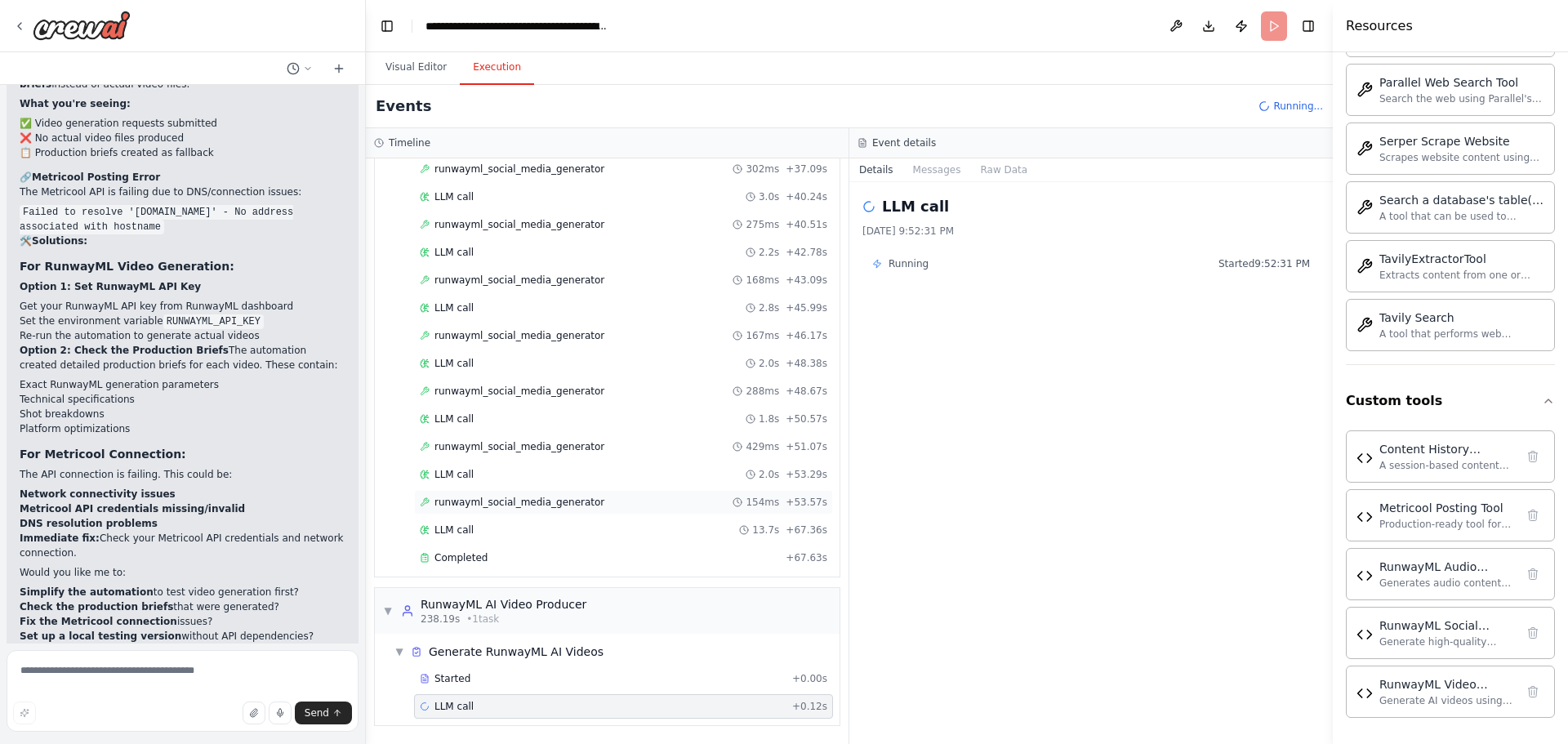
click at [548, 502] on span "runwayml_social_media_generator" at bounding box center [519, 502] width 170 height 14
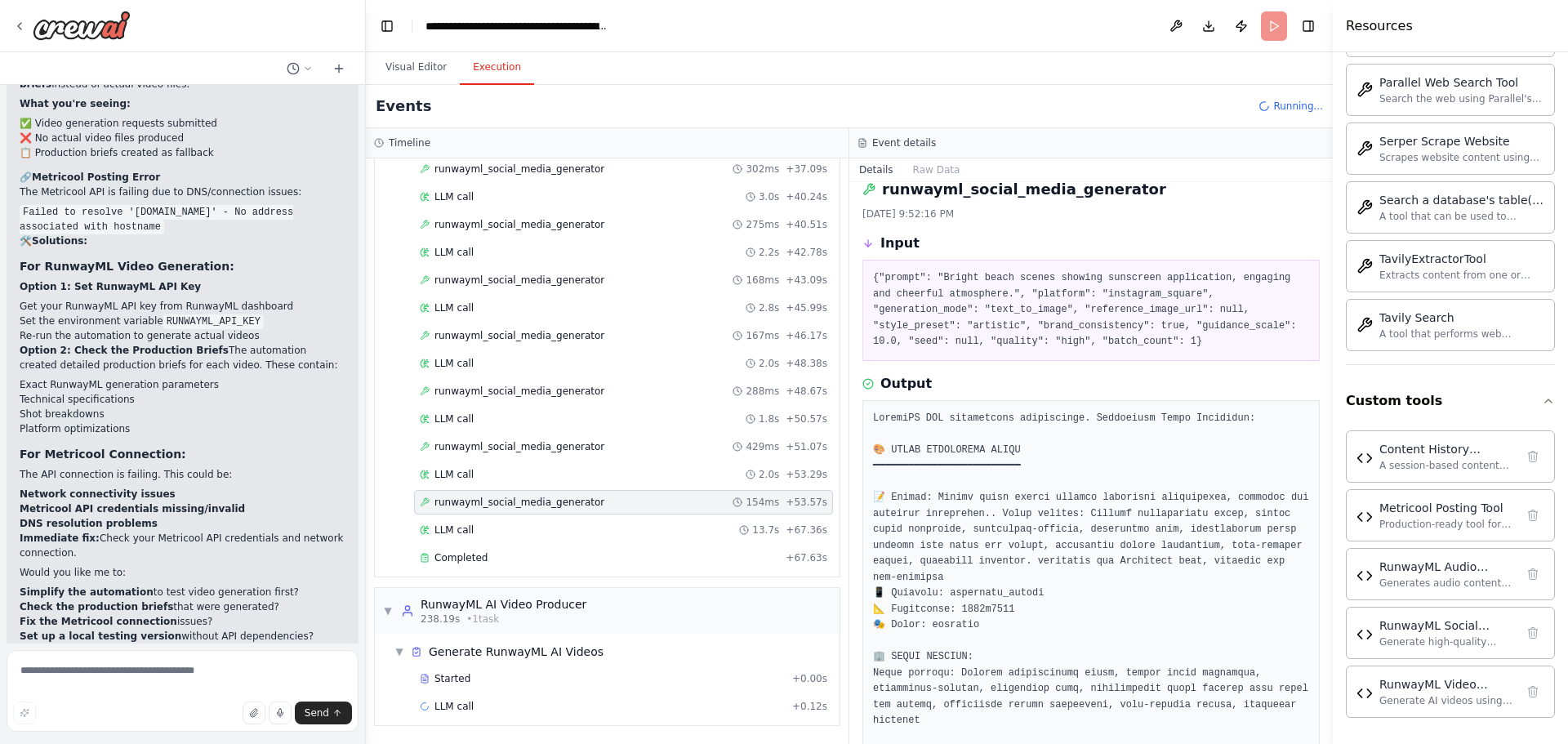
scroll to position [0, 0]
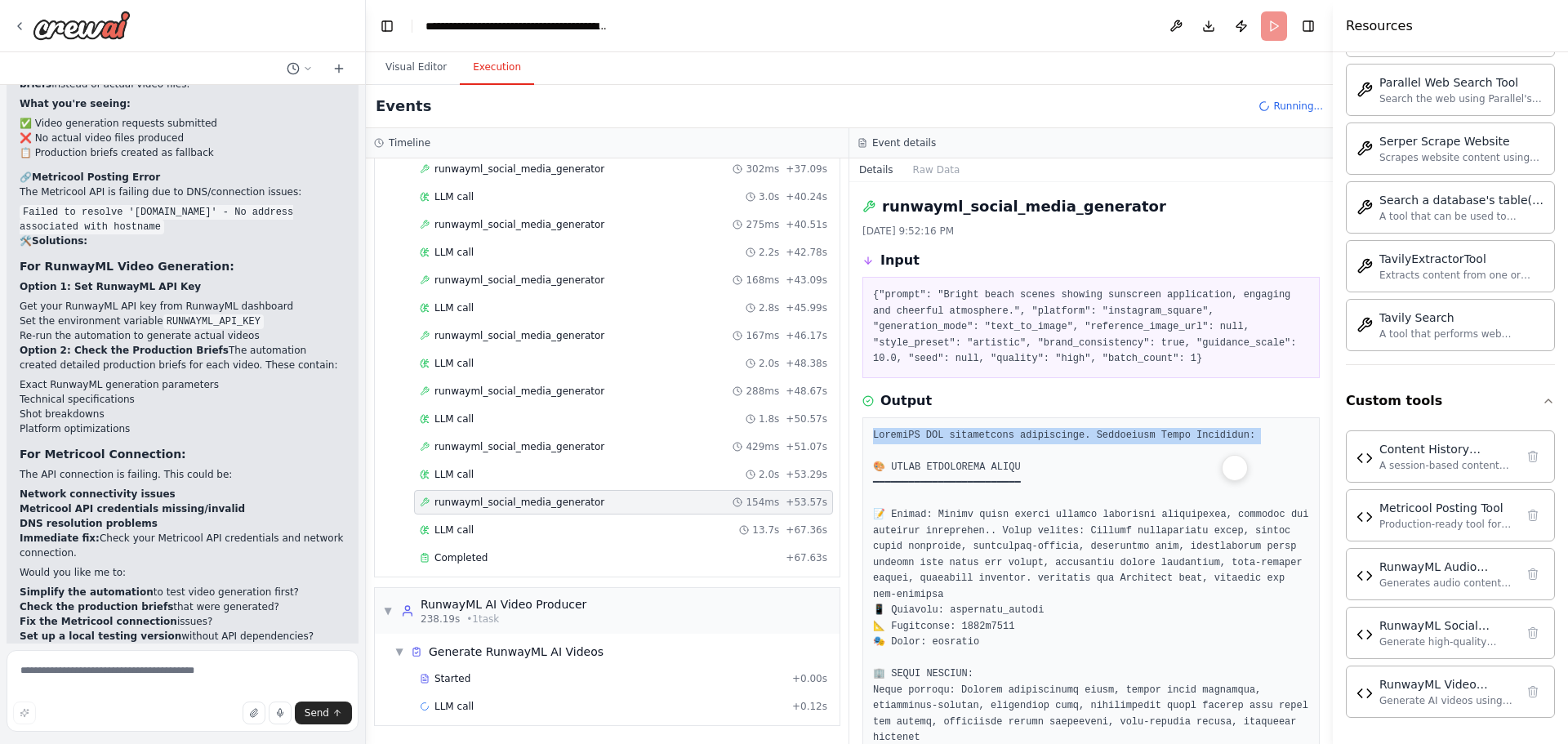
drag, startPoint x: 1239, startPoint y: 448, endPoint x: 875, endPoint y: 434, distance: 364.3
click at [875, 434] on pre at bounding box center [1090, 674] width 436 height 494
copy pre "RunwayML API temporarily unavailable. Production Brief Generated:"
click at [121, 668] on textarea at bounding box center [183, 690] width 352 height 81
paste textarea "**********"
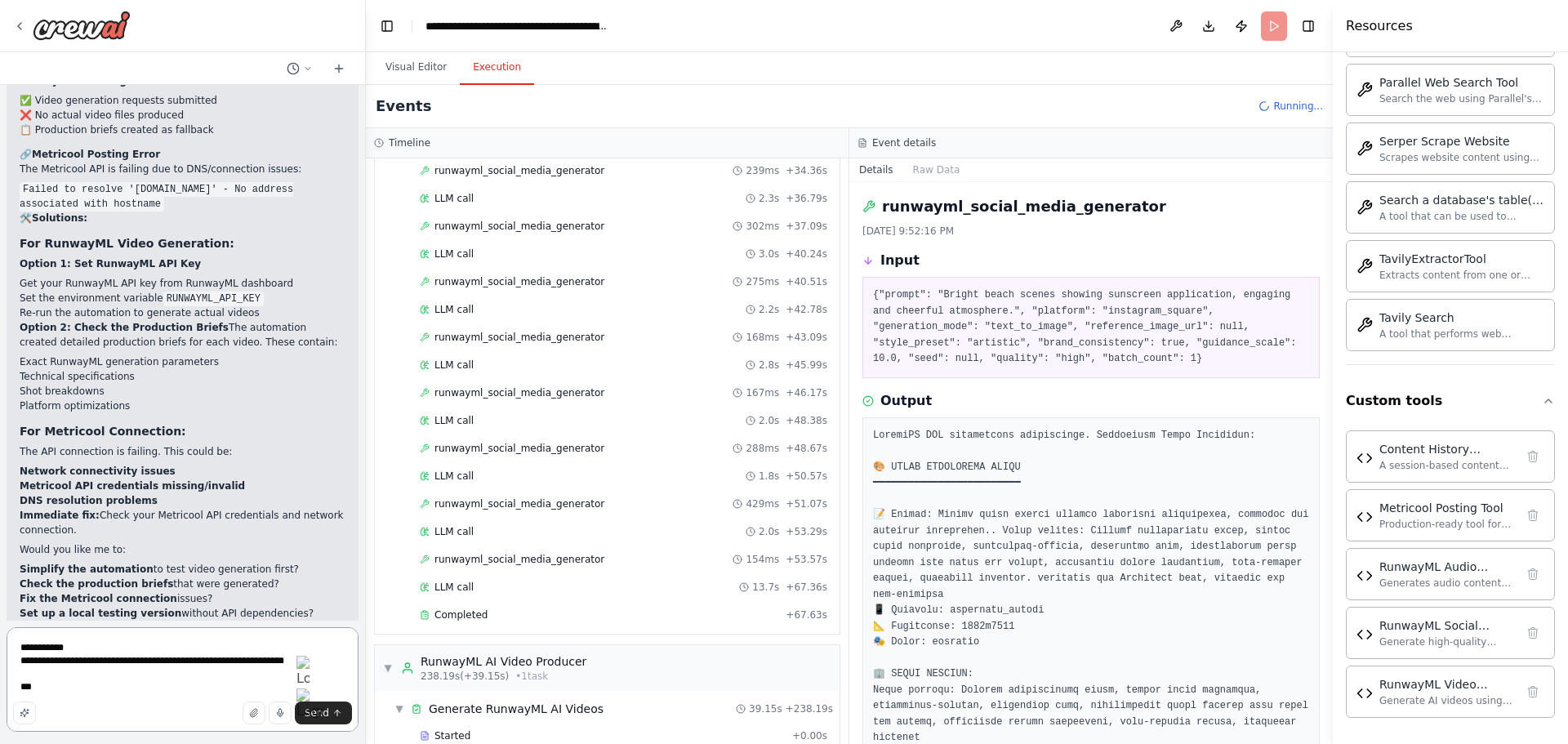
scroll to position [2657, 0]
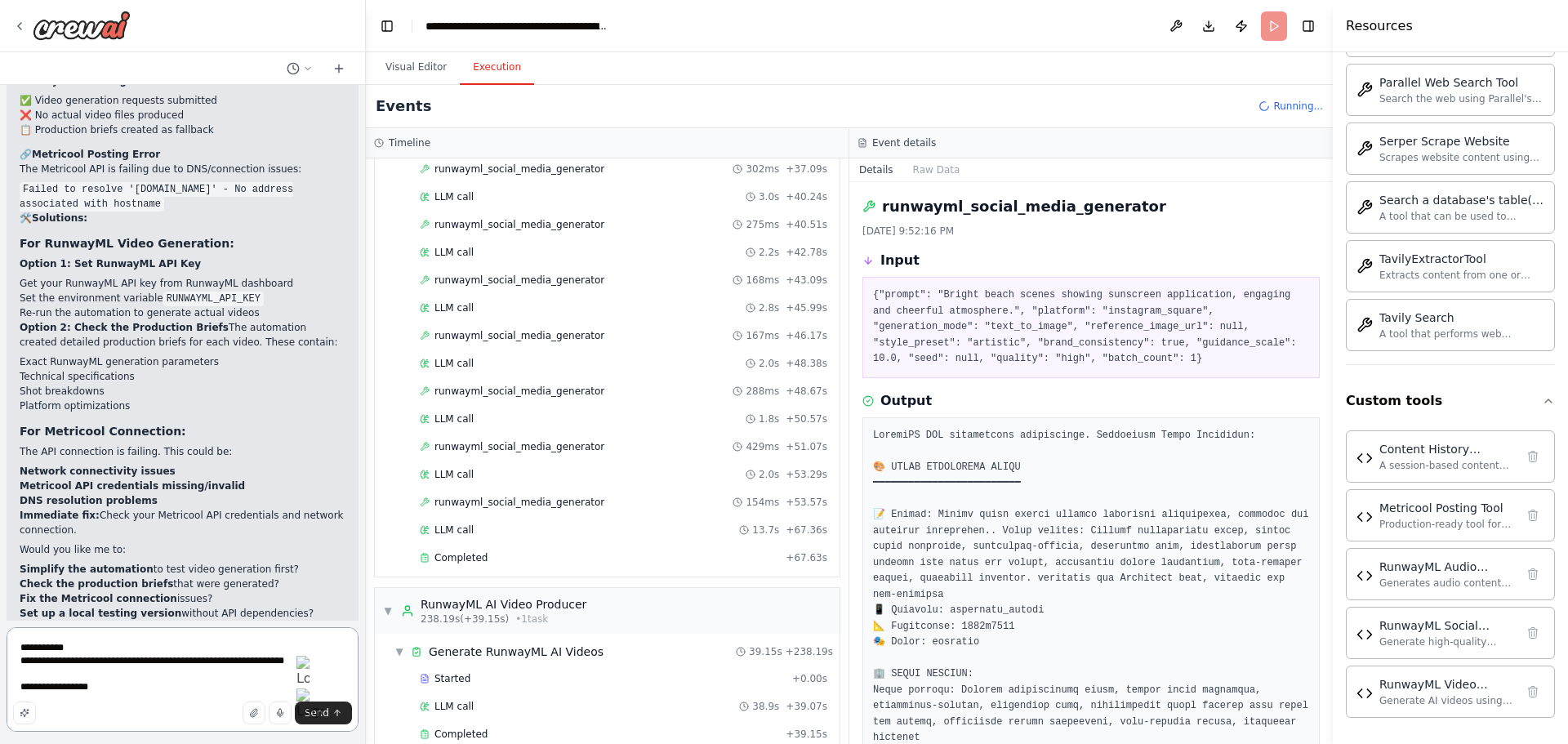
type textarea "**********"
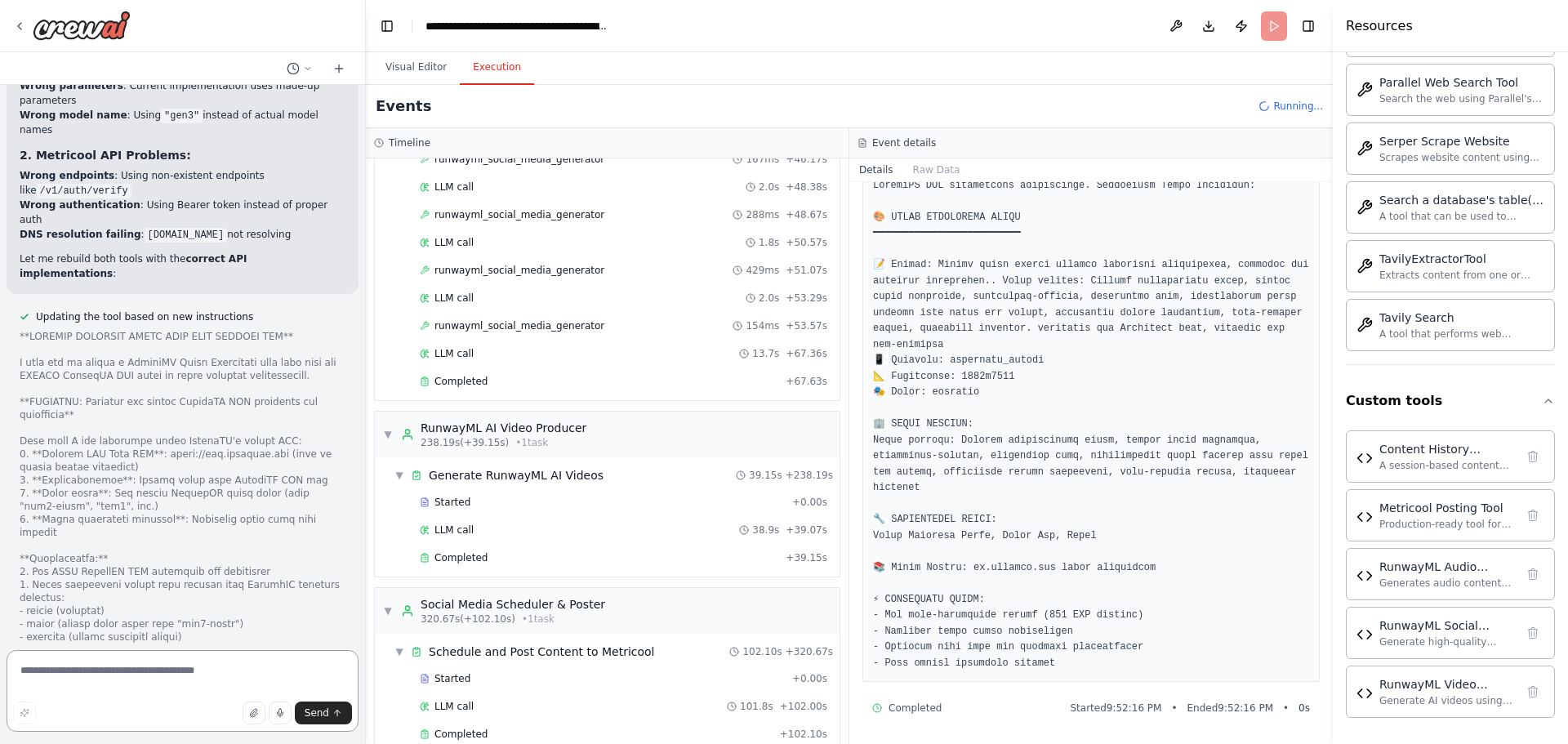
scroll to position [3557, 0]
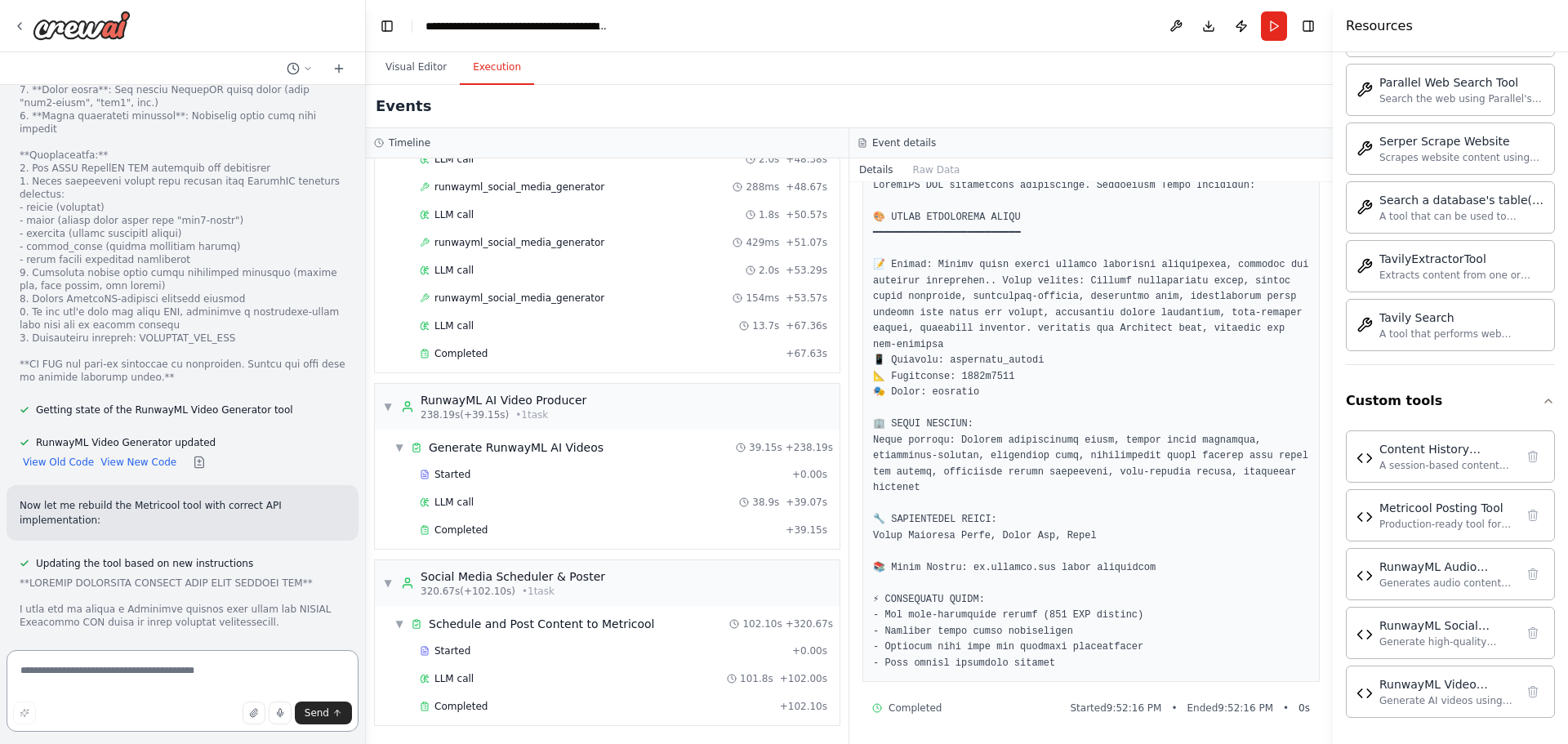
scroll to position [43748, 0]
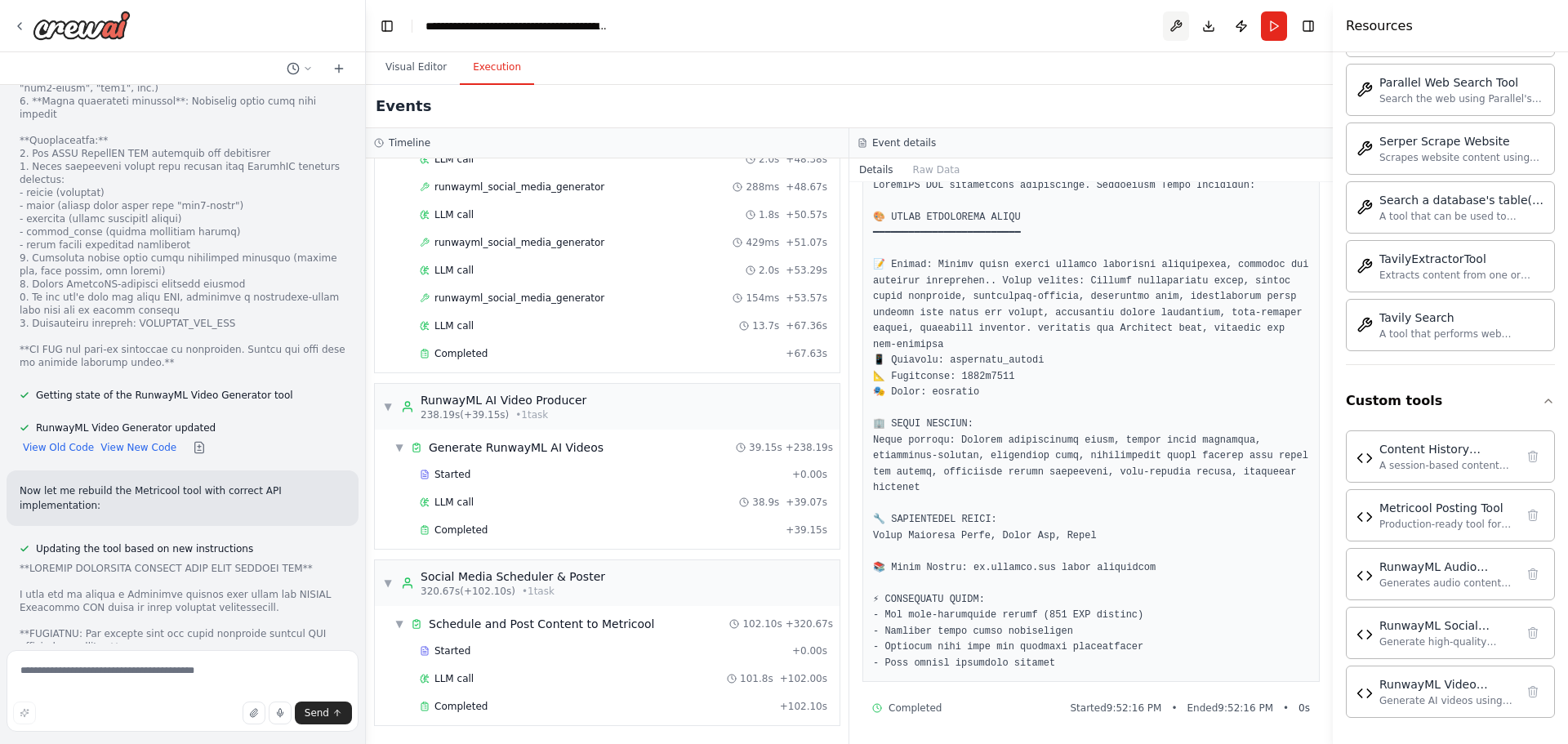
click at [1176, 18] on button at bounding box center [1176, 26] width 26 height 29
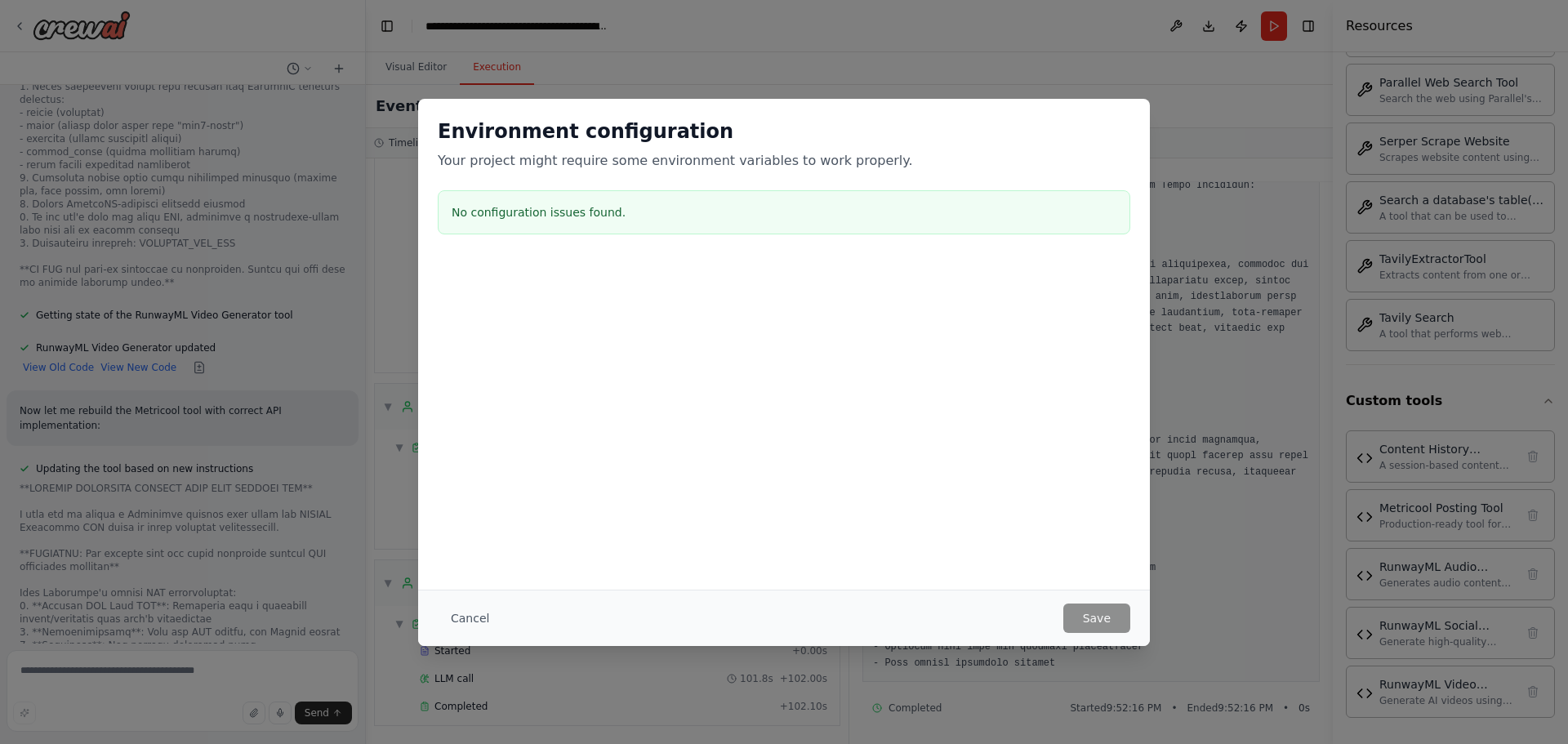
scroll to position [43843, 0]
click at [473, 621] on button "Cancel" at bounding box center [470, 617] width 65 height 29
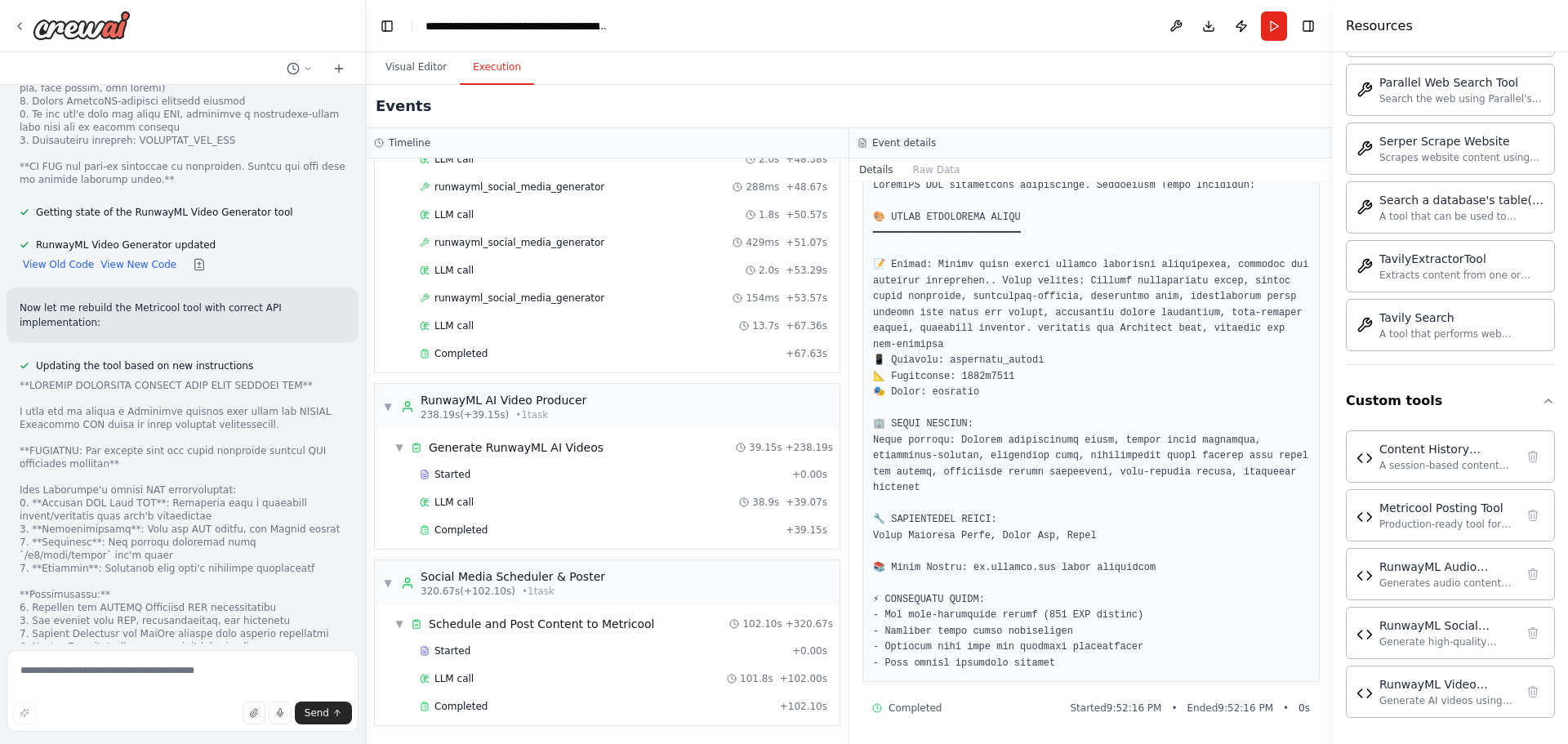
scroll to position [43945, 0]
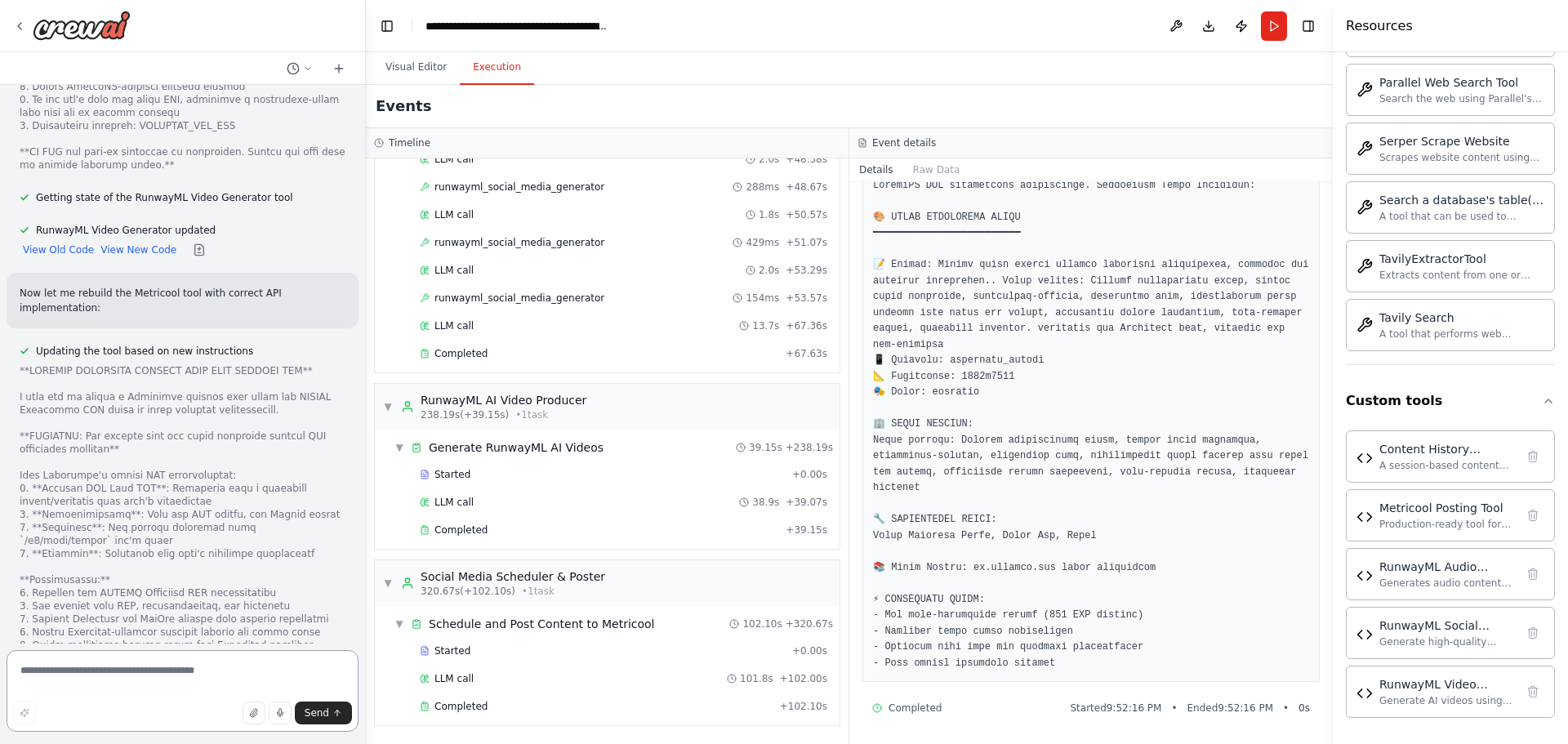
click at [61, 670] on textarea at bounding box center [183, 690] width 352 height 81
type textarea "**********"
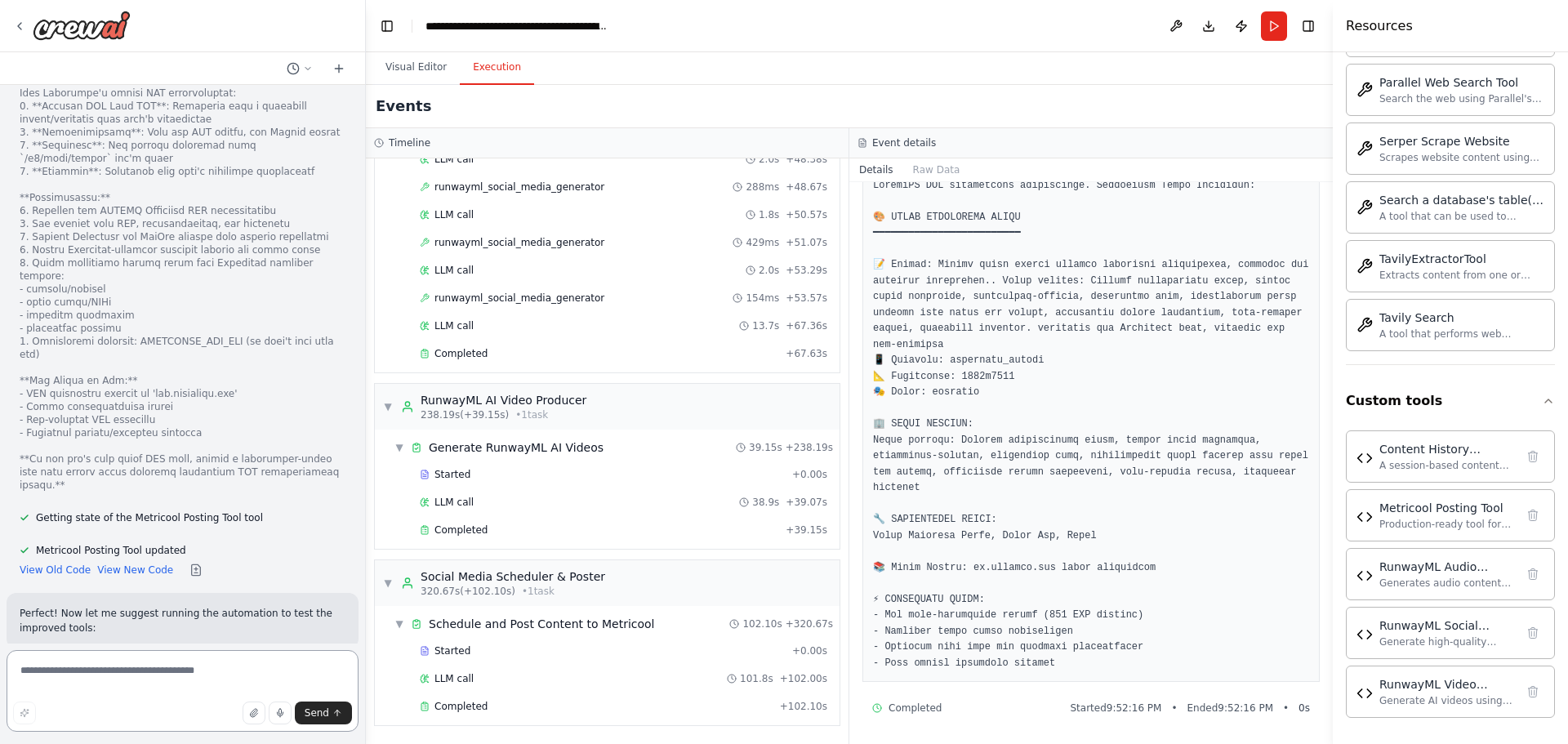
scroll to position [44342, 0]
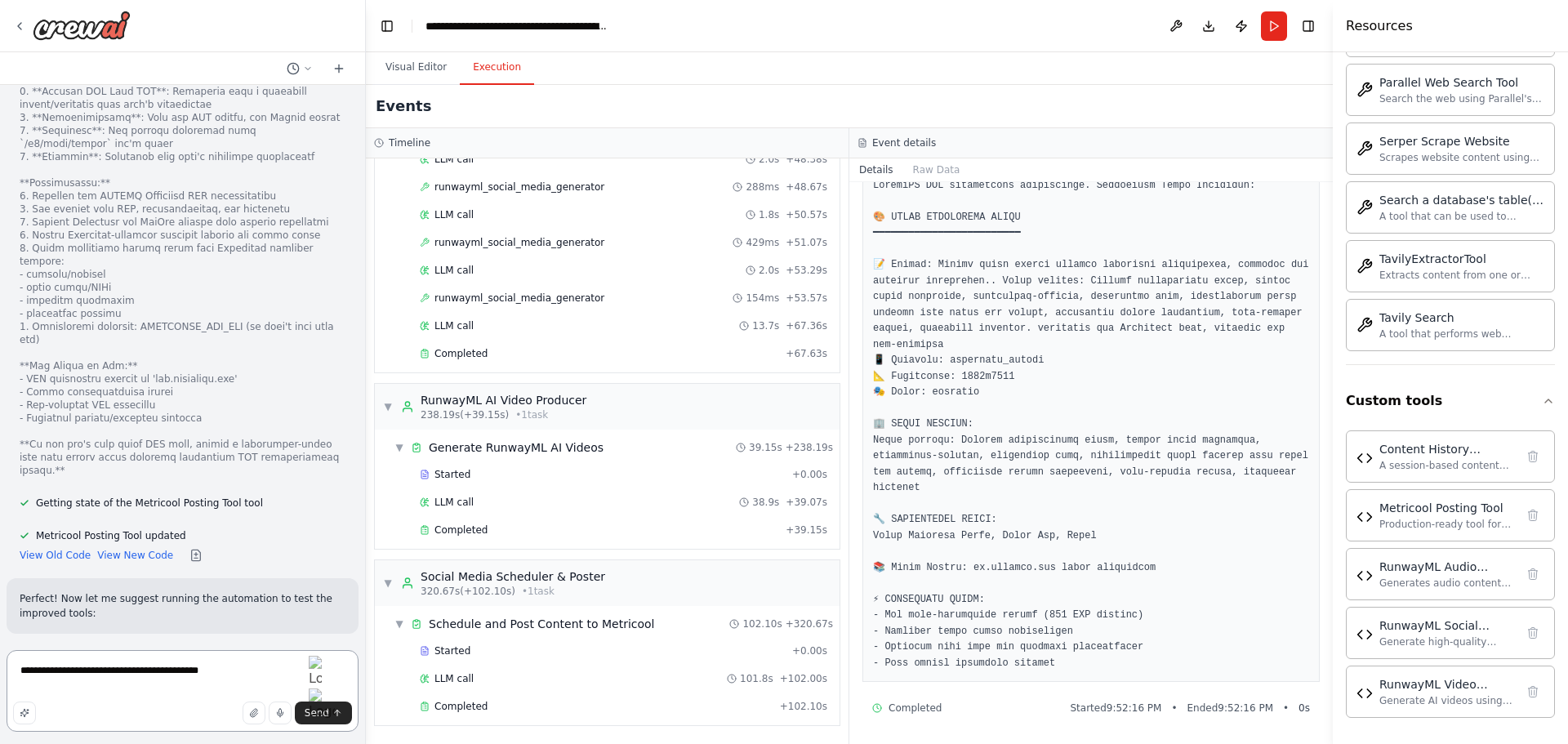
type textarea "**********"
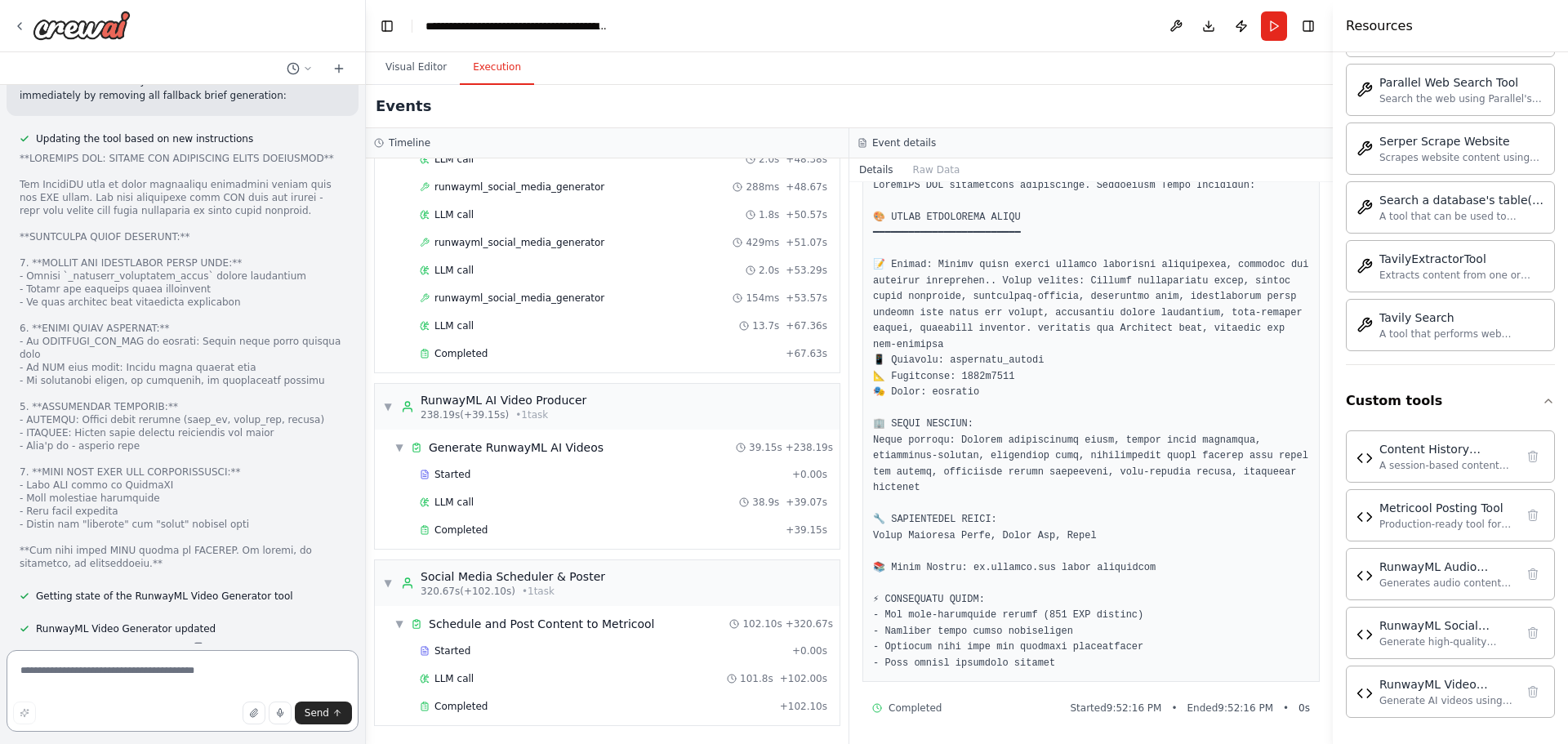
scroll to position [45110, 0]
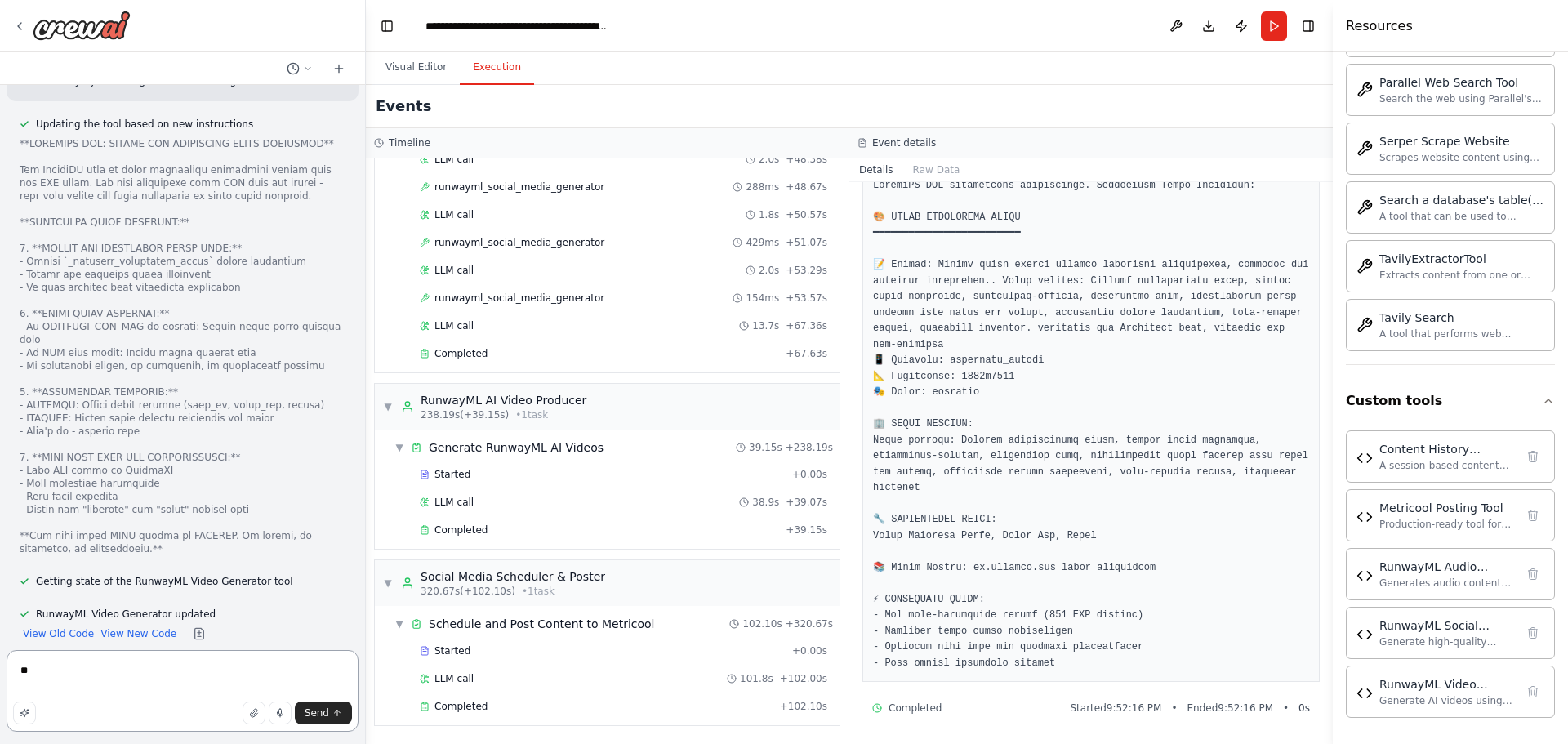
type textarea "*"
type textarea "**********"
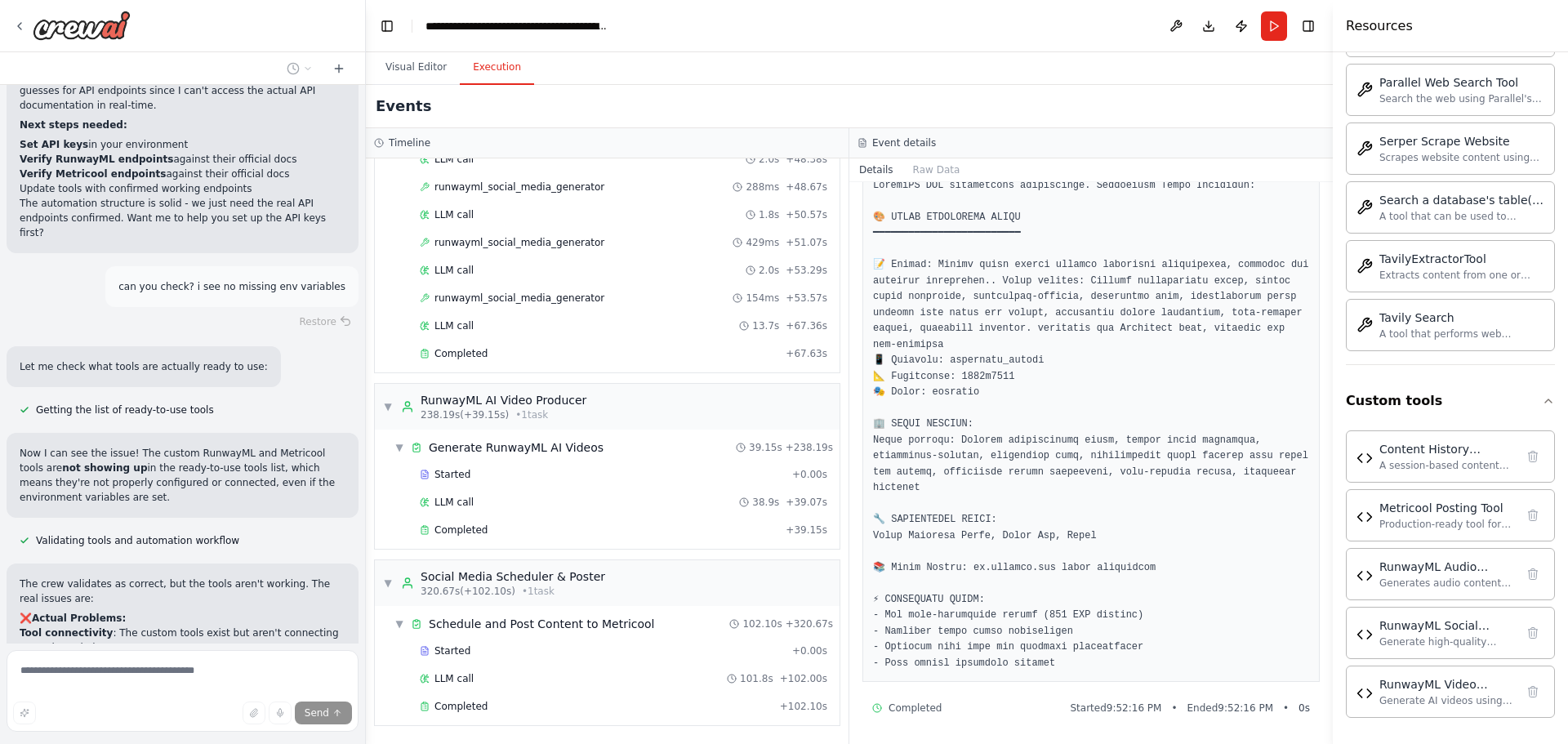
scroll to position [46960, 0]
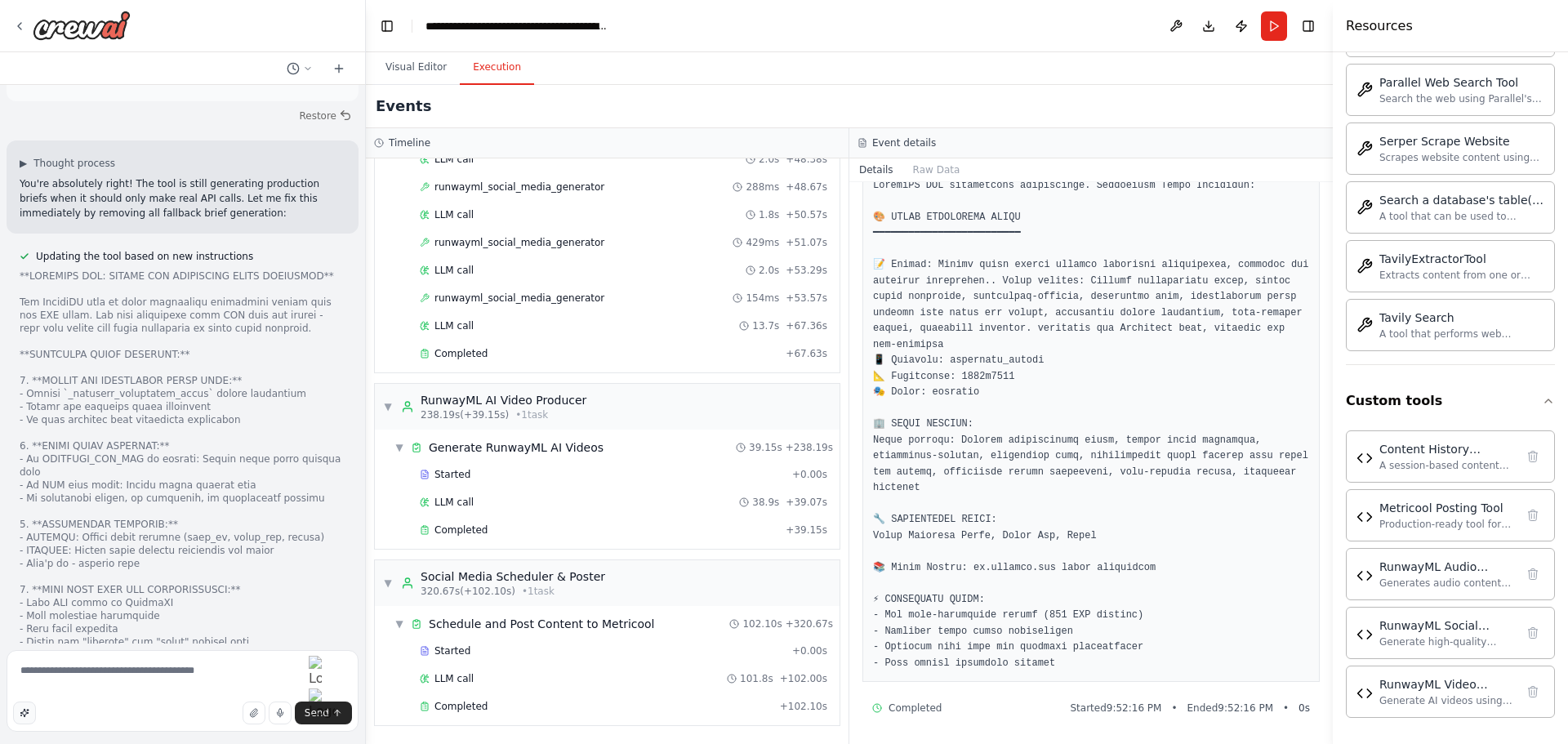
click at [25, 712] on icon "button" at bounding box center [24, 712] width 8 height 8
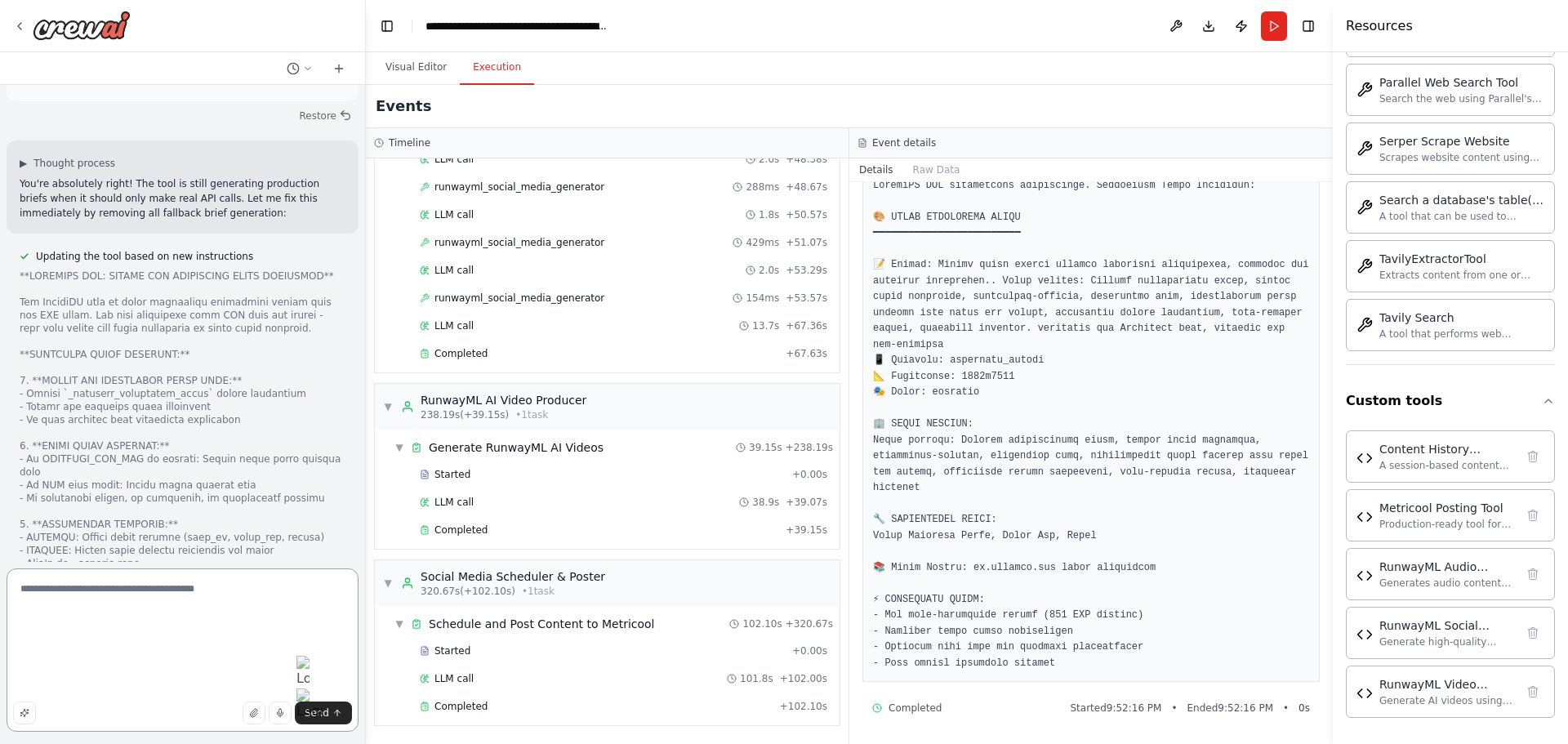
click at [122, 618] on textarea "**********" at bounding box center [183, 649] width 352 height 163
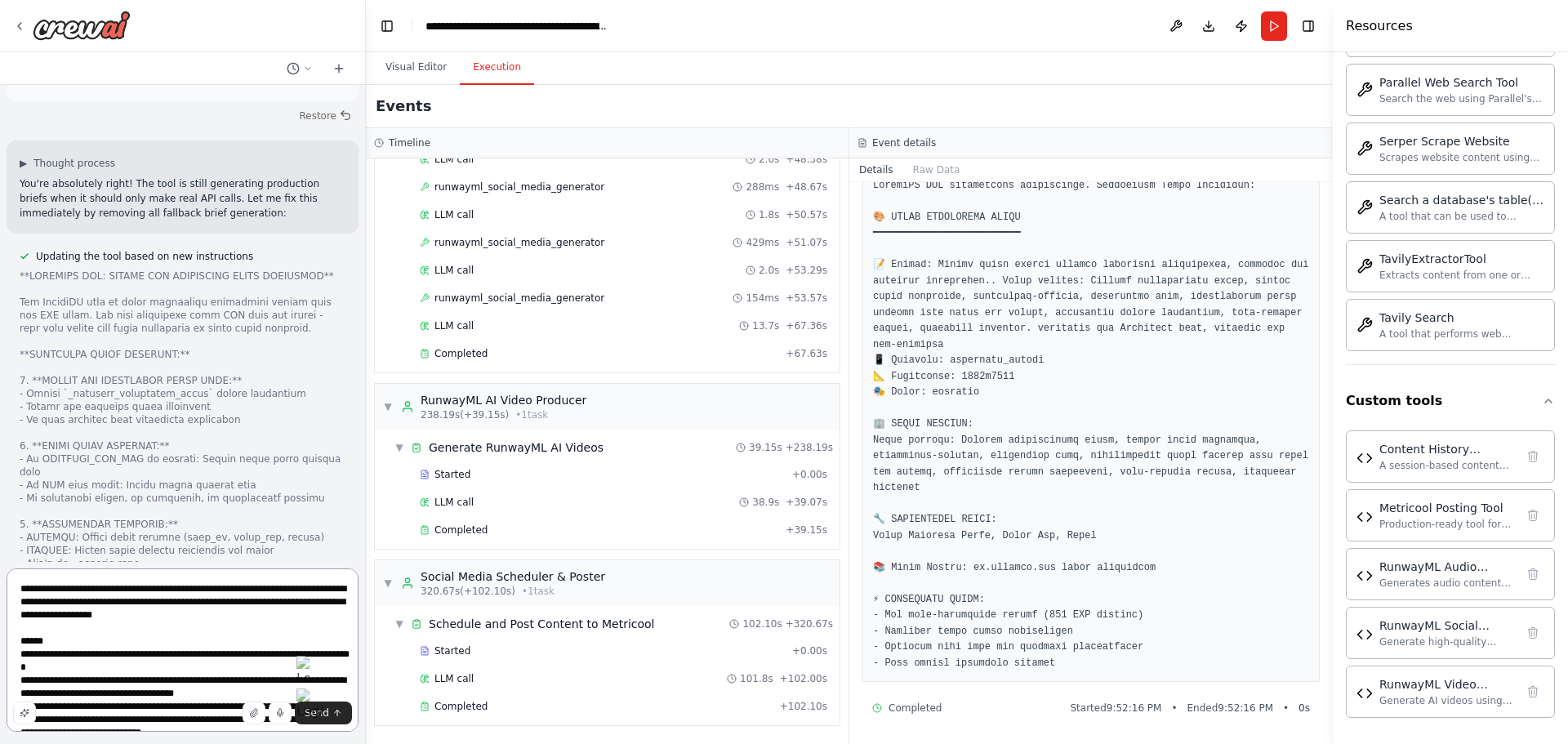
paste textarea "**********"
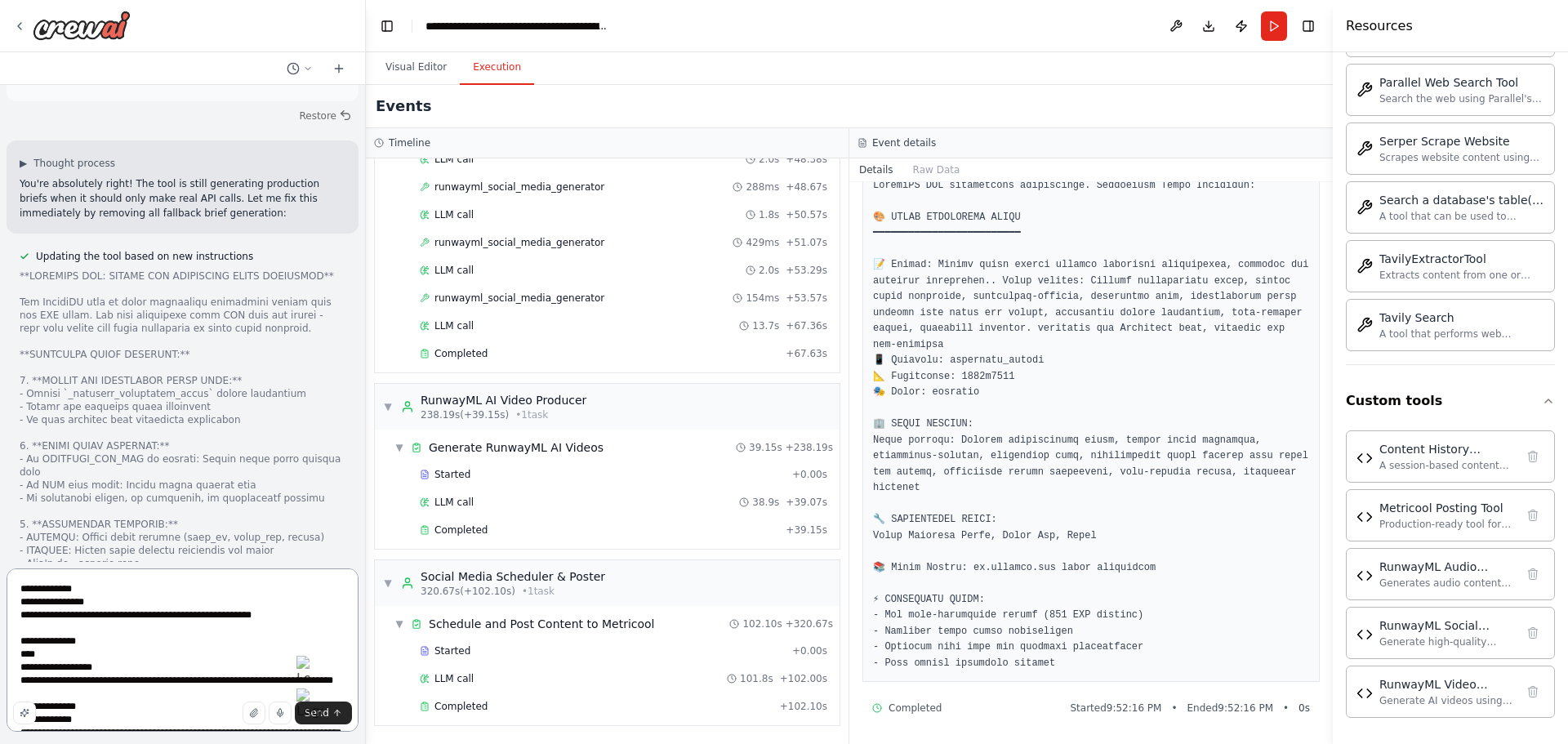
scroll to position [14140, 0]
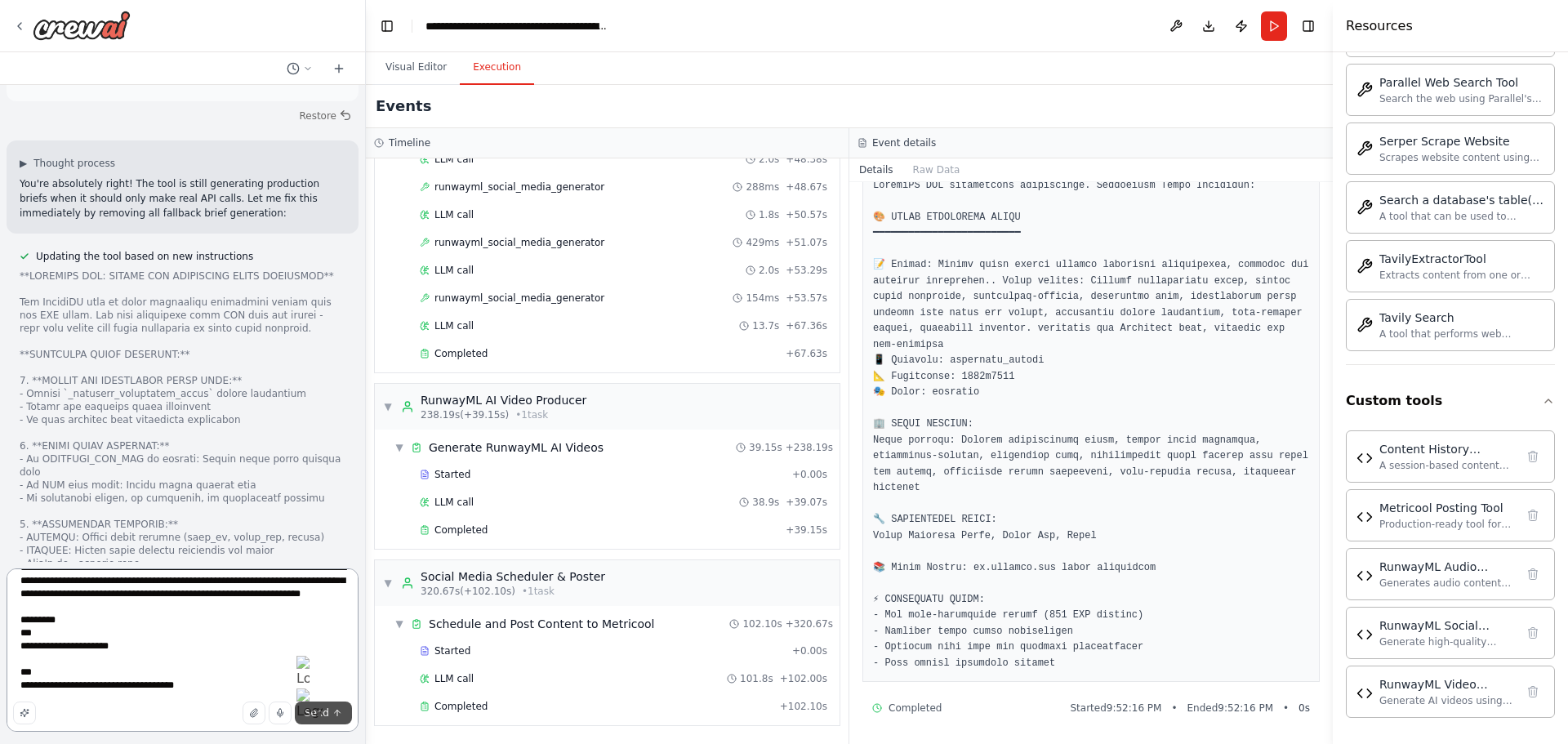
type textarea "**********"
click at [313, 715] on span "Send" at bounding box center [316, 713] width 24 height 14
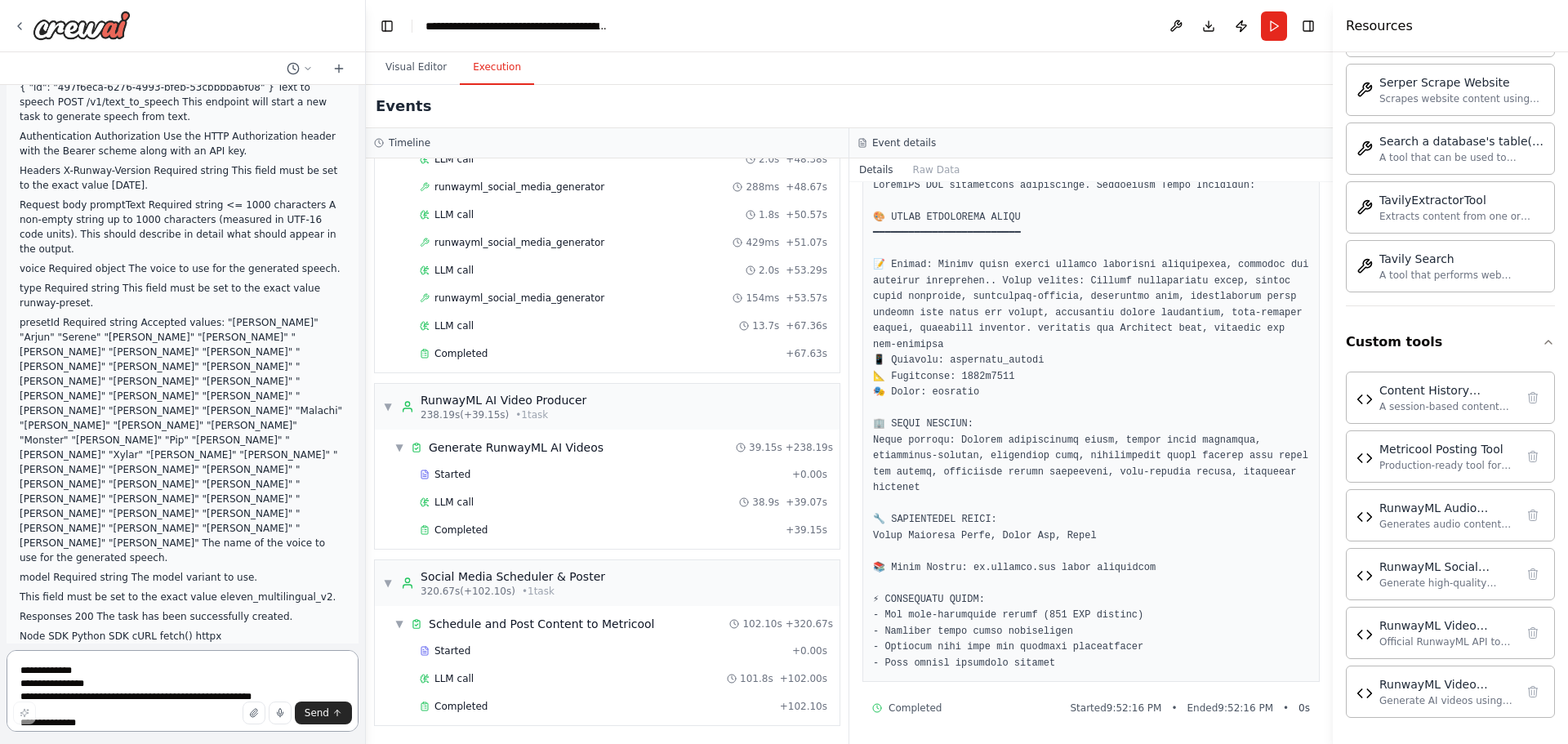
scroll to position [52557, 0]
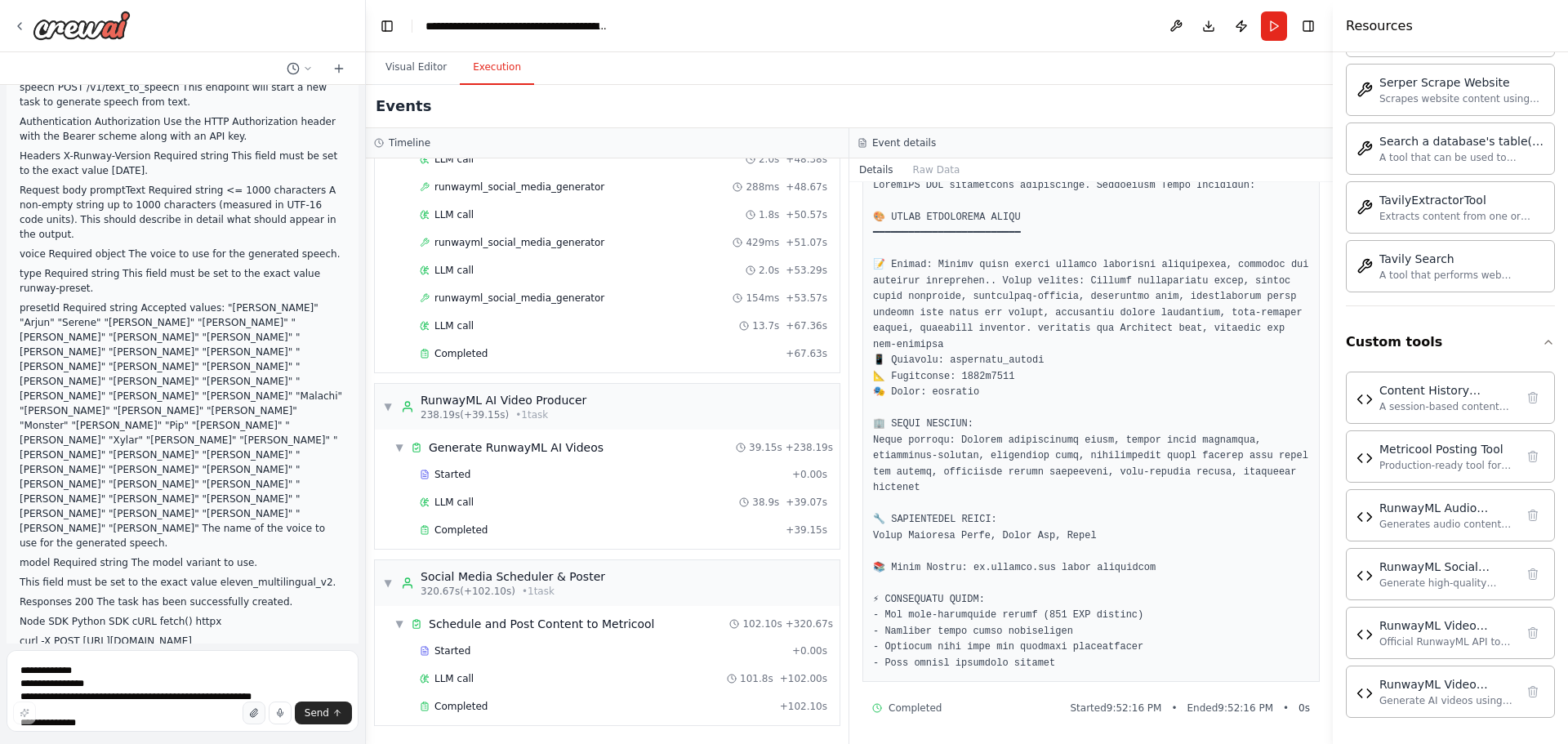
click at [255, 712] on icon "button" at bounding box center [254, 712] width 10 height 10
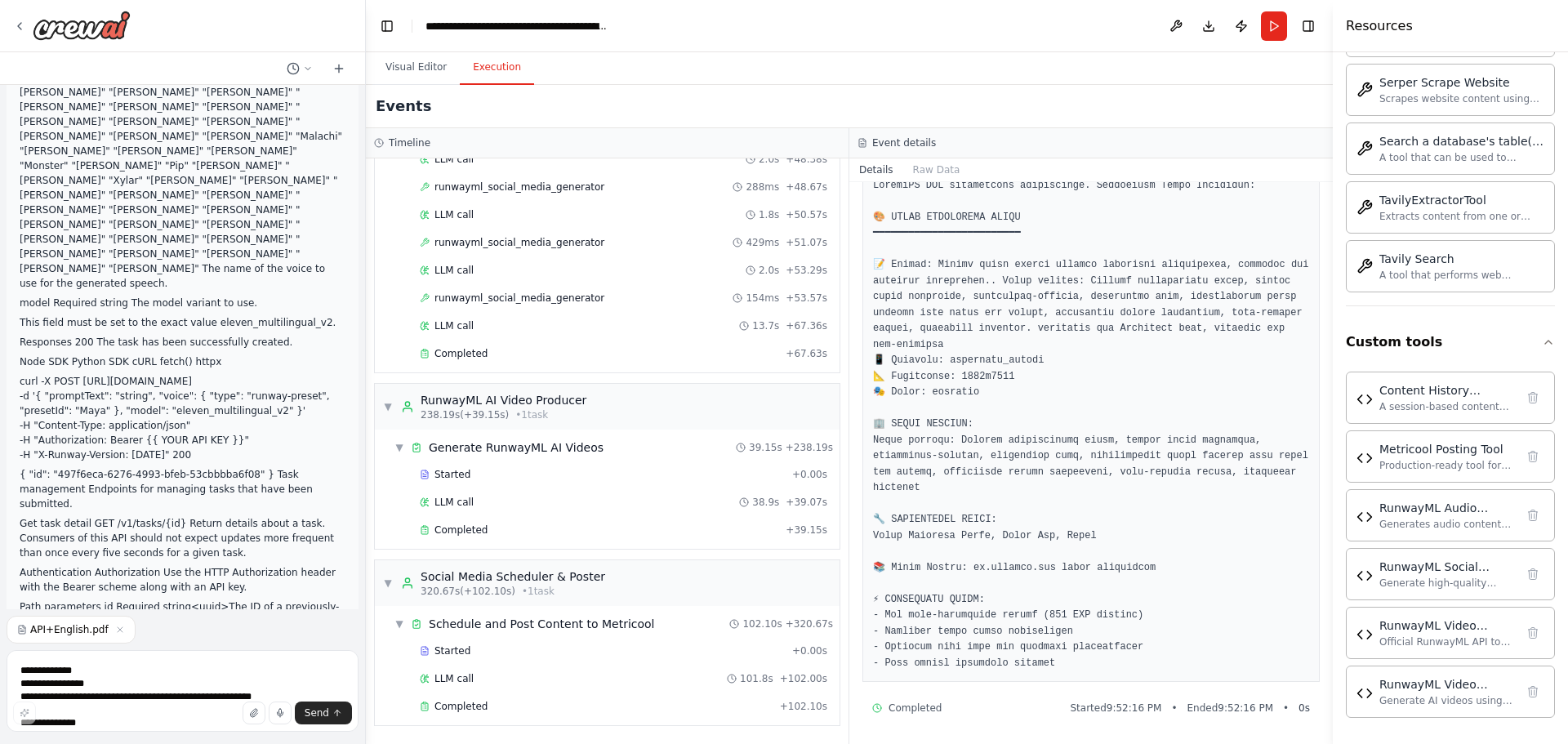
scroll to position [52832, 0]
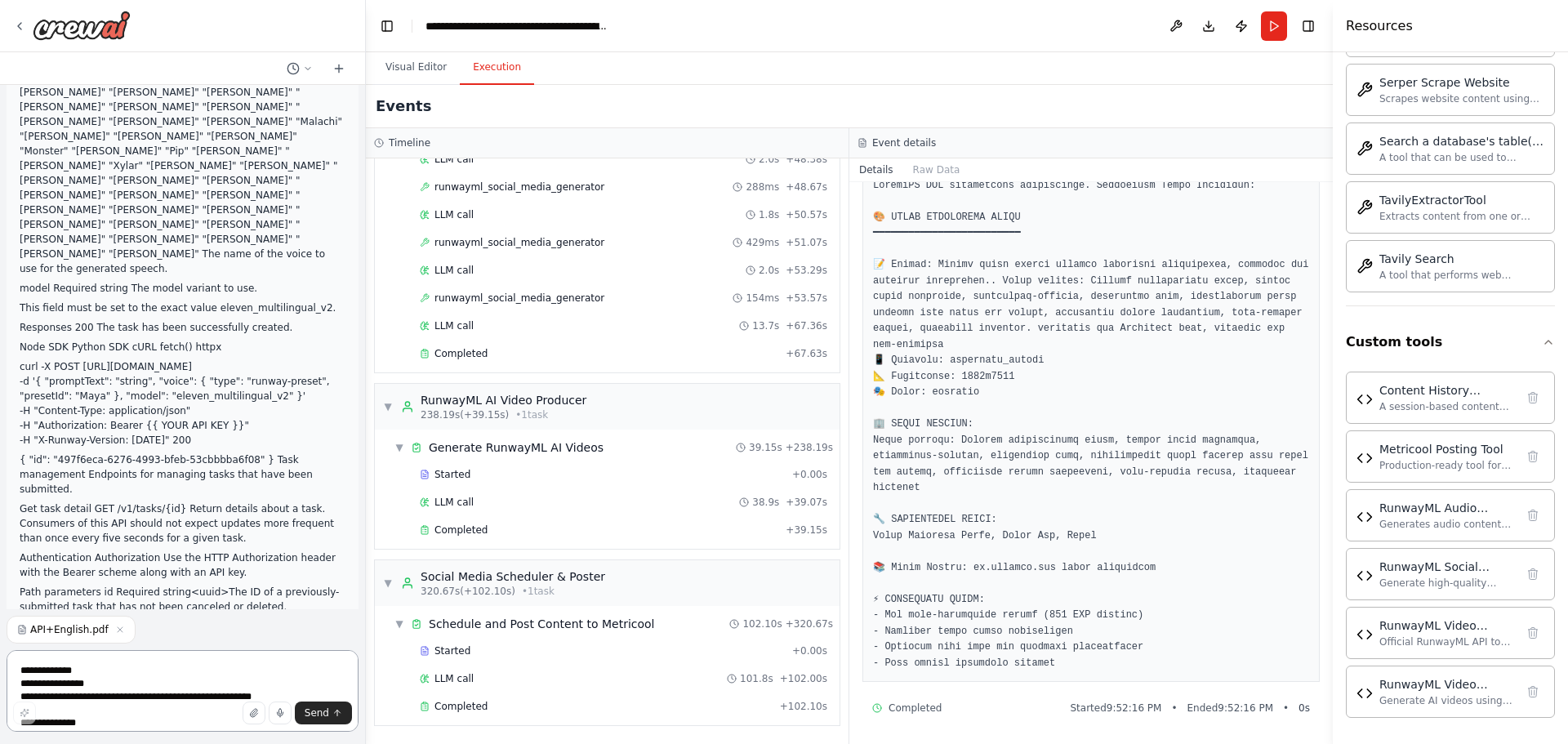
click at [175, 676] on textarea at bounding box center [183, 690] width 352 height 81
click at [332, 718] on button "Send" at bounding box center [323, 713] width 57 height 23
click at [127, 677] on textarea at bounding box center [183, 690] width 352 height 81
type textarea "**********"
click at [317, 712] on span "Send" at bounding box center [316, 713] width 24 height 14
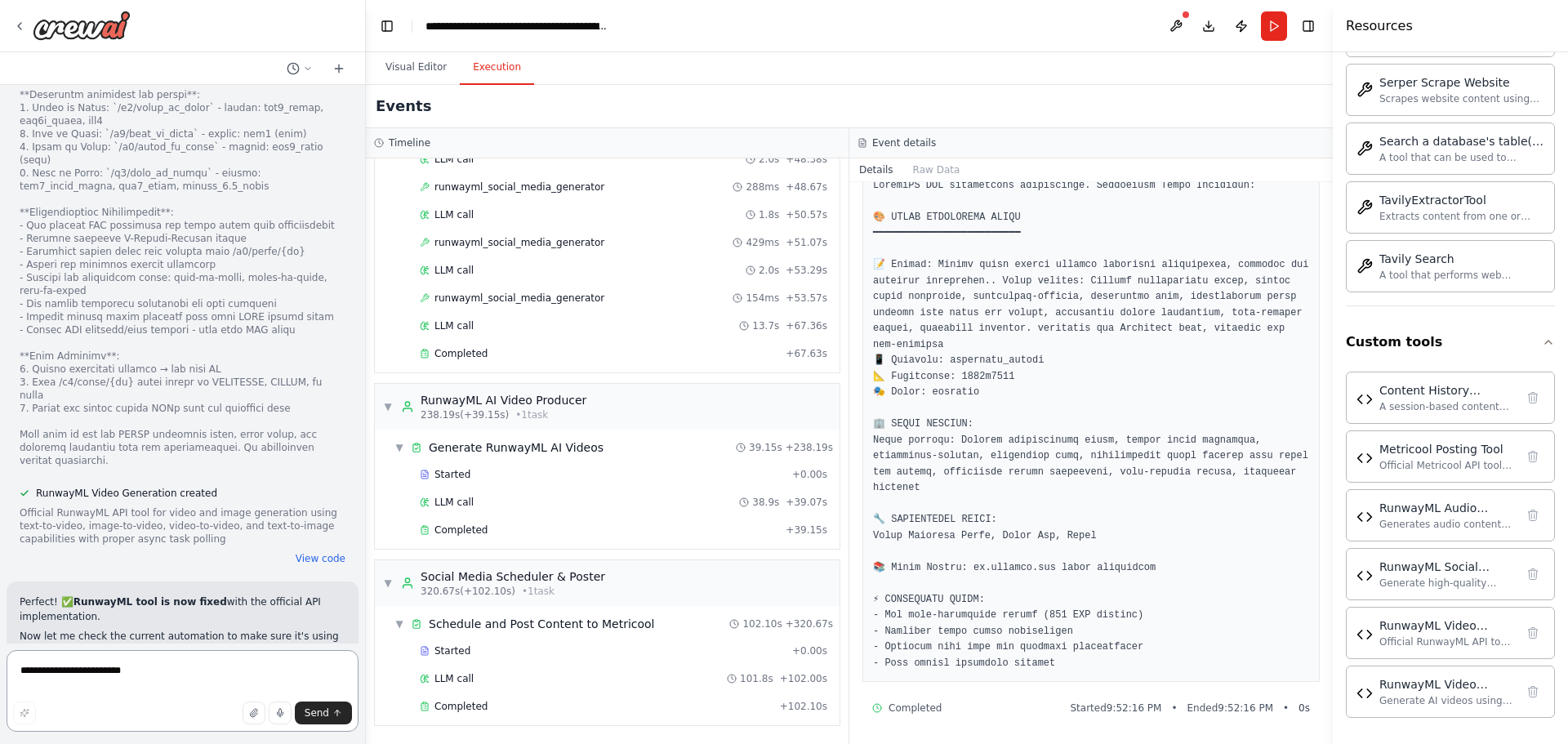
scroll to position [54815, 0]
